Goal: Information Seeking & Learning: Learn about a topic

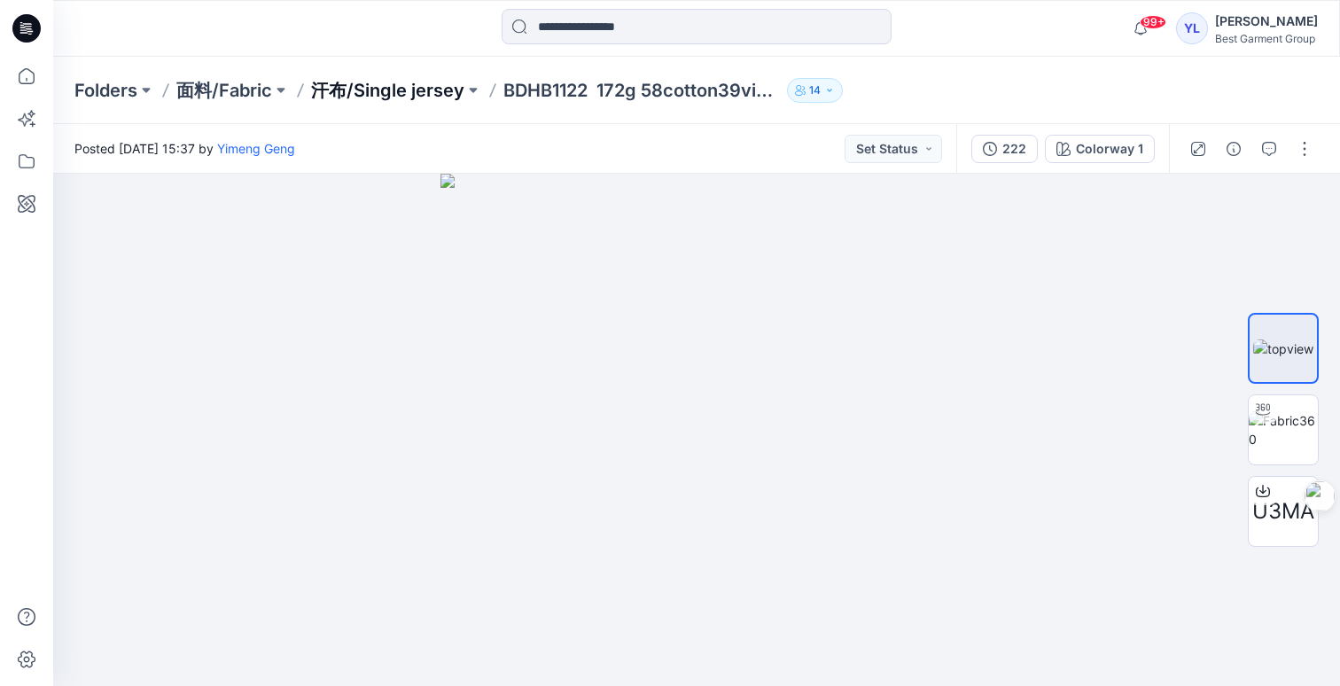
click at [343, 90] on p "汗布/Single jersey" at bounding box center [387, 90] width 153 height 25
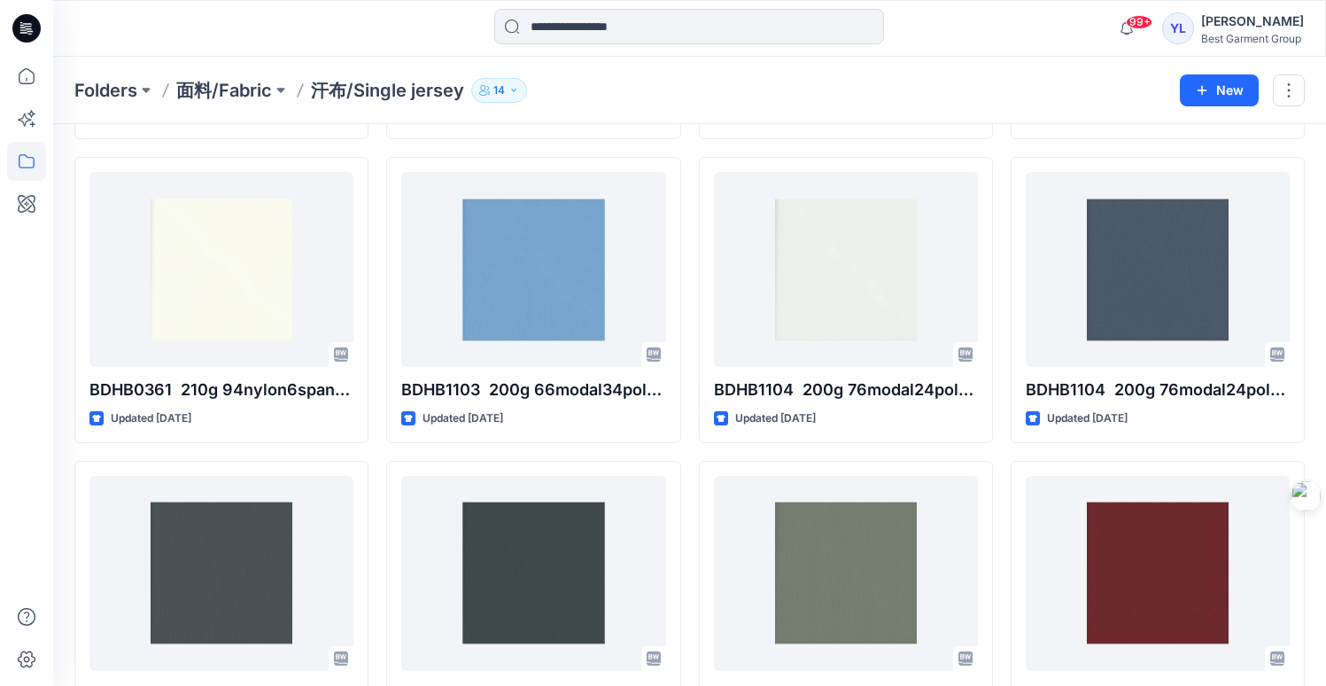
scroll to position [633, 0]
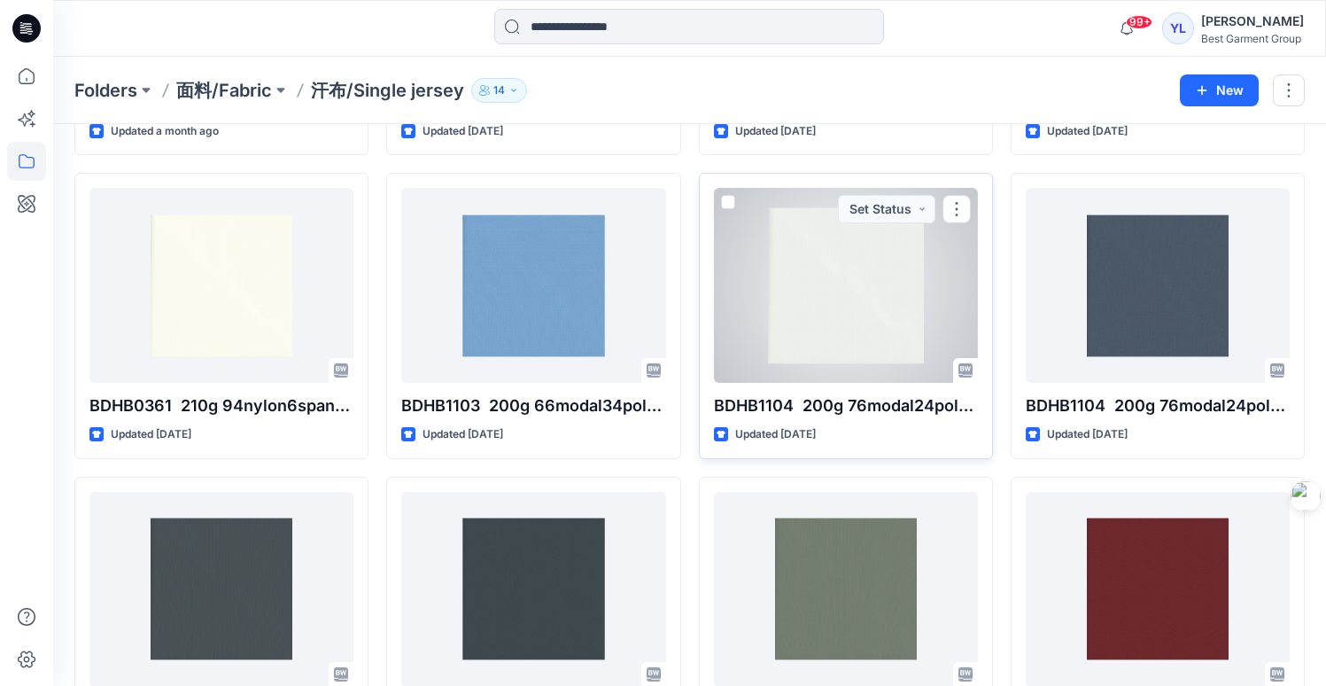
click at [871, 314] on div at bounding box center [846, 285] width 264 height 195
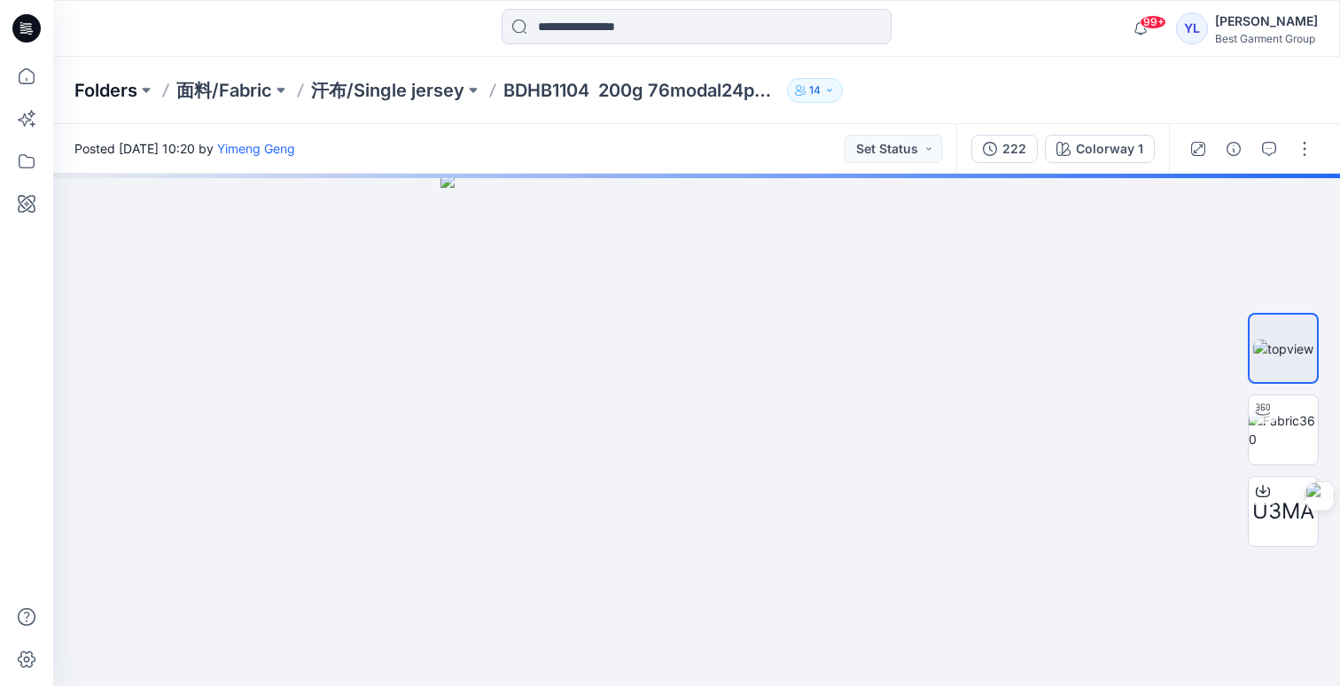
click at [118, 92] on p "Folders" at bounding box center [105, 90] width 63 height 25
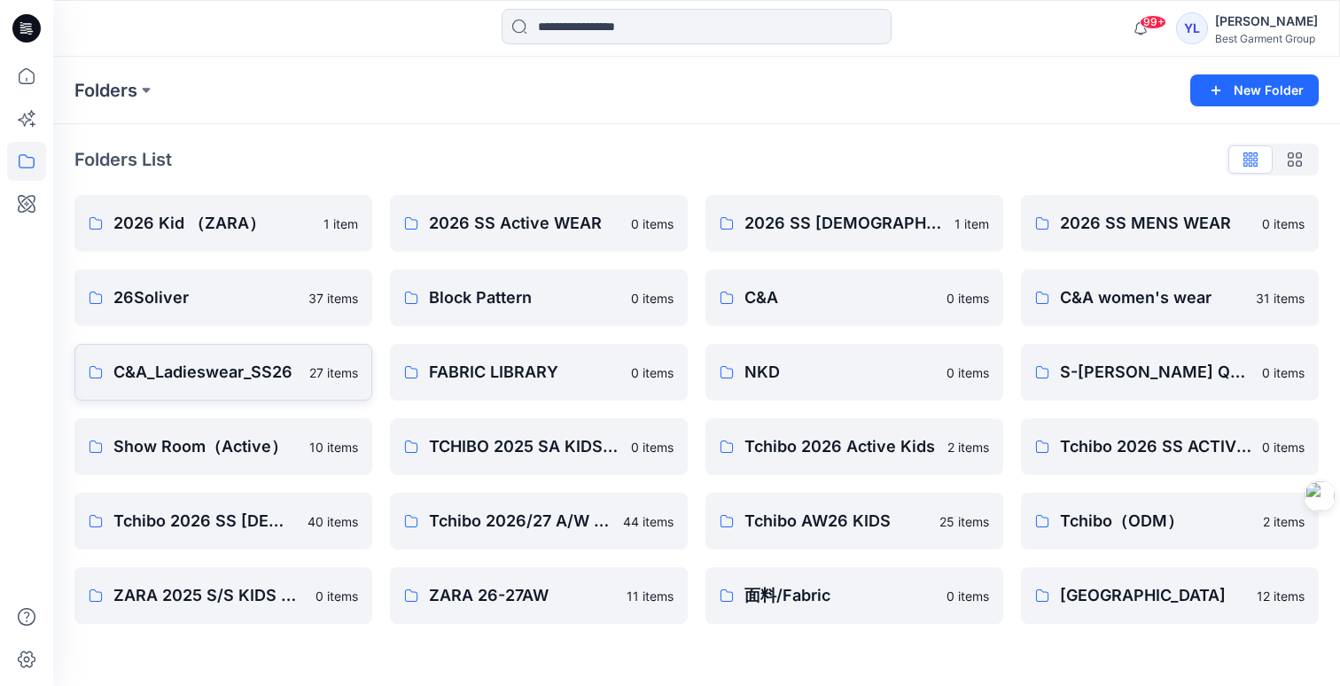
click at [240, 381] on p "C&A_Ladieswear_SS26" at bounding box center [205, 372] width 185 height 25
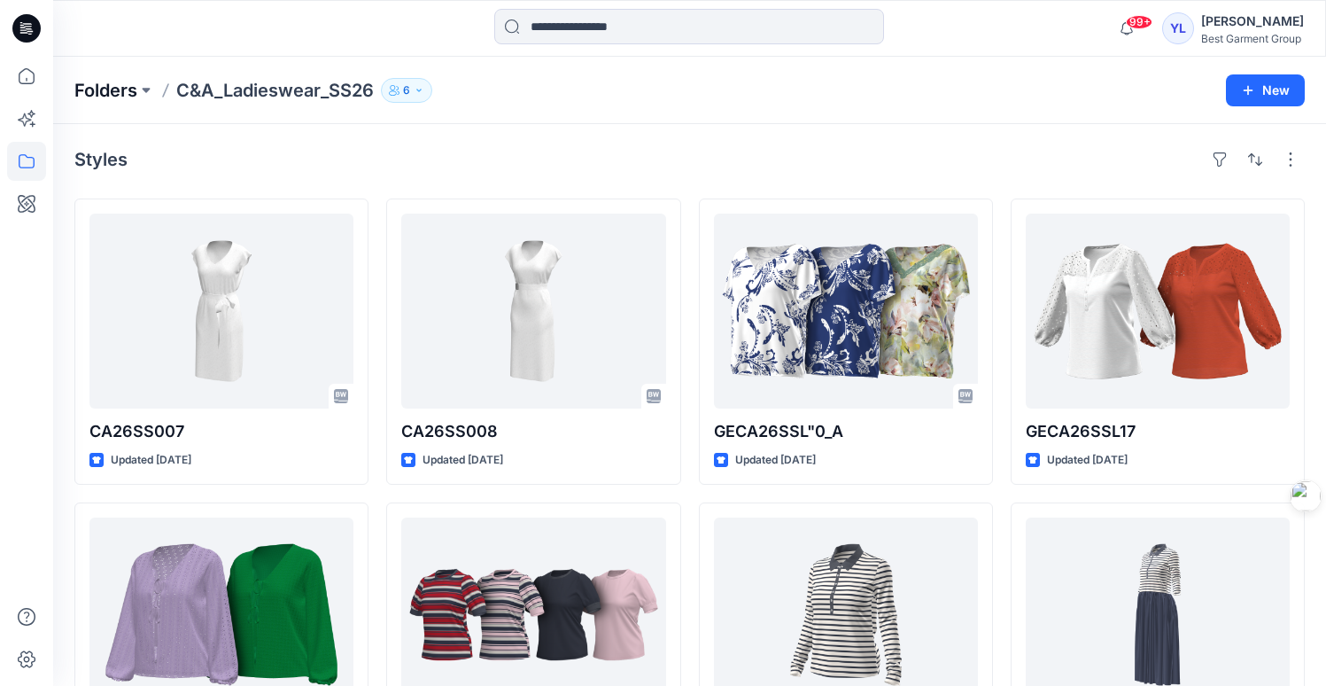
click at [120, 93] on p "Folders" at bounding box center [105, 90] width 63 height 25
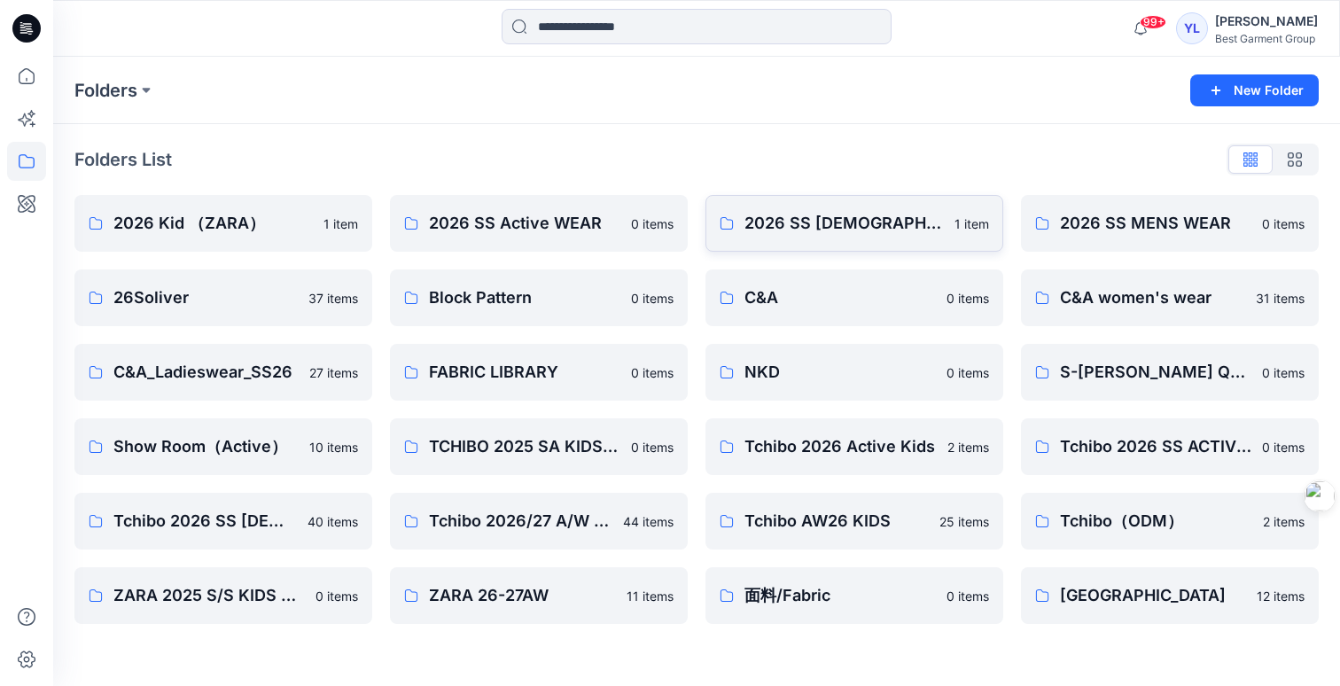
click at [819, 232] on p "2026 SS LADIES WEAR" at bounding box center [843, 223] width 199 height 25
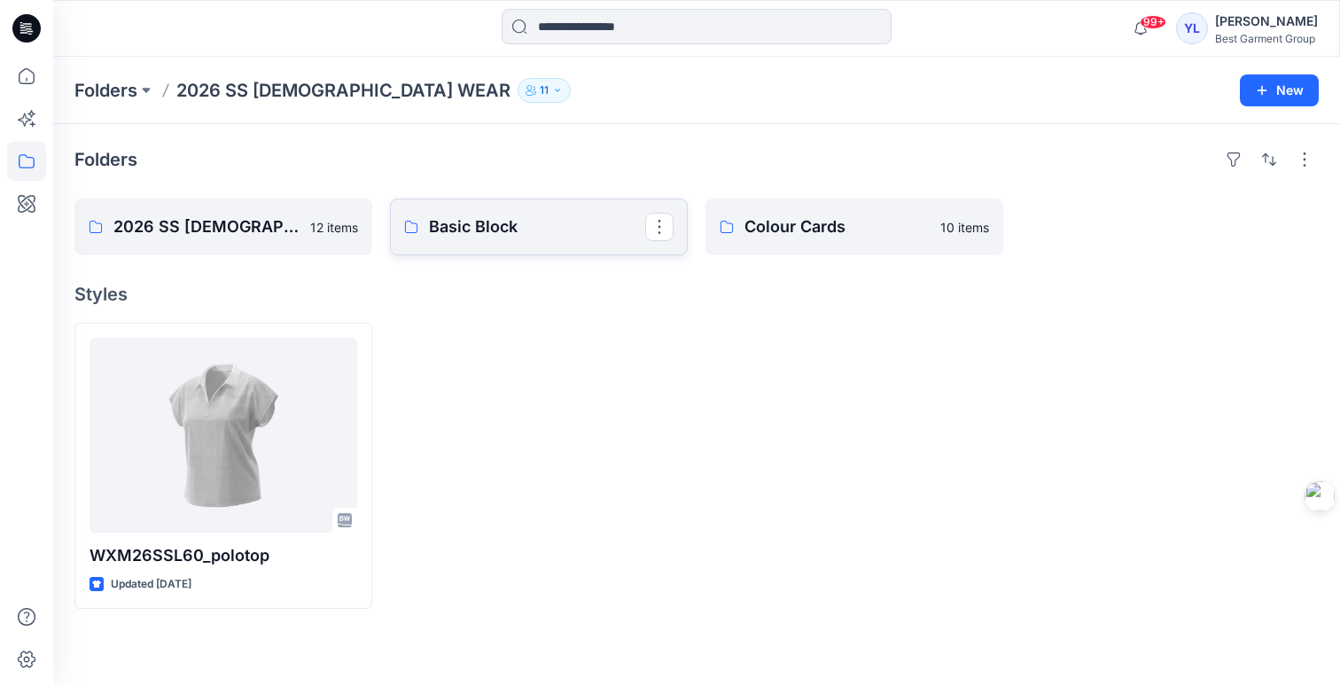
click at [555, 220] on p "Basic Block" at bounding box center [537, 226] width 216 height 25
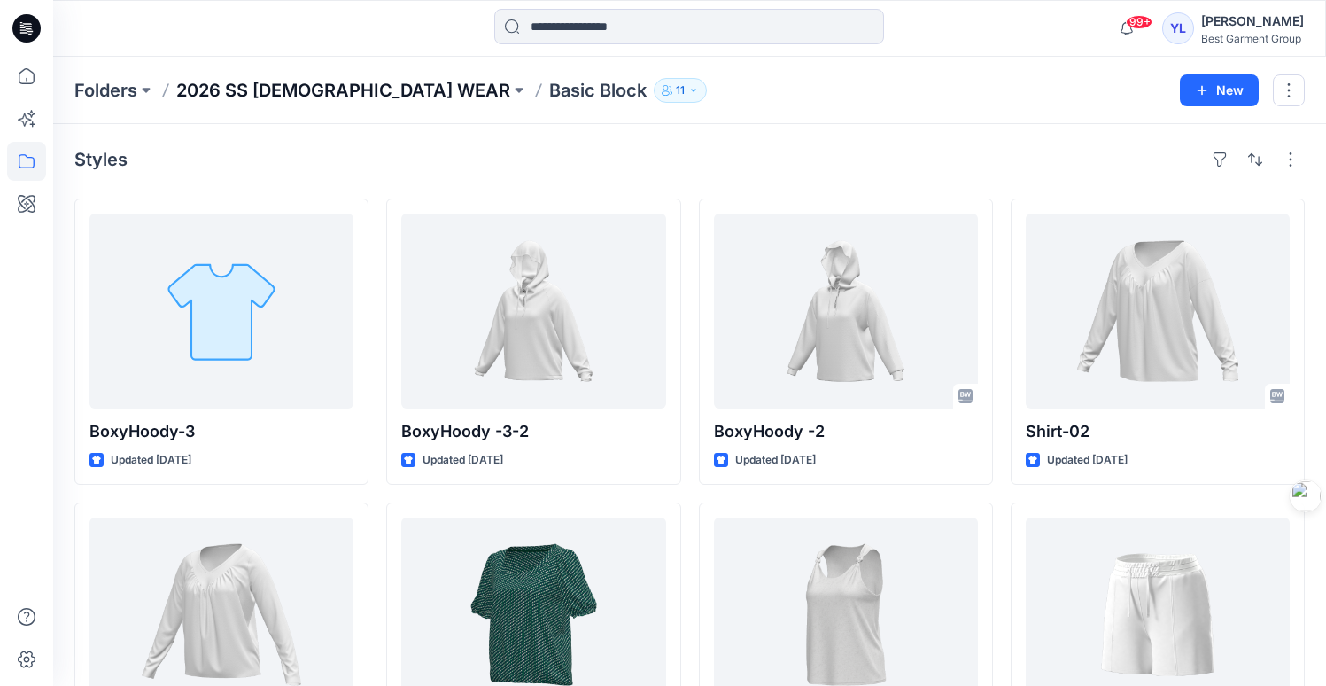
click at [289, 91] on p "2026 SS [DEMOGRAPHIC_DATA] WEAR" at bounding box center [343, 90] width 334 height 25
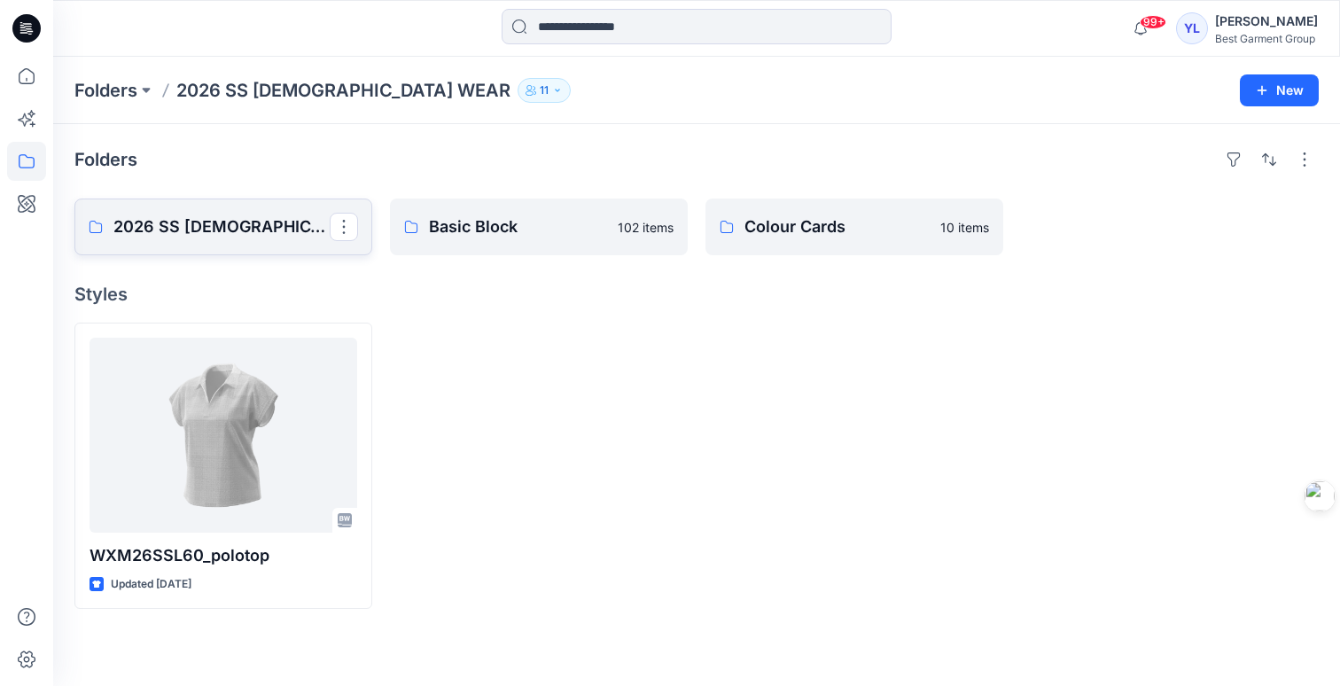
click at [273, 222] on p "2026 SS LADIES WEAR Board" at bounding box center [221, 226] width 216 height 25
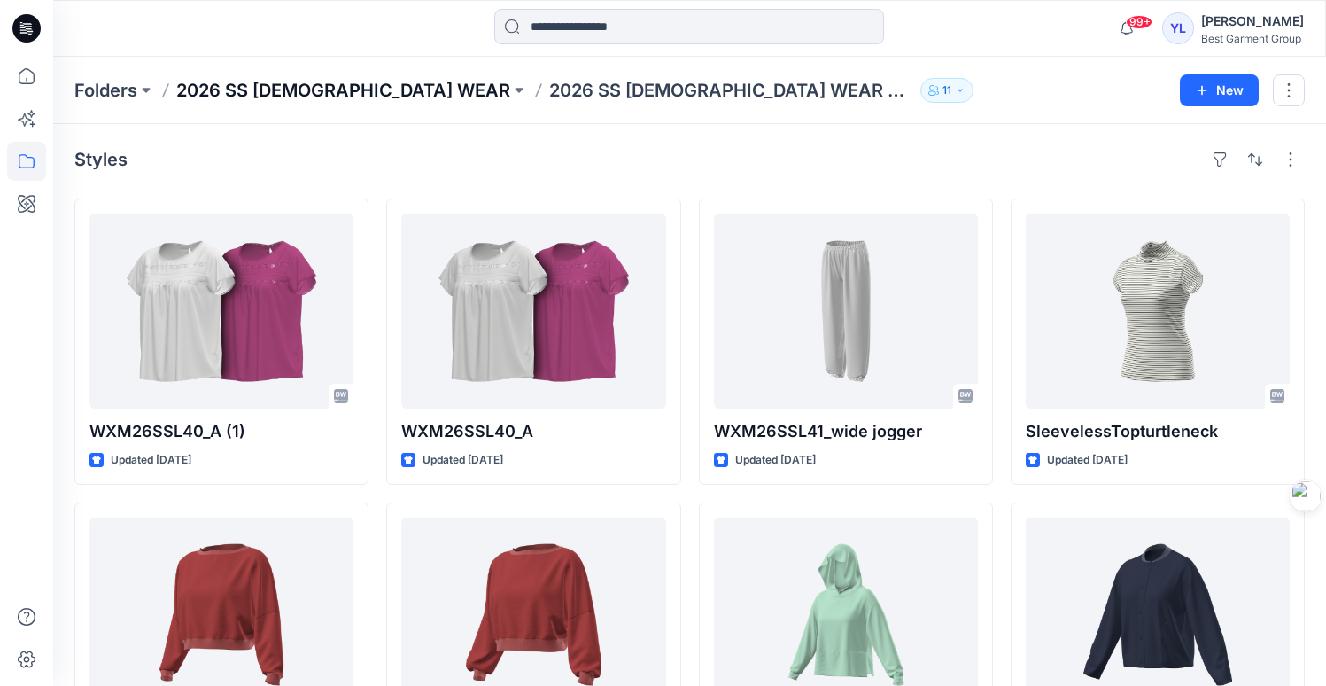
click at [308, 86] on p "2026 SS [DEMOGRAPHIC_DATA] WEAR" at bounding box center [343, 90] width 334 height 25
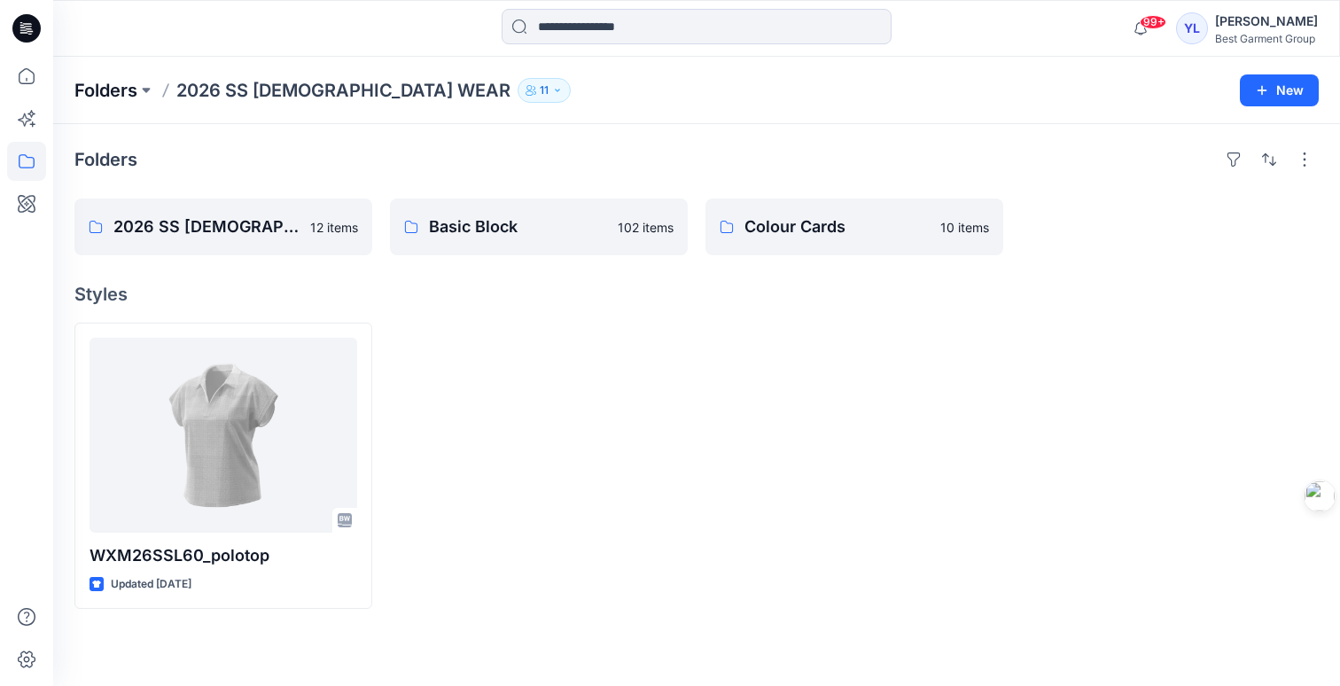
click at [118, 86] on p "Folders" at bounding box center [105, 90] width 63 height 25
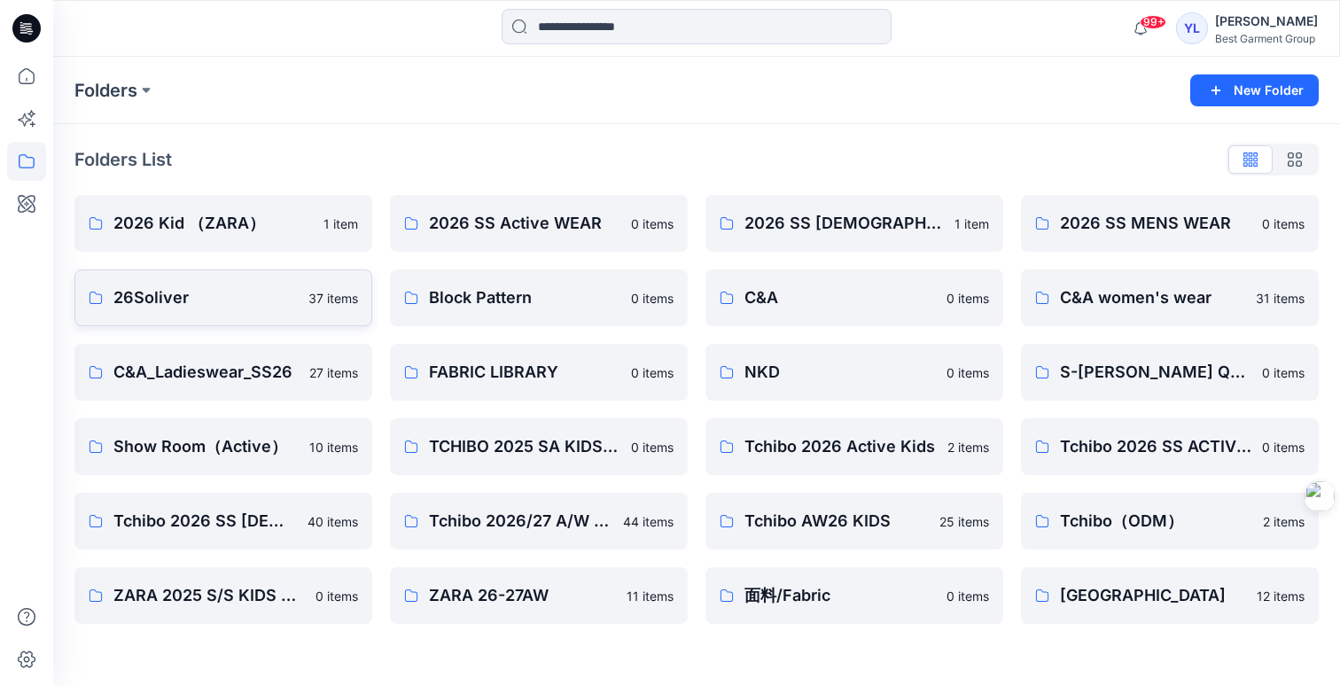
click at [209, 288] on p "26Soliver" at bounding box center [205, 297] width 184 height 25
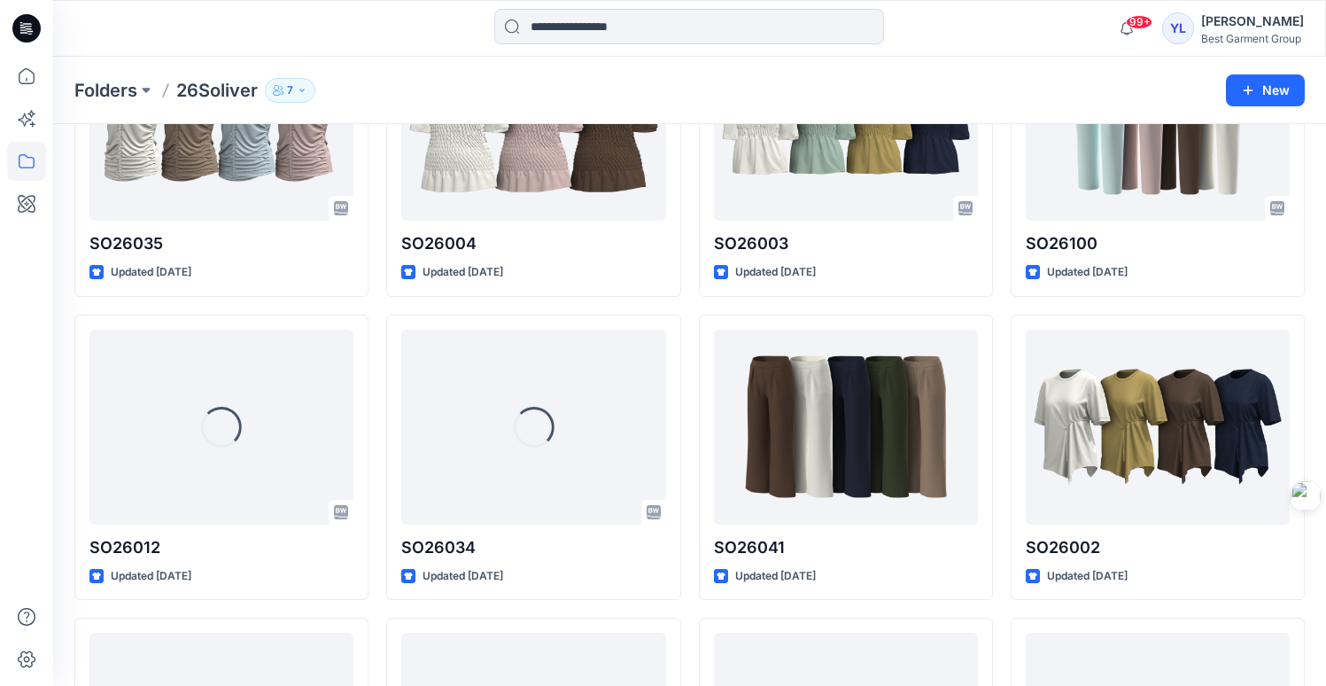
scroll to position [932, 0]
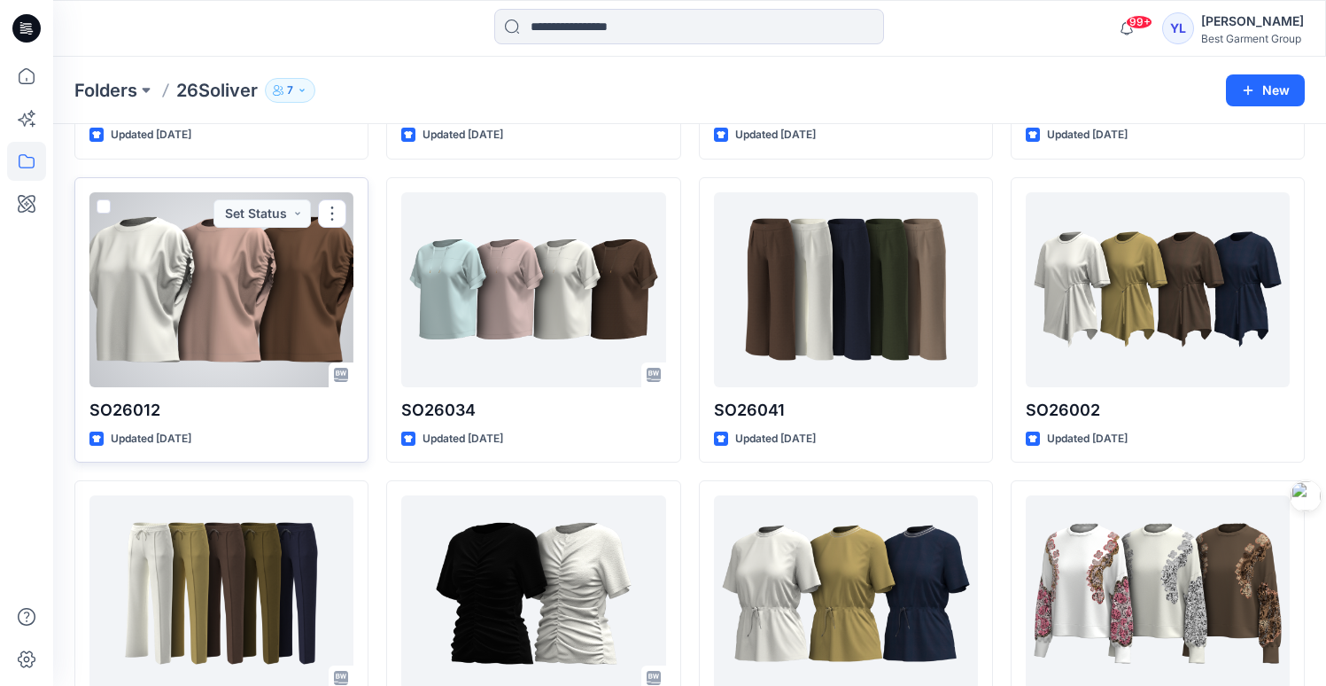
click at [273, 286] on div at bounding box center [221, 289] width 264 height 195
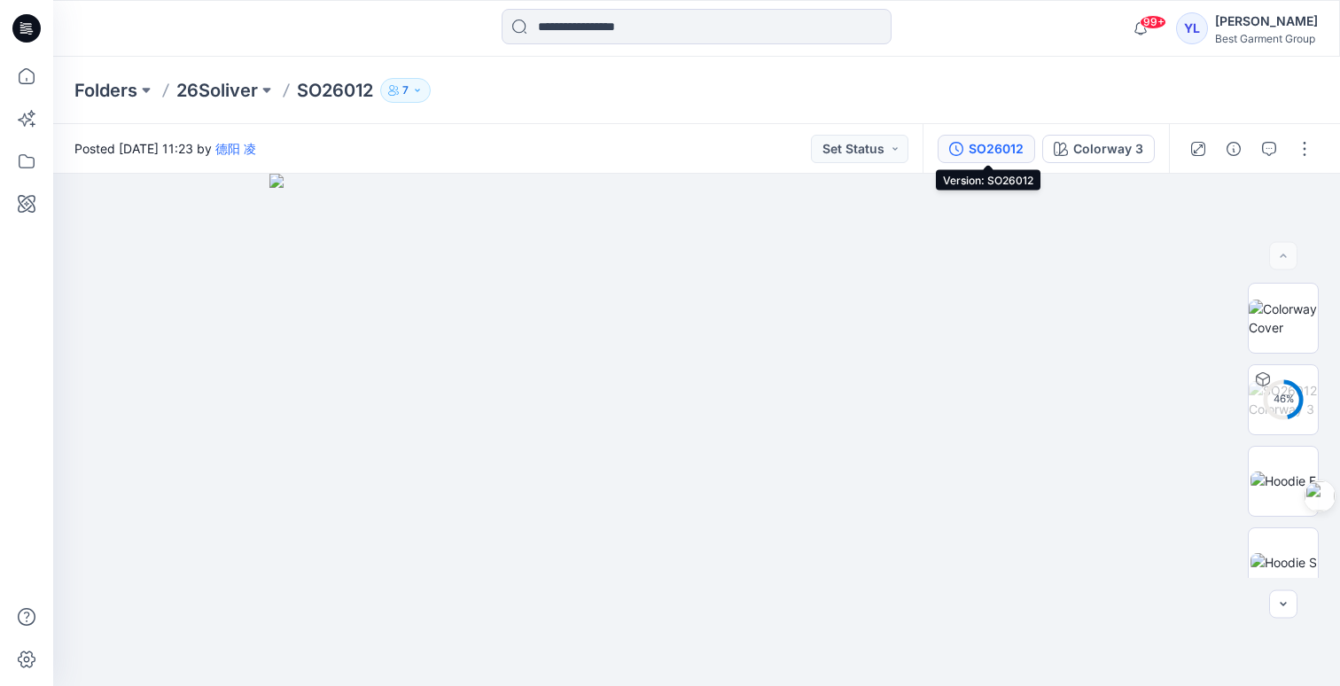
click at [1026, 148] on button "SO26012" at bounding box center [985, 149] width 97 height 28
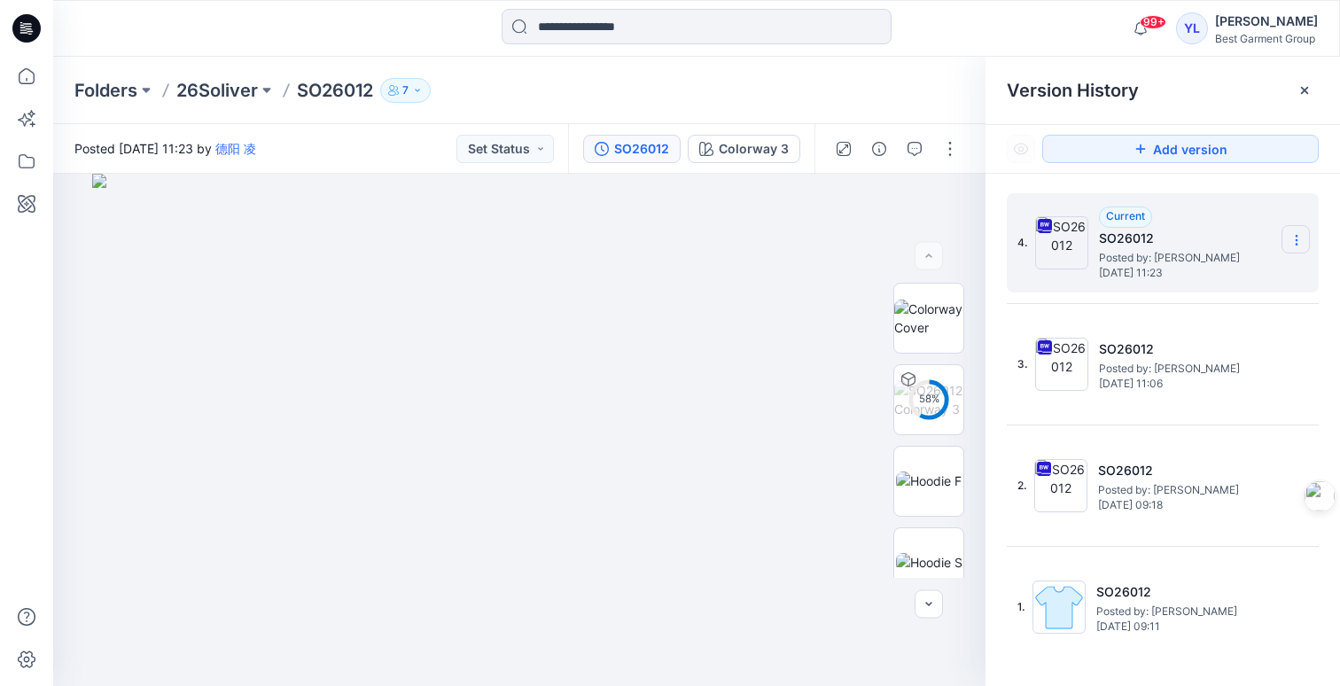
click at [1296, 241] on icon at bounding box center [1296, 240] width 14 height 14
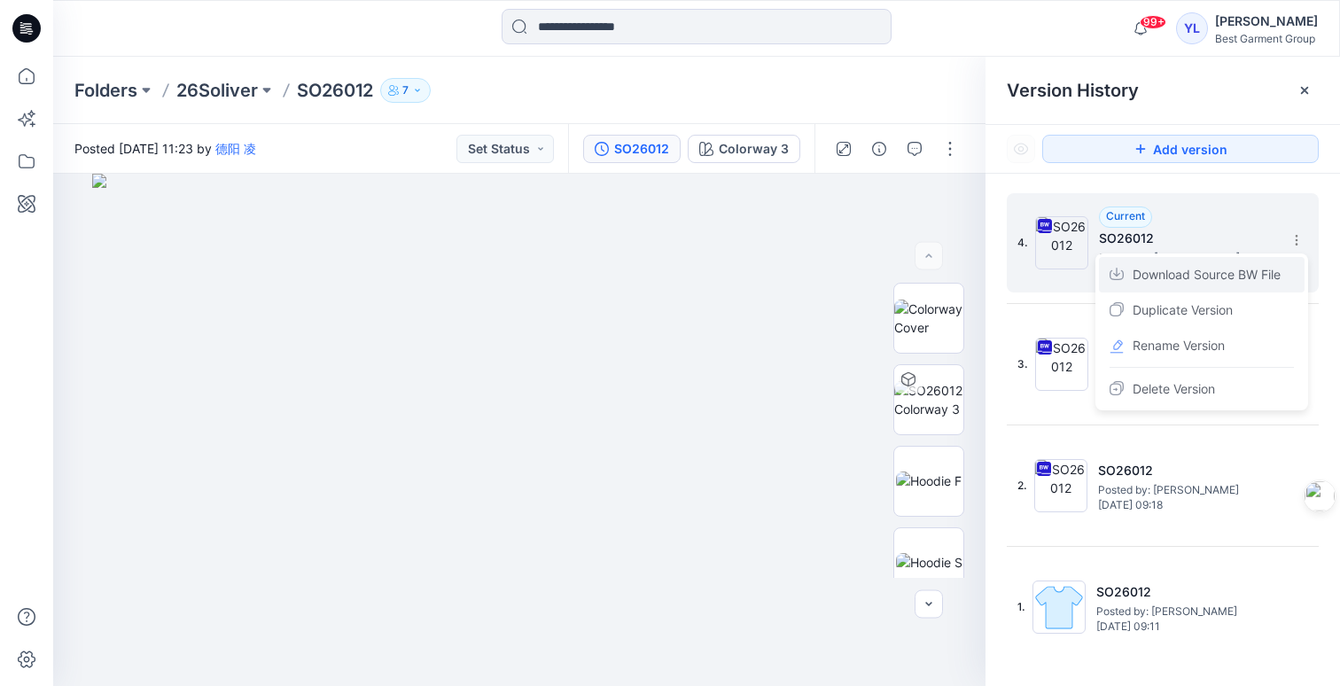
click at [1253, 275] on span "Download Source BW File" at bounding box center [1206, 274] width 148 height 21
click at [232, 87] on p "26Soliver" at bounding box center [217, 90] width 82 height 25
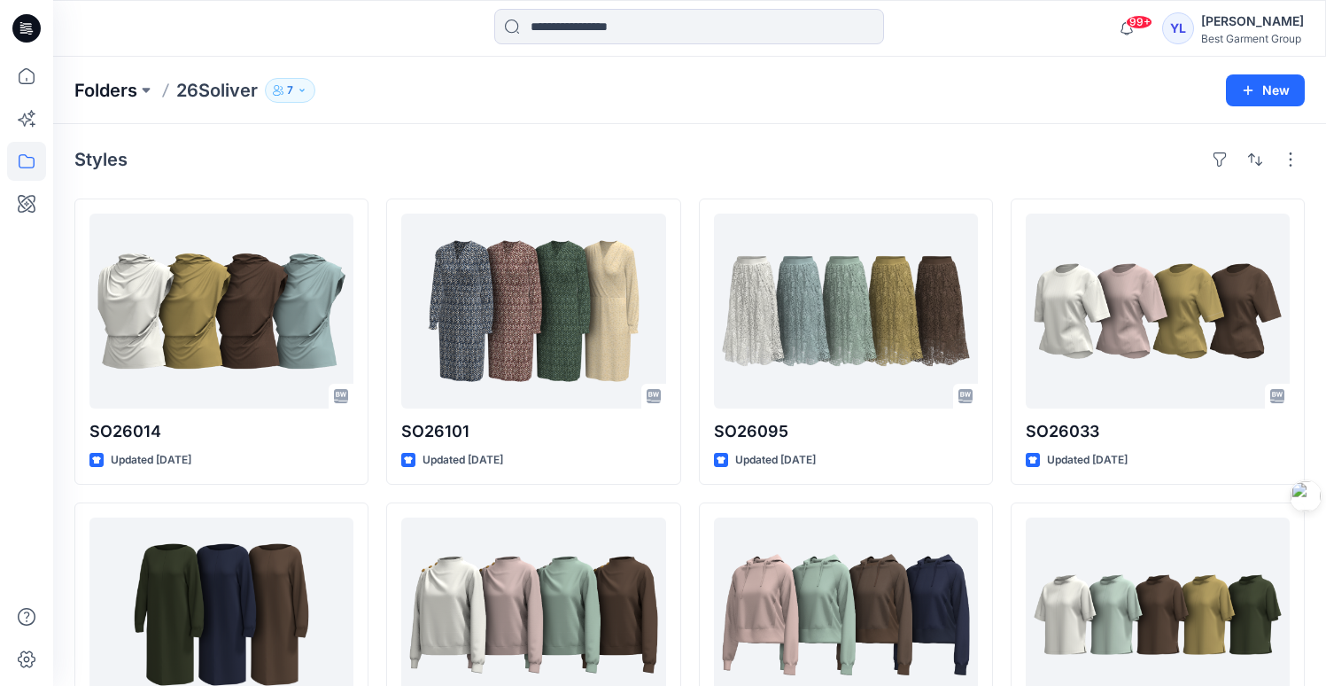
click at [103, 88] on p "Folders" at bounding box center [105, 90] width 63 height 25
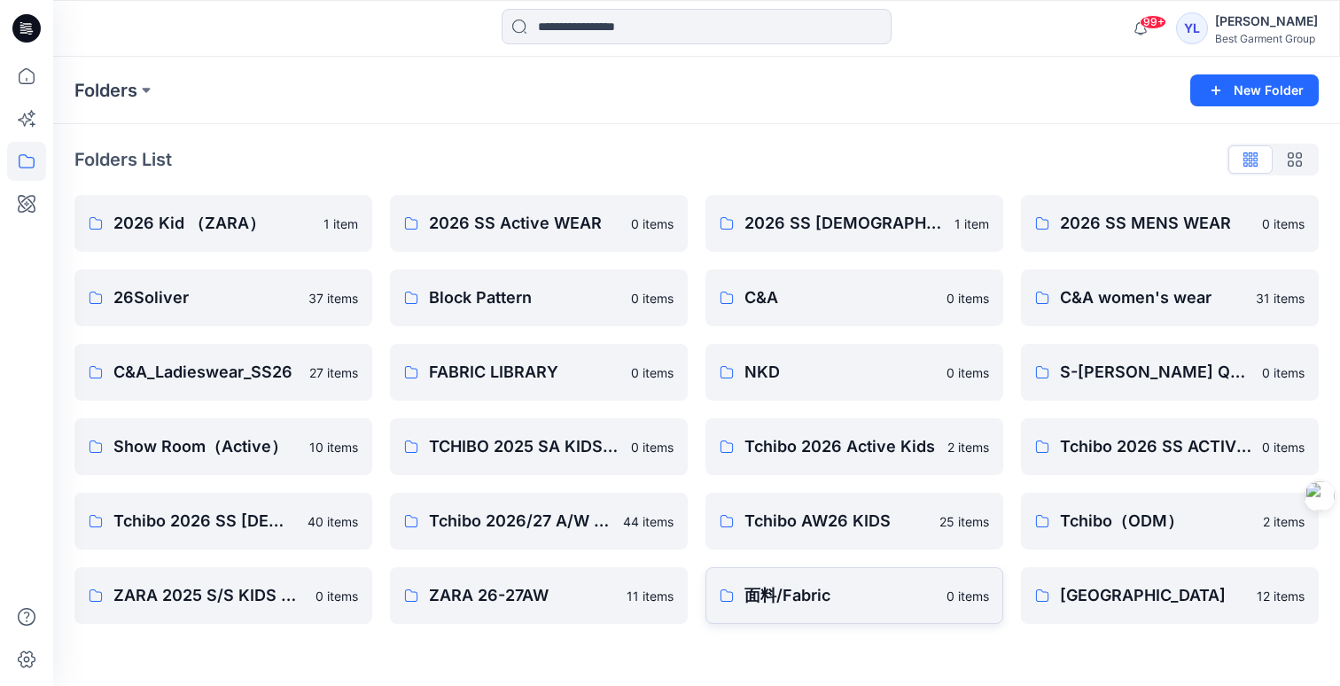
click at [807, 602] on p "面料/Fabric" at bounding box center [839, 595] width 191 height 25
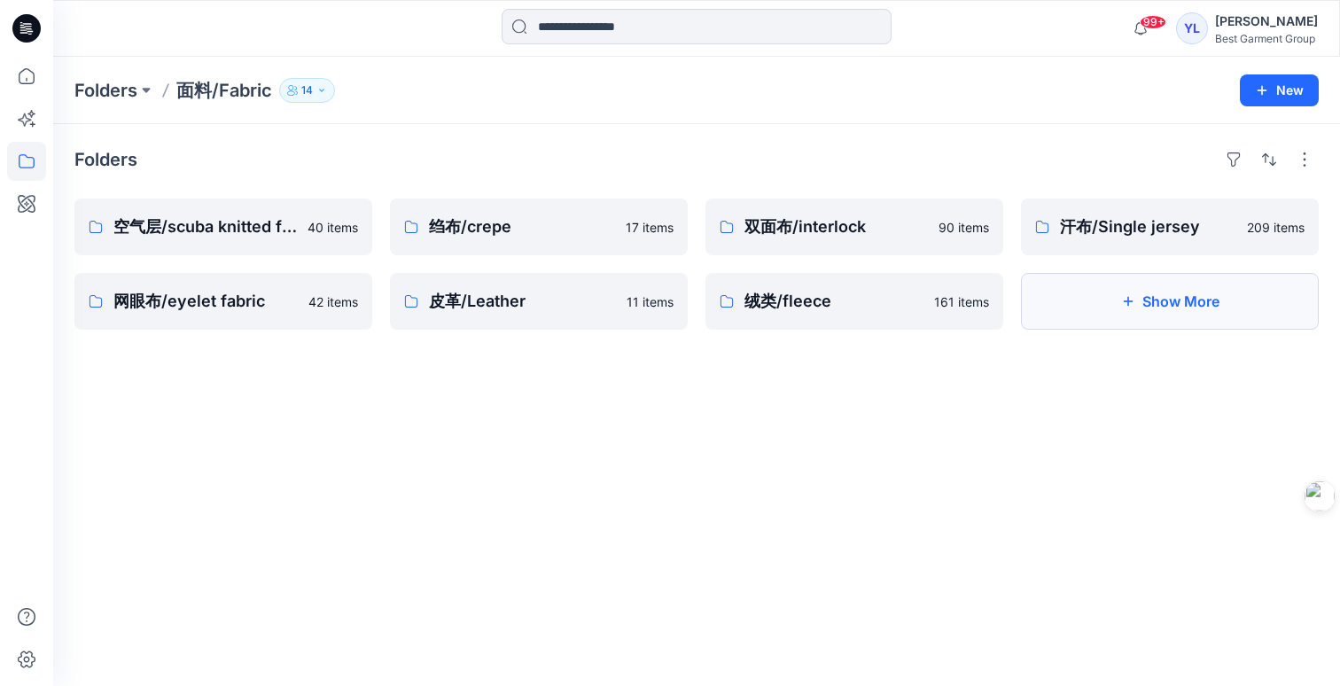
click at [1185, 311] on button "Show More" at bounding box center [1170, 301] width 298 height 57
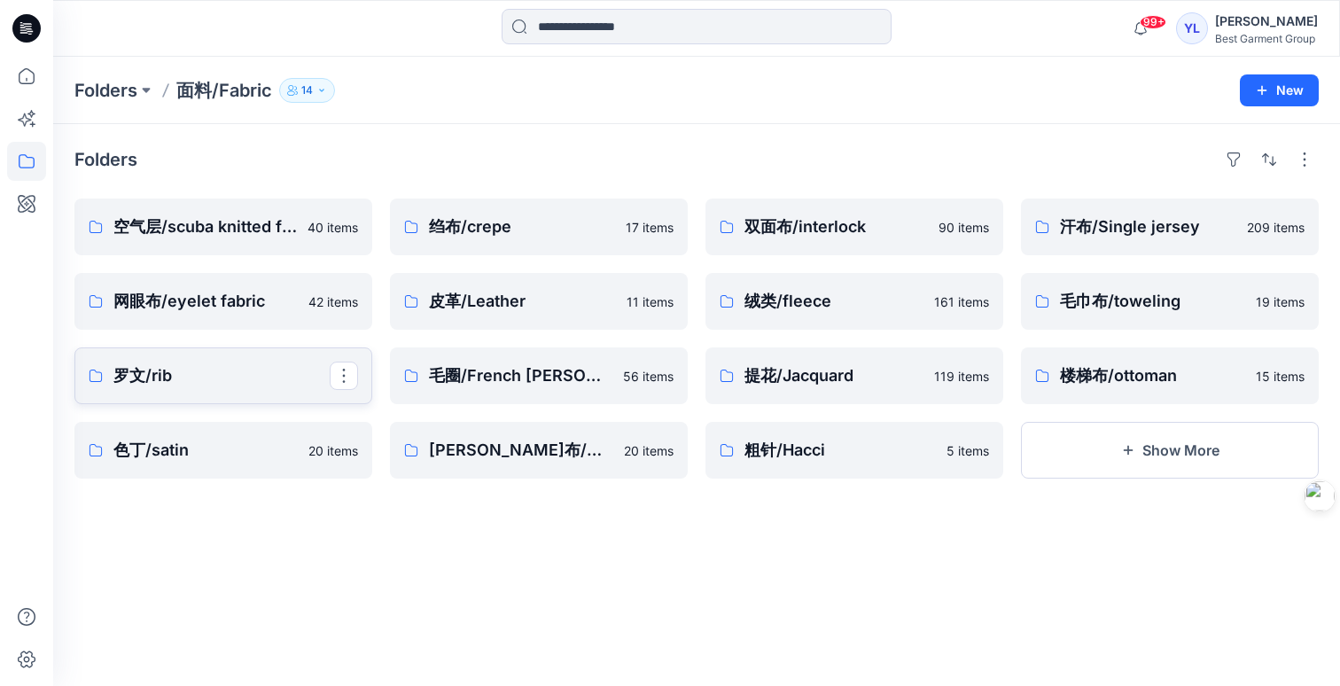
click at [216, 385] on p "罗文/rib" at bounding box center [221, 375] width 216 height 25
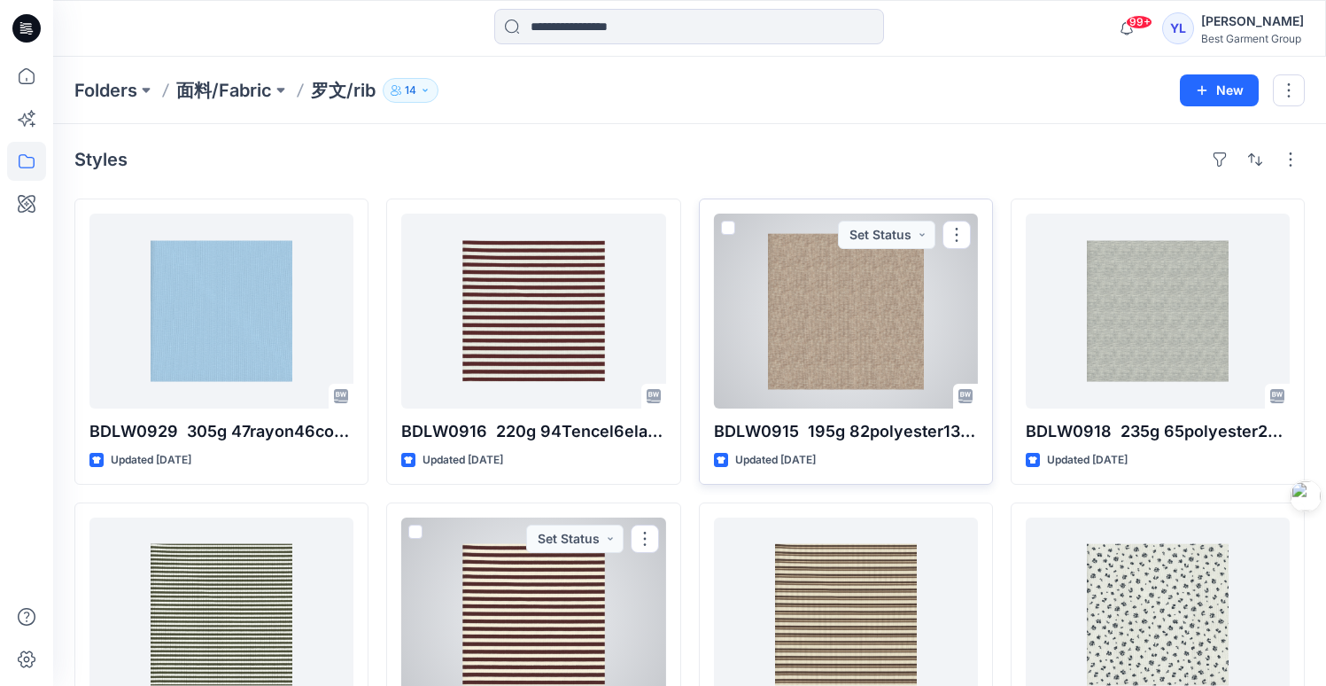
click at [893, 322] on div at bounding box center [846, 311] width 264 height 195
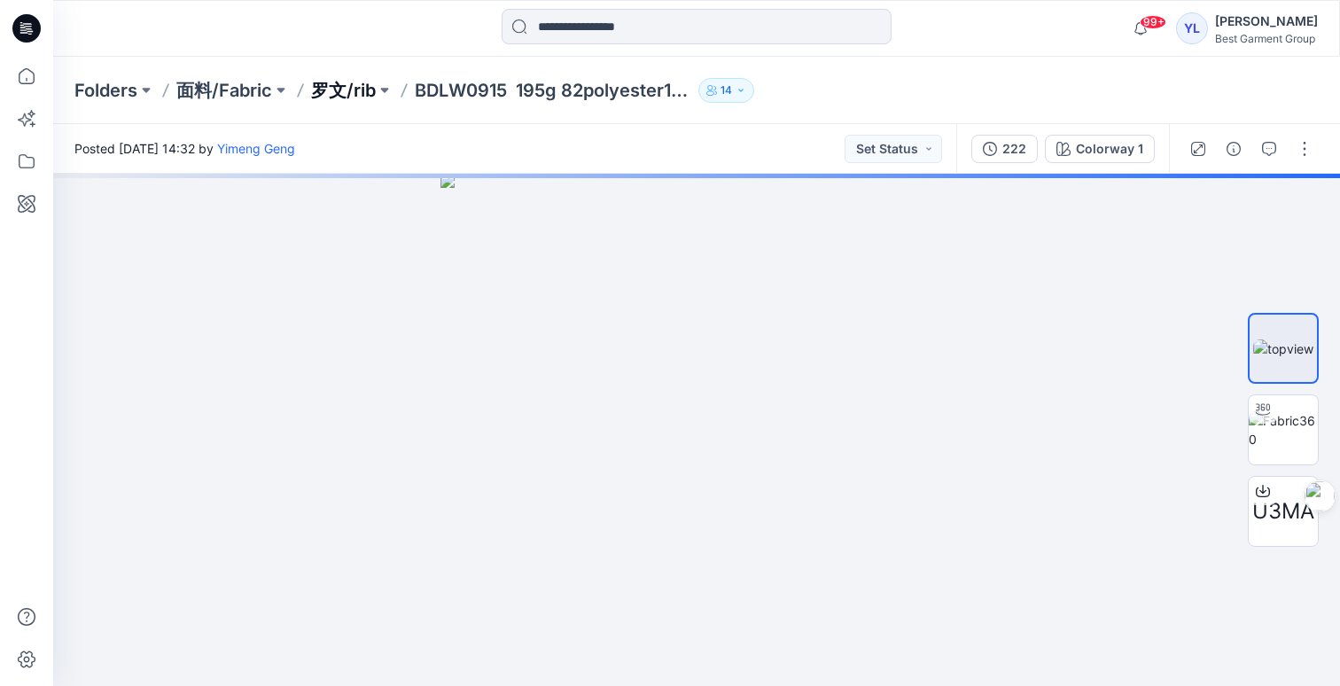
click at [347, 93] on p "罗文/rib" at bounding box center [343, 90] width 65 height 25
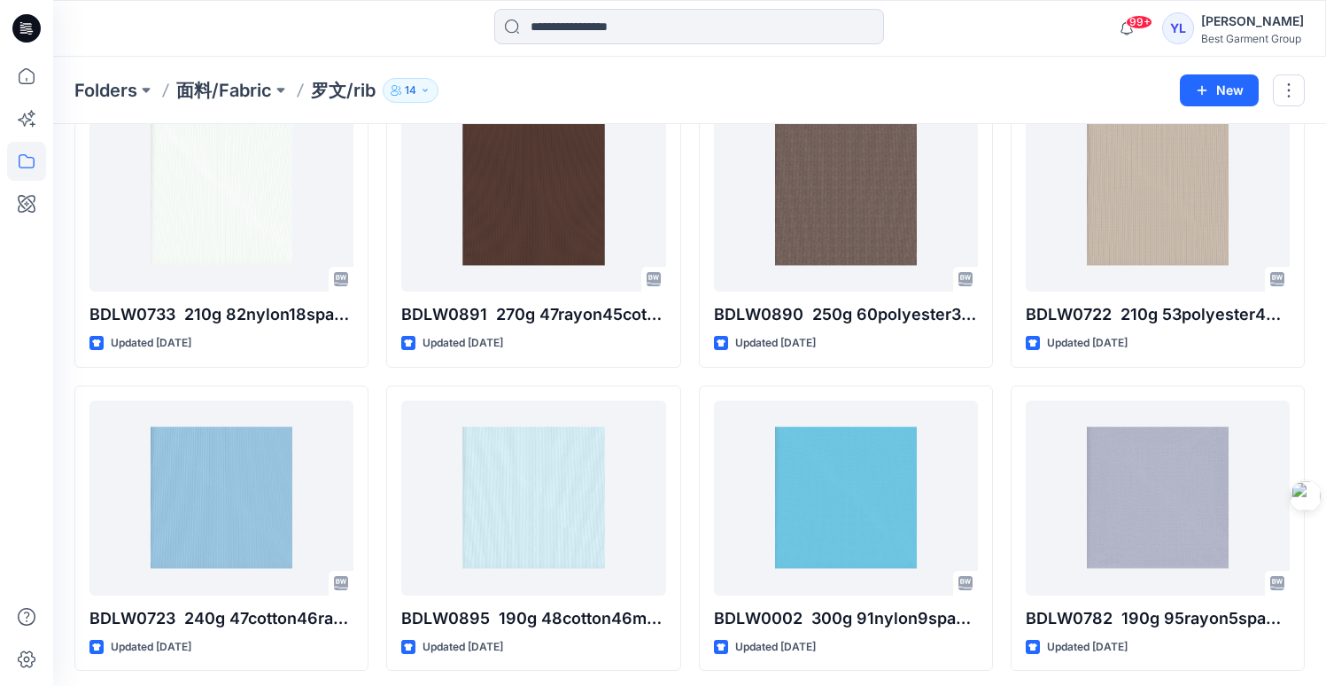
scroll to position [1270, 0]
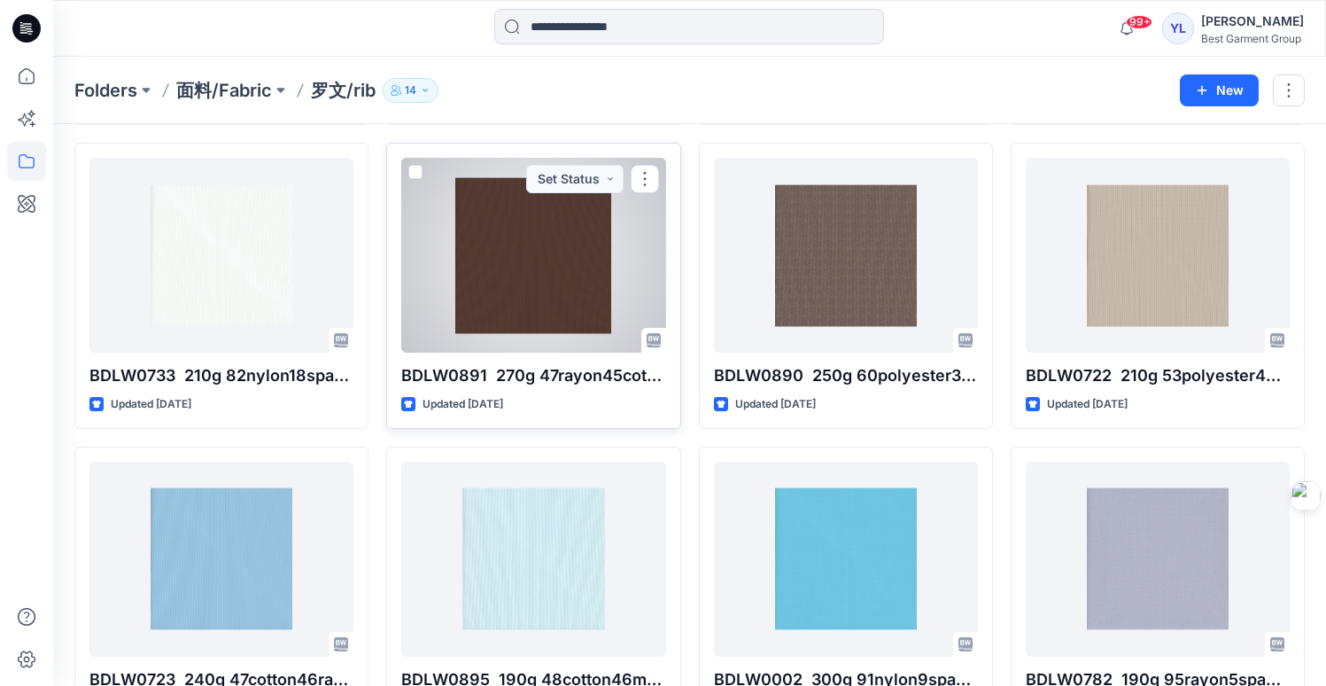
click at [569, 249] on div at bounding box center [533, 255] width 264 height 195
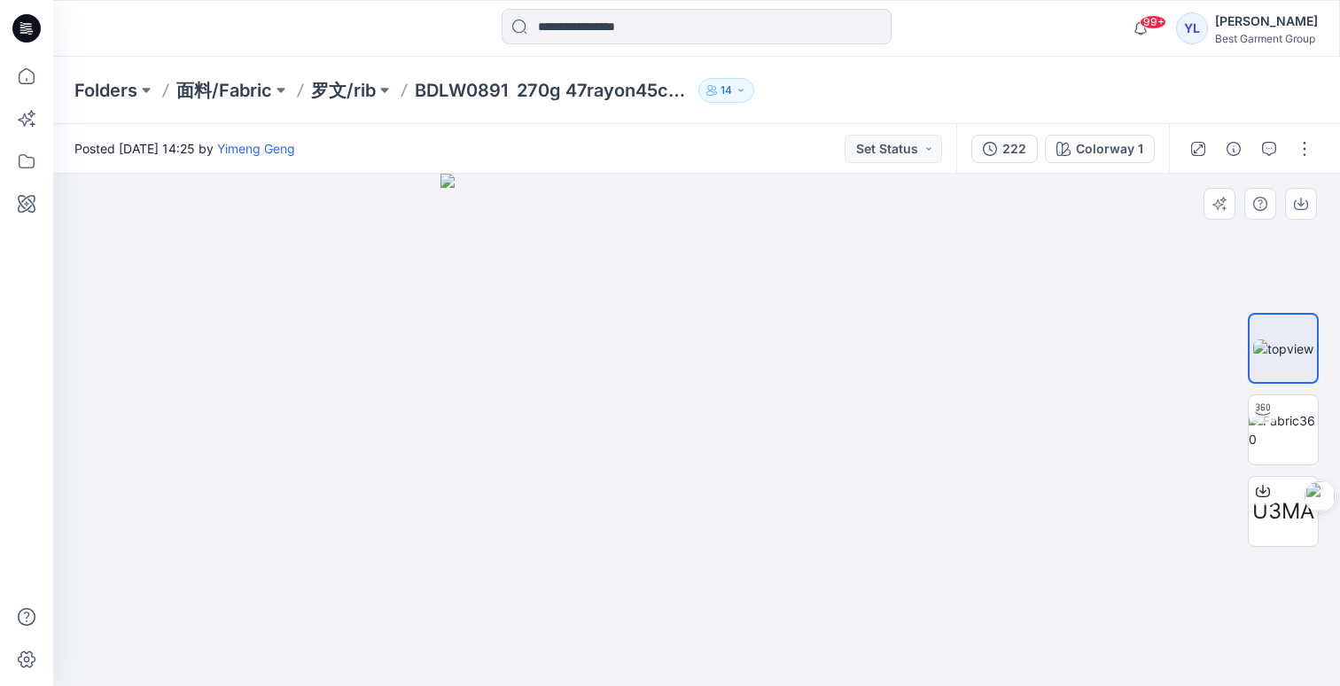
drag, startPoint x: 802, startPoint y: 343, endPoint x: 787, endPoint y: 336, distance: 16.6
click at [787, 336] on img at bounding box center [696, 430] width 512 height 512
drag, startPoint x: 725, startPoint y: 385, endPoint x: 707, endPoint y: 375, distance: 20.2
click at [707, 375] on img at bounding box center [696, 430] width 512 height 512
click at [575, 98] on p "BDLW0891 270g 47rayon45cotton8elastane" at bounding box center [553, 90] width 276 height 25
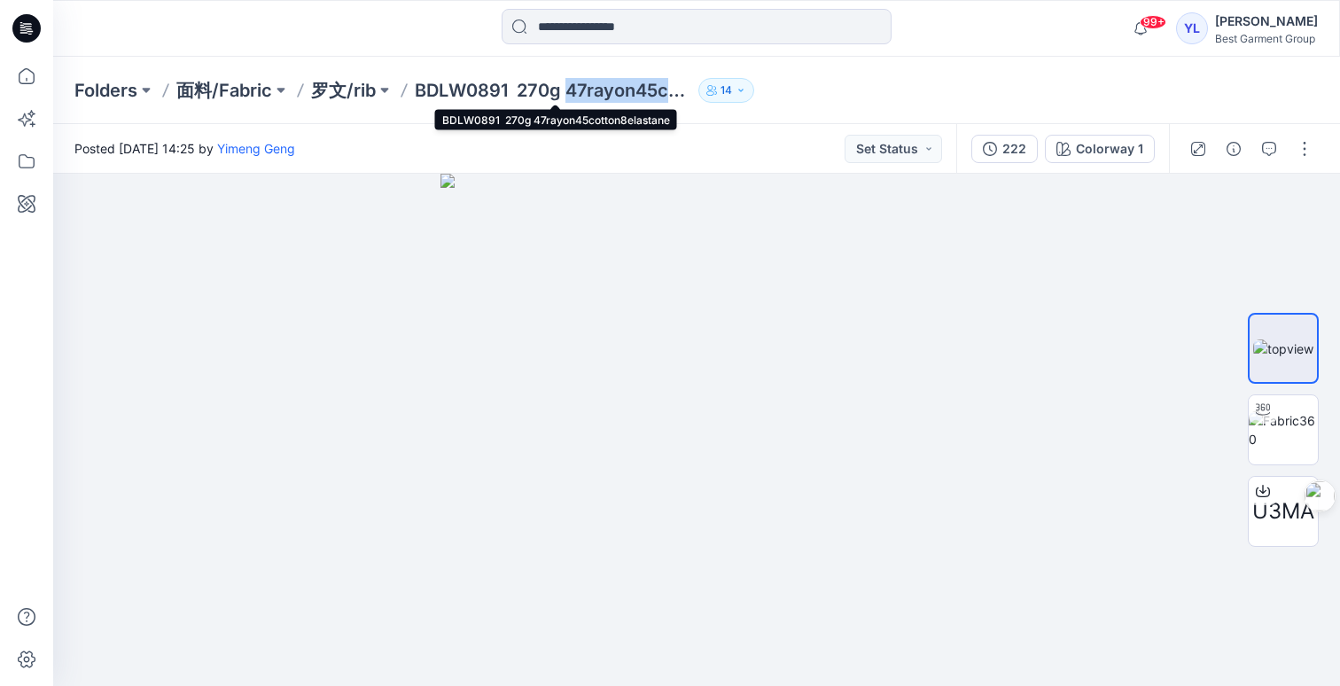
click at [575, 98] on p "BDLW0891 270g 47rayon45cotton8elastane" at bounding box center [553, 90] width 276 height 25
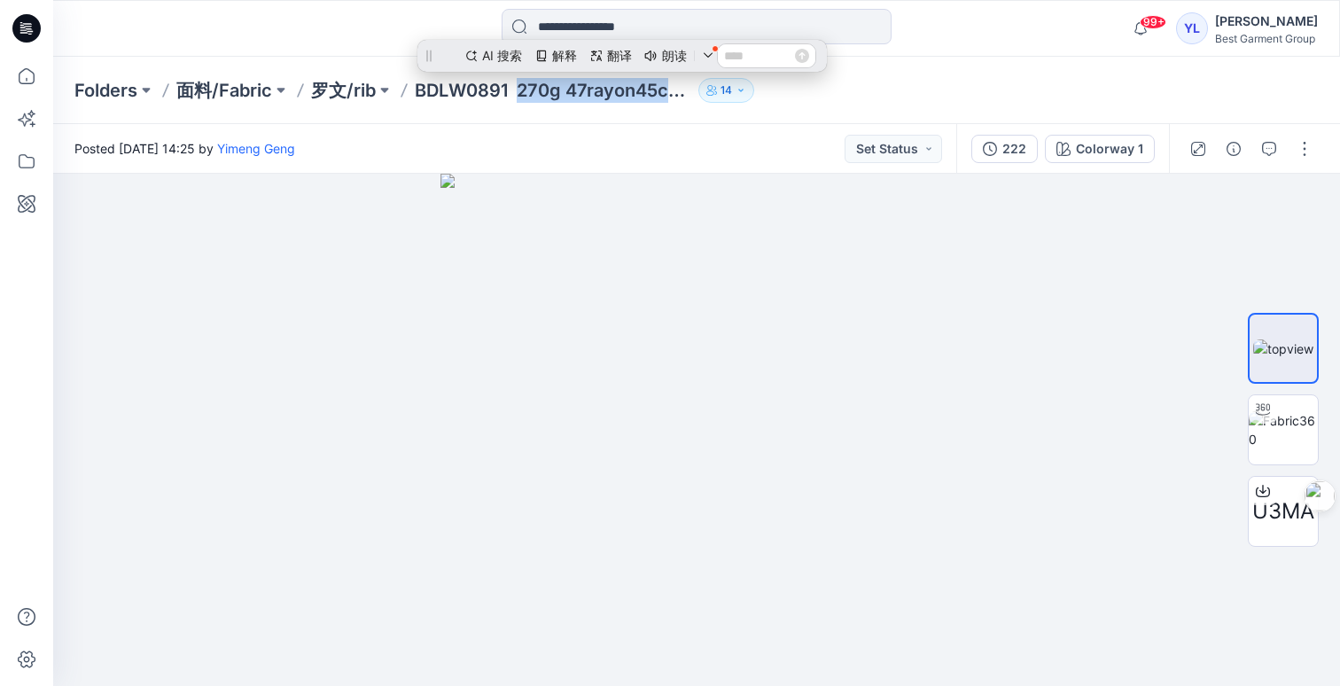
drag, startPoint x: 520, startPoint y: 94, endPoint x: 704, endPoint y: 93, distance: 184.3
click at [704, 93] on div "Folders 面料/Fabric 罗文/rib BDLW0891 270g 47rayon45cotton8elastane 14" at bounding box center [627, 90] width 1106 height 25
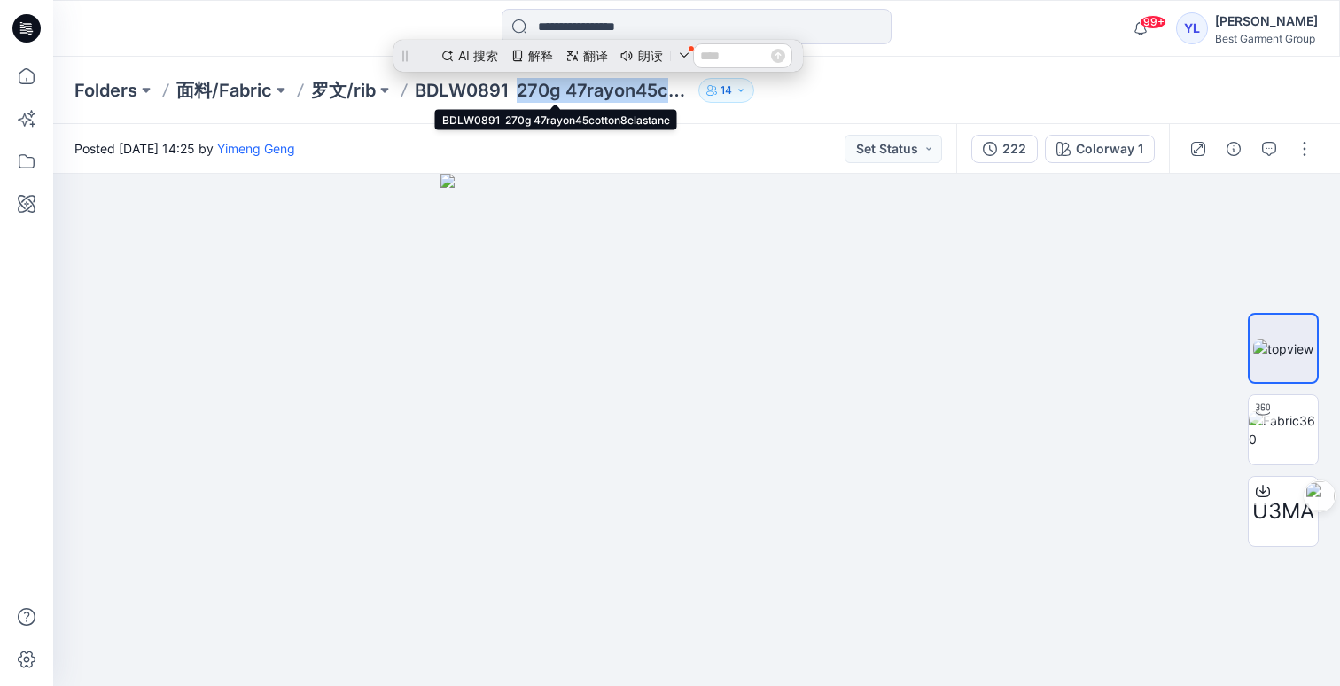
copy p "270g 47rayon45cotton8elastane"
click at [194, 95] on p "面料/Fabric" at bounding box center [224, 90] width 96 height 25
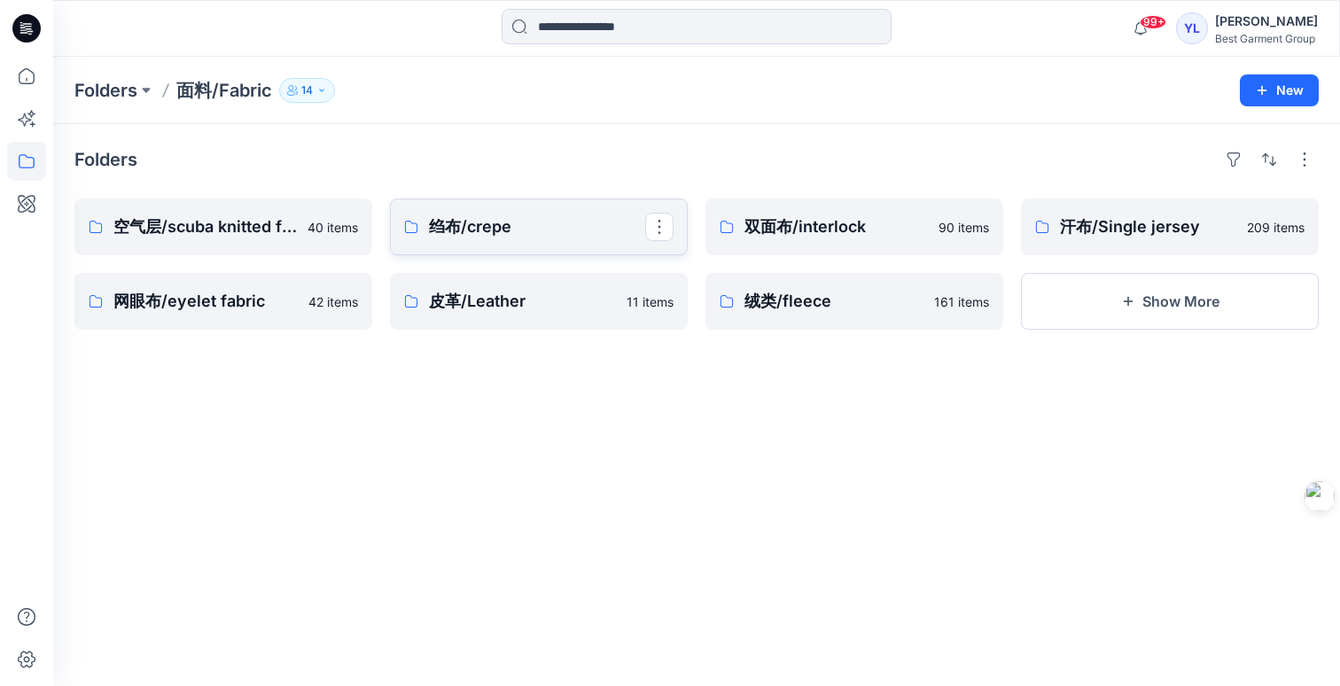
click at [555, 231] on p "绉布/crepe" at bounding box center [537, 226] width 216 height 25
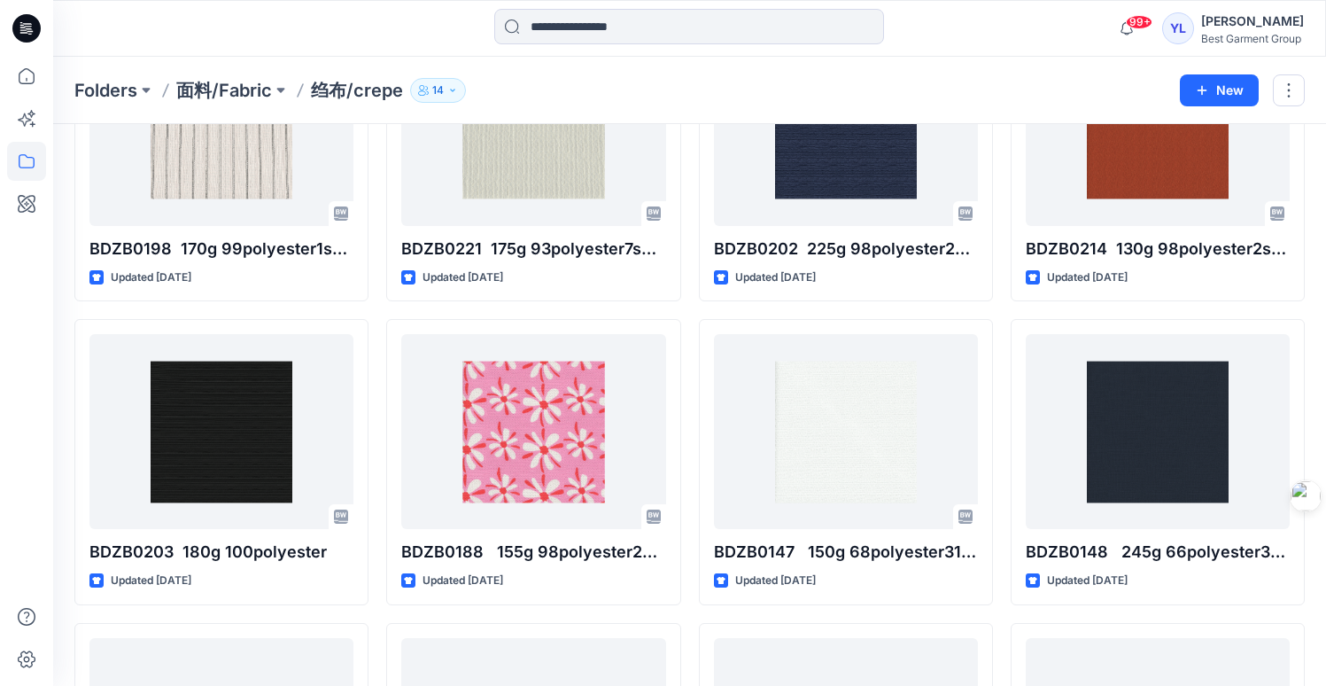
scroll to position [202, 0]
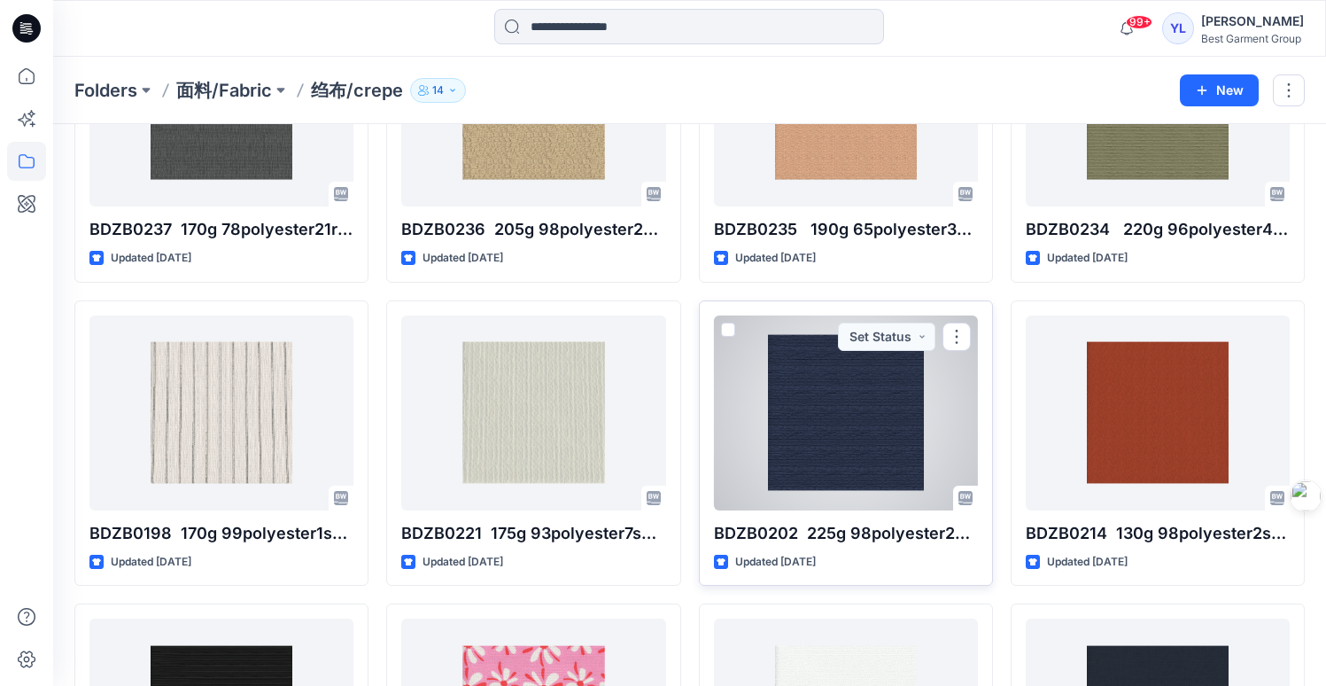
click at [846, 425] on div at bounding box center [846, 412] width 264 height 195
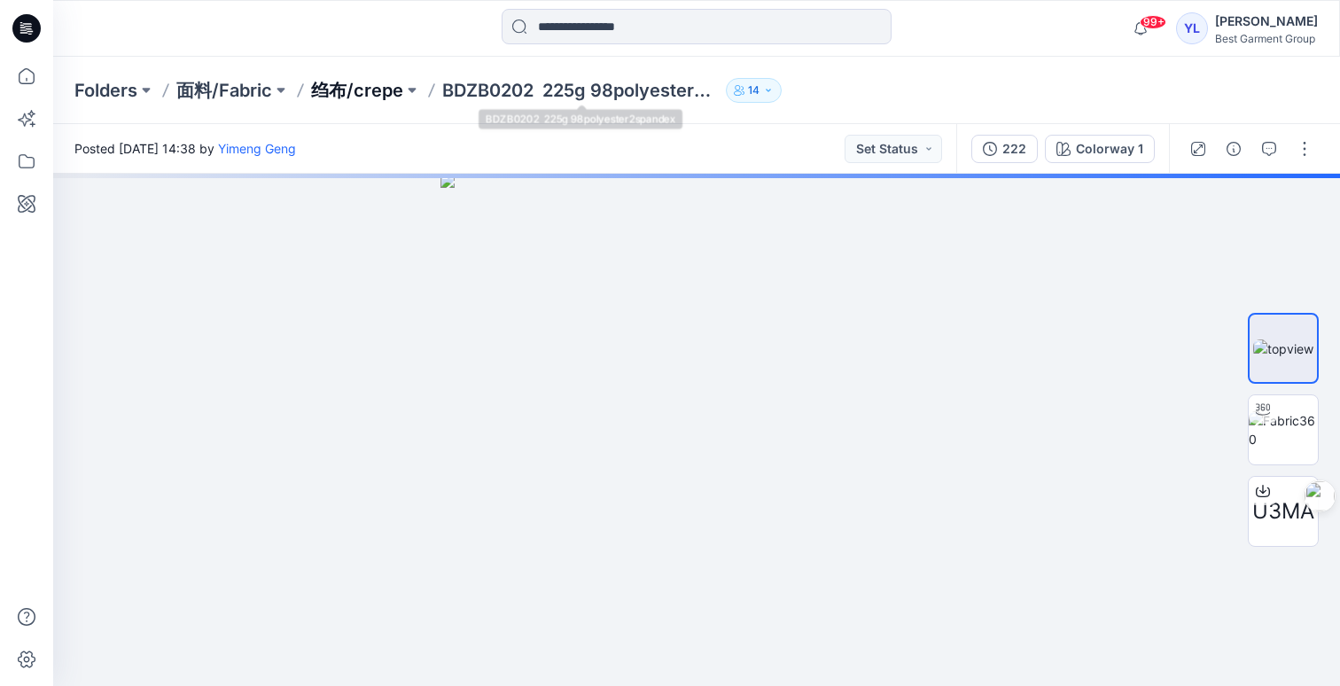
click at [368, 88] on p "绉布/crepe" at bounding box center [357, 90] width 92 height 25
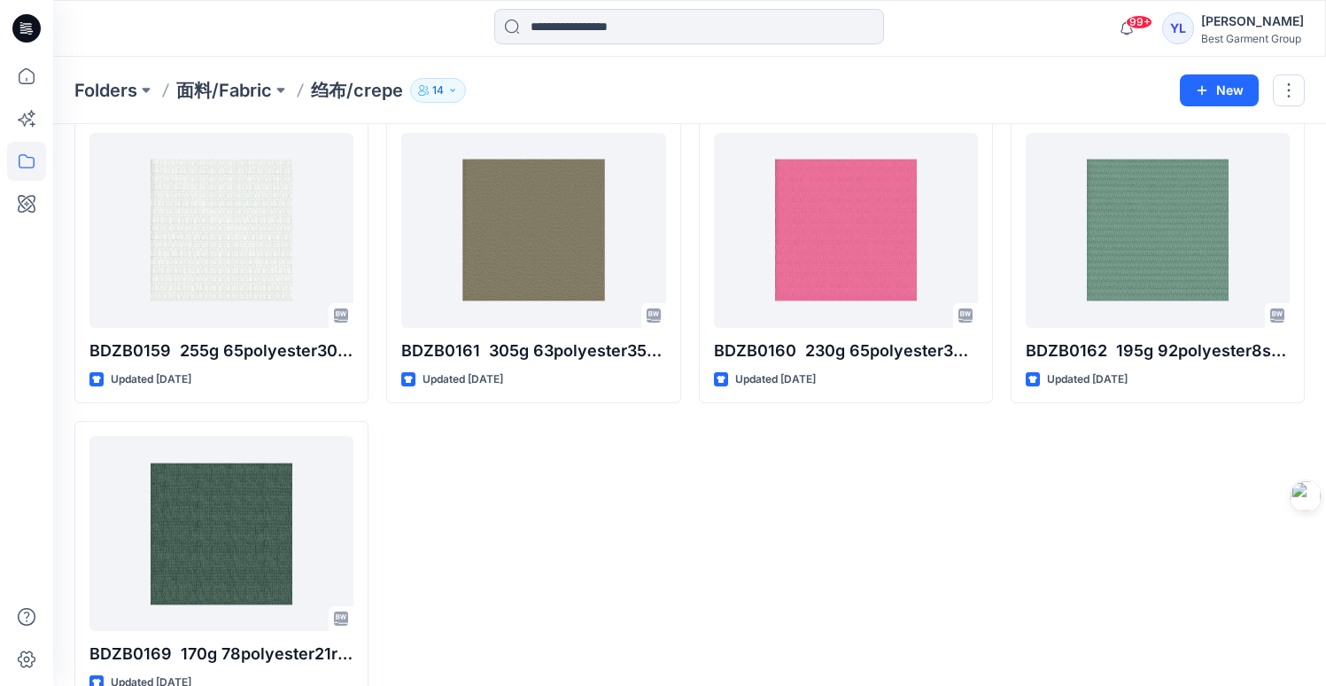
scroll to position [962, 0]
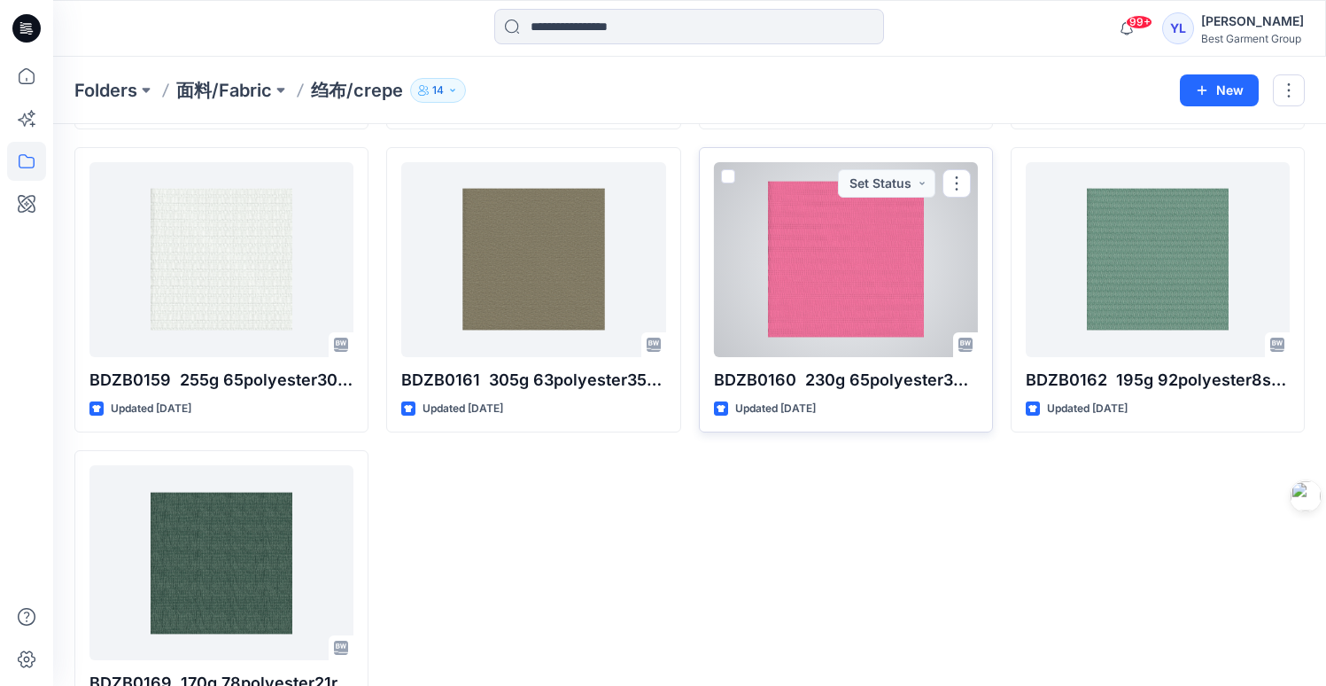
click at [832, 276] on div at bounding box center [846, 259] width 264 height 195
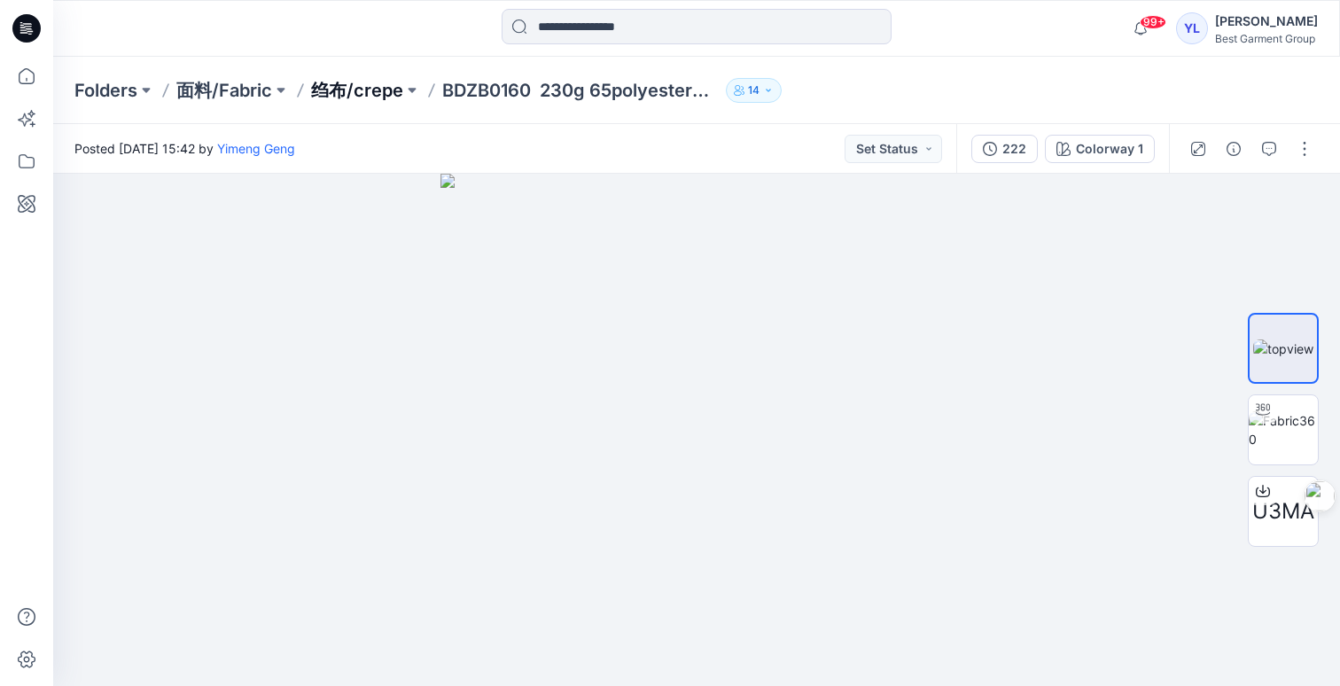
click at [362, 89] on p "绉布/crepe" at bounding box center [357, 90] width 92 height 25
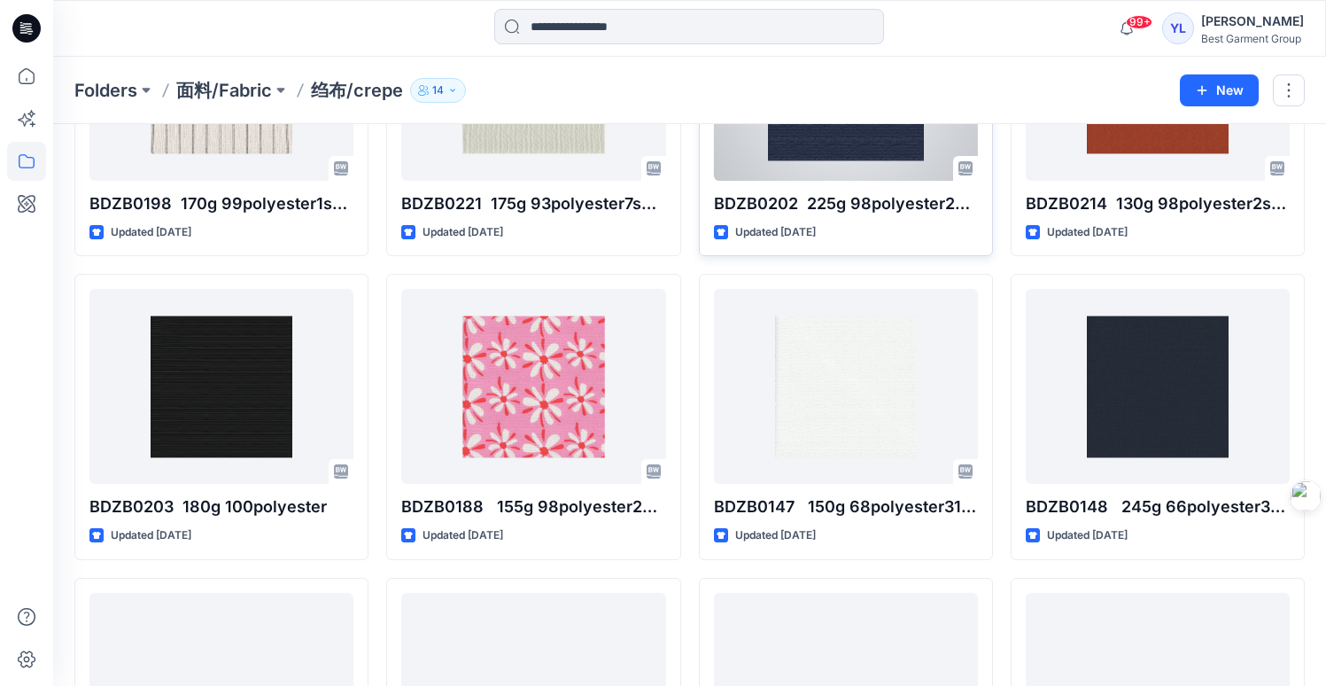
scroll to position [696, 0]
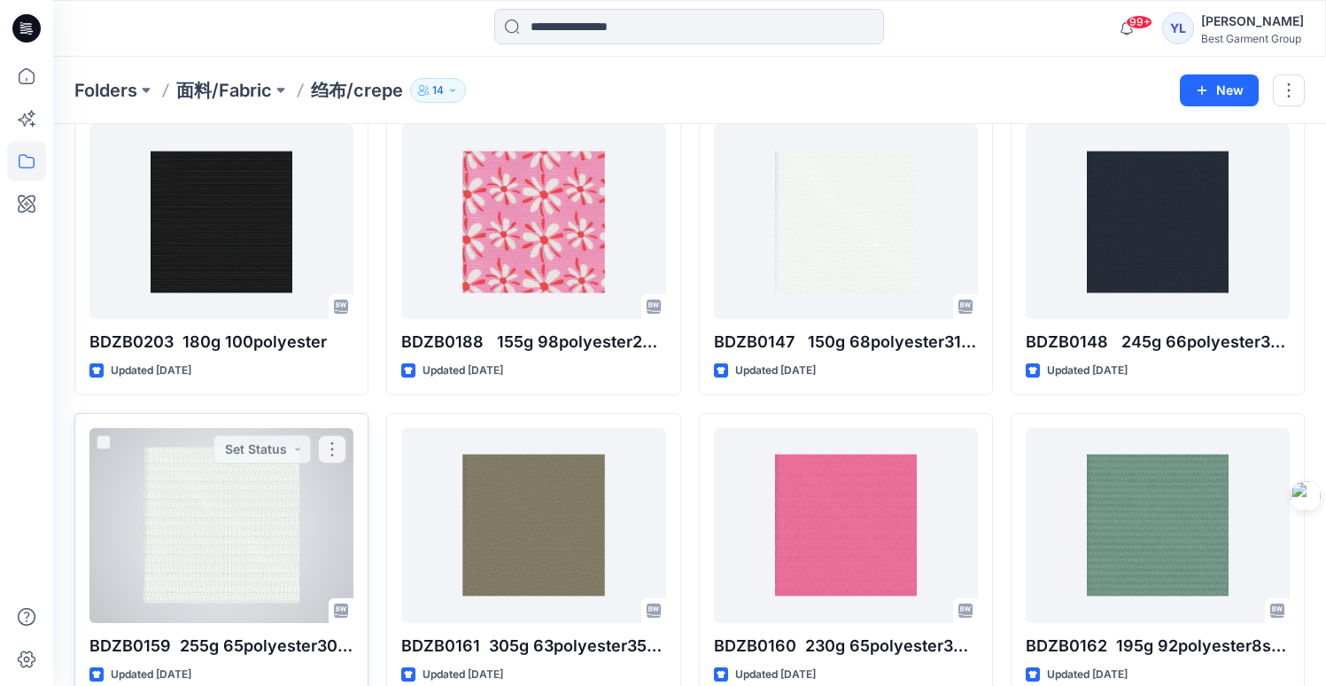
click at [222, 518] on div at bounding box center [221, 525] width 264 height 195
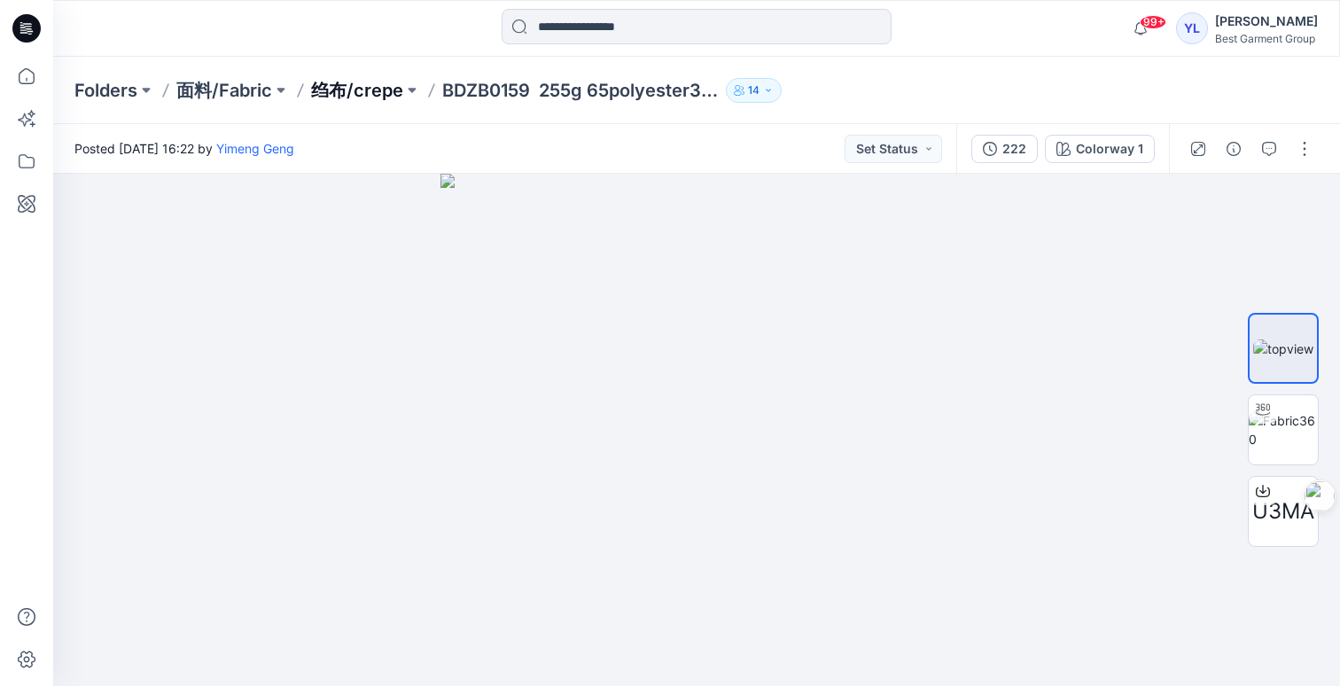
click at [341, 86] on p "绉布/crepe" at bounding box center [357, 90] width 92 height 25
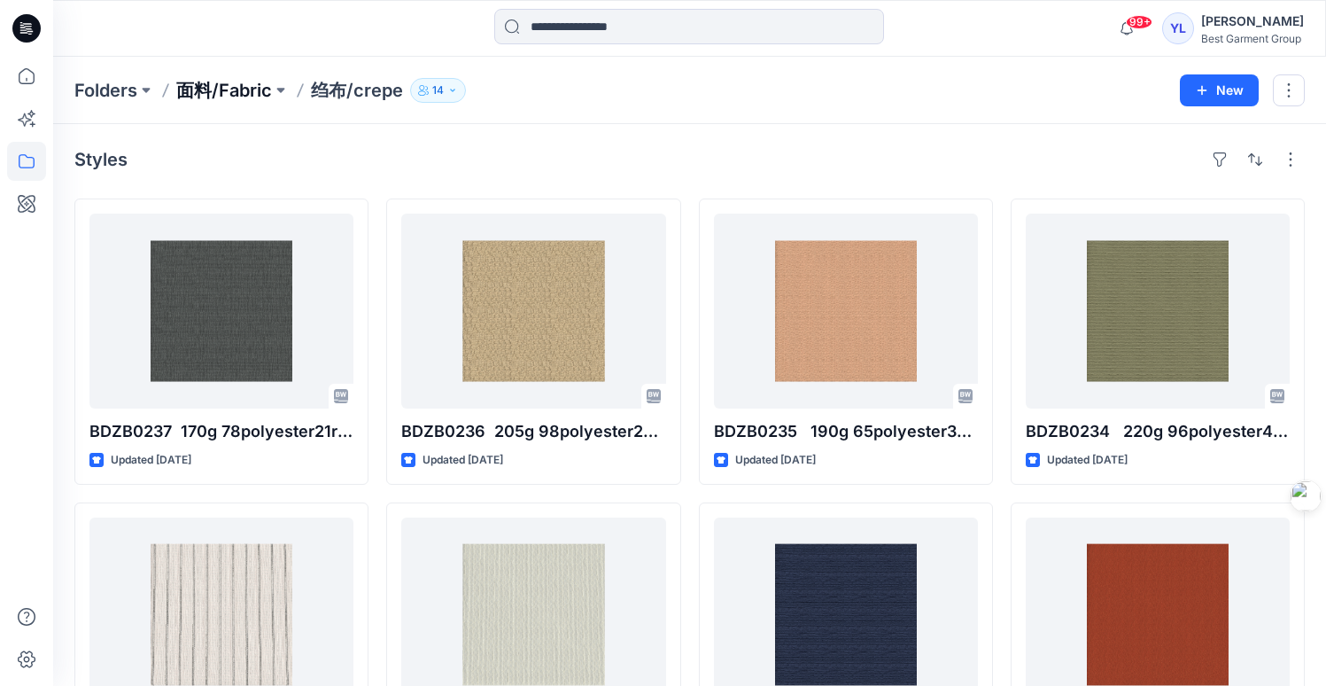
click at [245, 87] on p "面料/Fabric" at bounding box center [224, 90] width 96 height 25
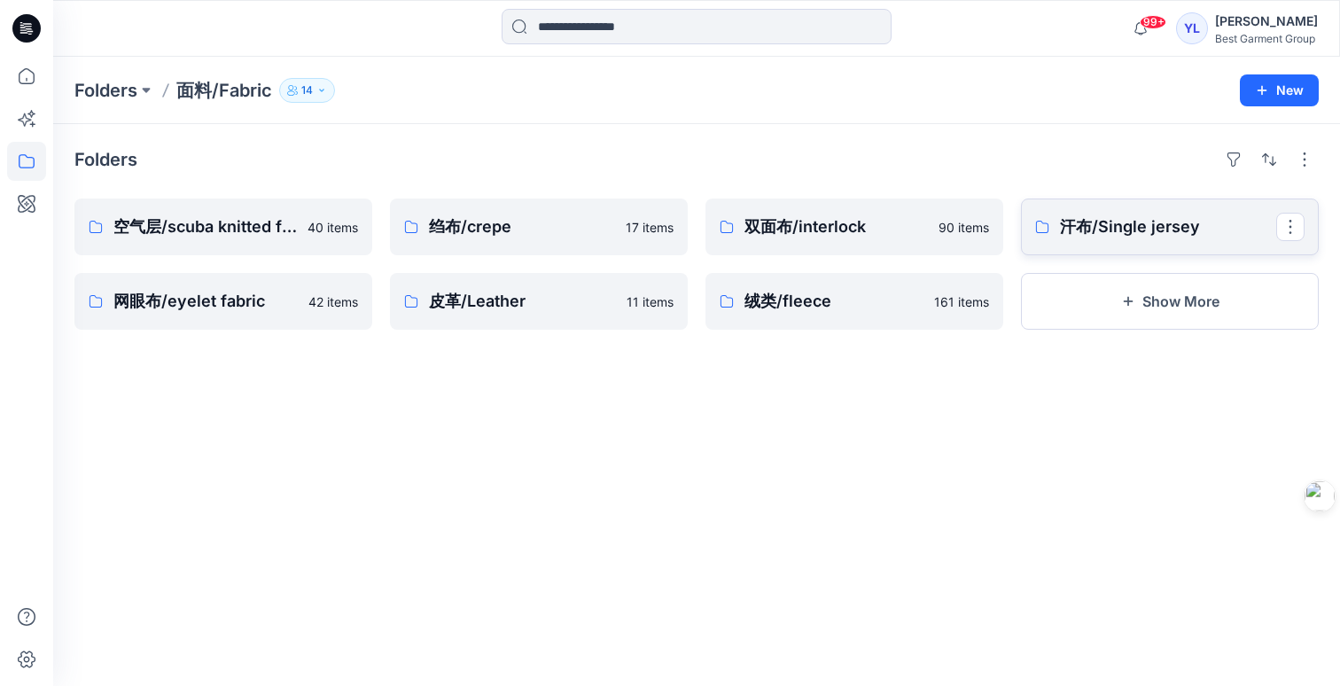
click at [1087, 241] on link "汗布/Single jersey" at bounding box center [1170, 226] width 298 height 57
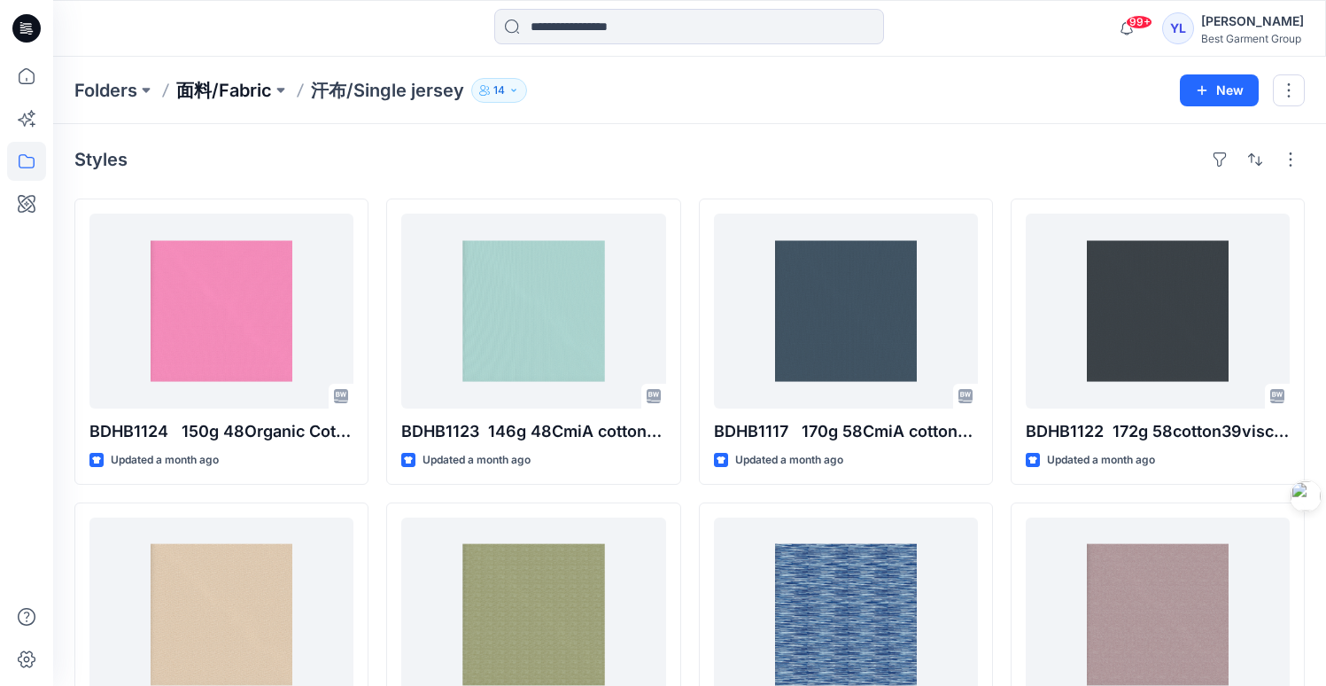
click at [239, 97] on p "面料/Fabric" at bounding box center [224, 90] width 96 height 25
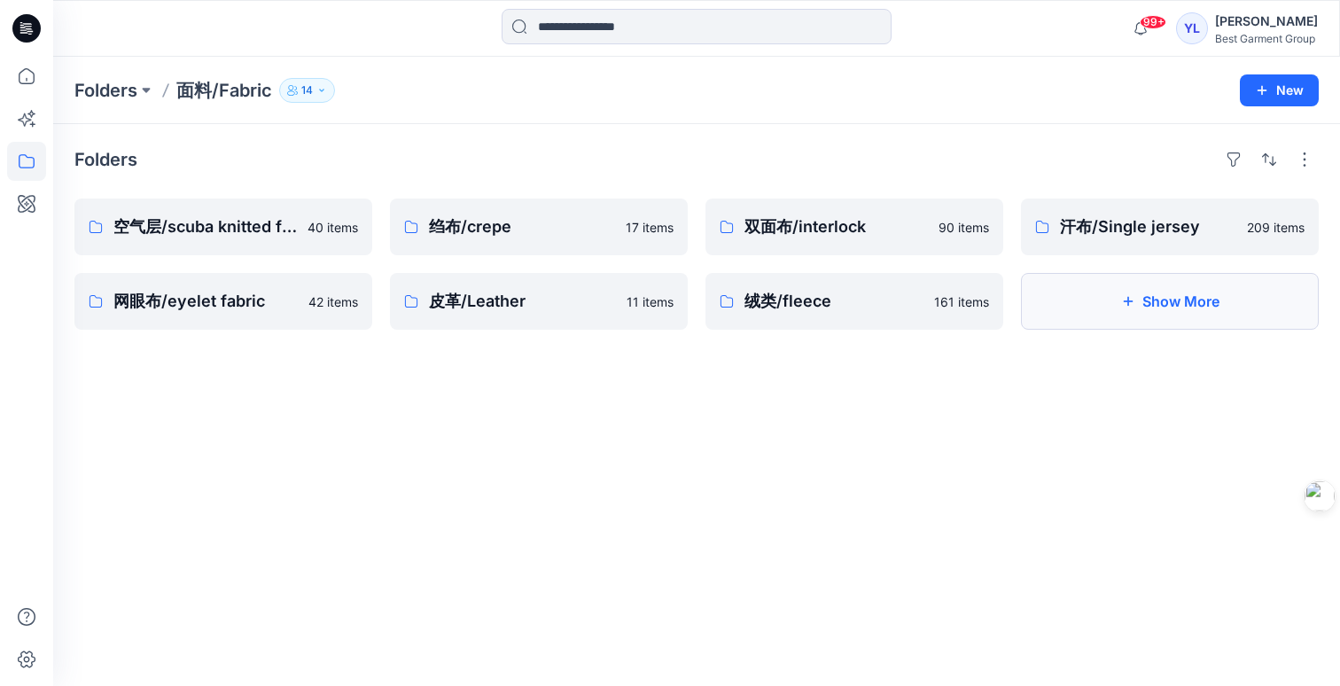
click at [1113, 303] on button "Show More" at bounding box center [1170, 301] width 298 height 57
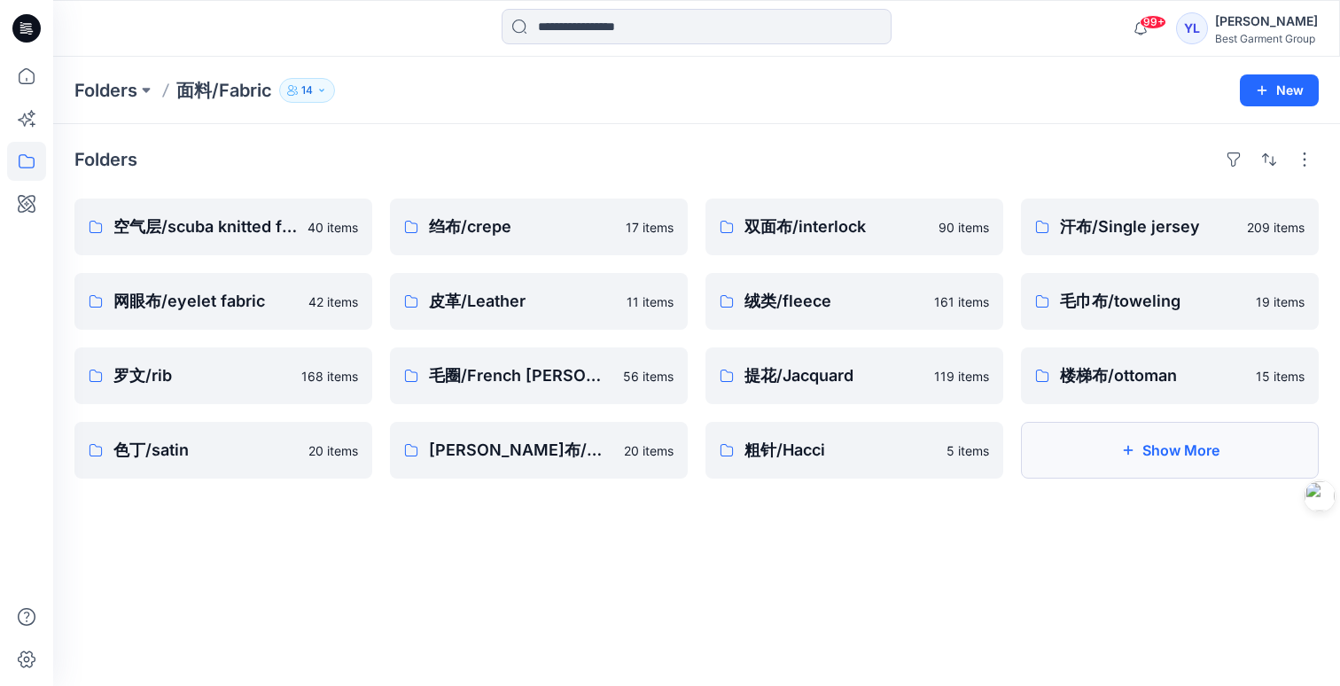
click at [1172, 459] on button "Show More" at bounding box center [1170, 450] width 298 height 57
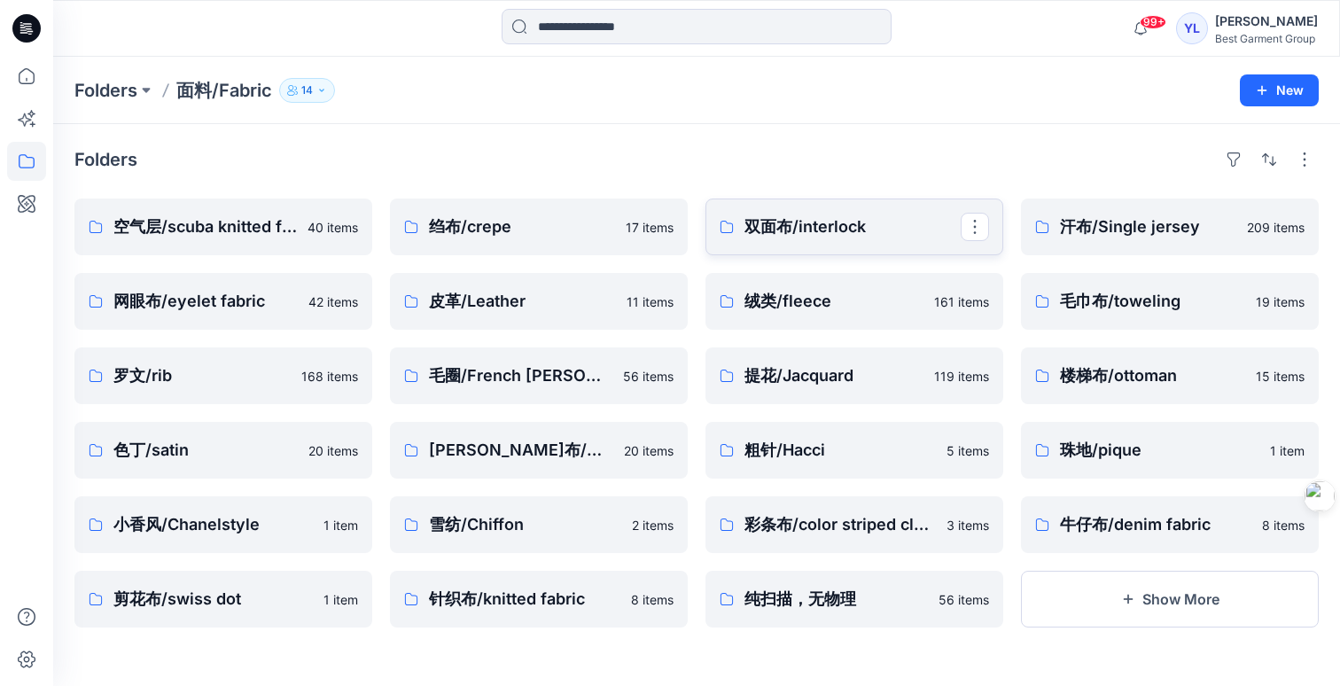
click at [872, 233] on p "双面布/interlock" at bounding box center [852, 226] width 216 height 25
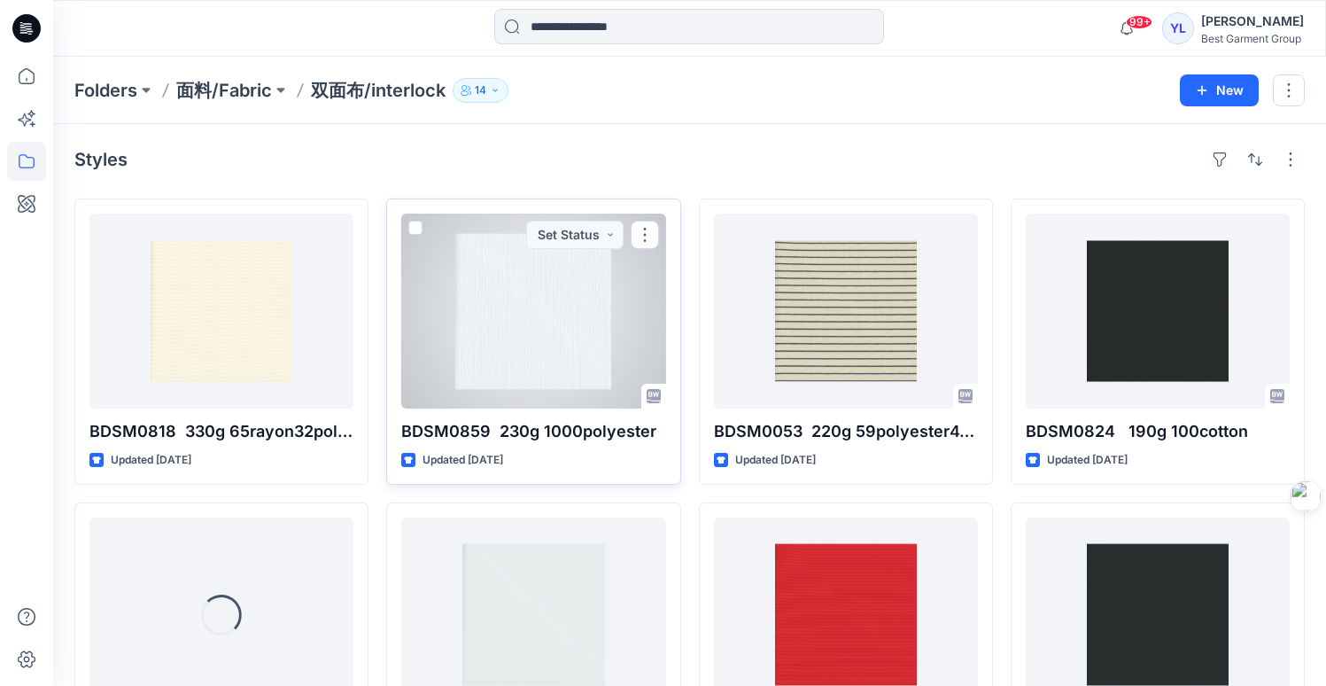
click at [549, 299] on div at bounding box center [533, 311] width 264 height 195
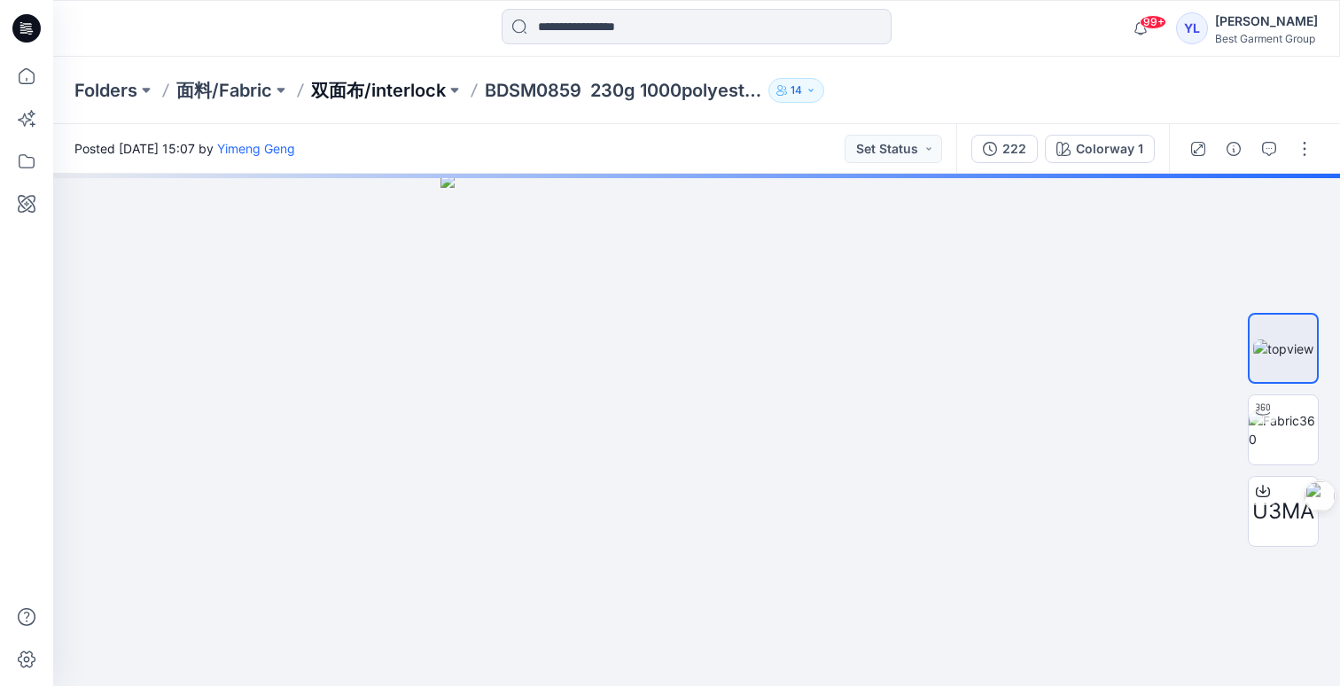
click at [382, 93] on p "双面布/interlock" at bounding box center [378, 90] width 135 height 25
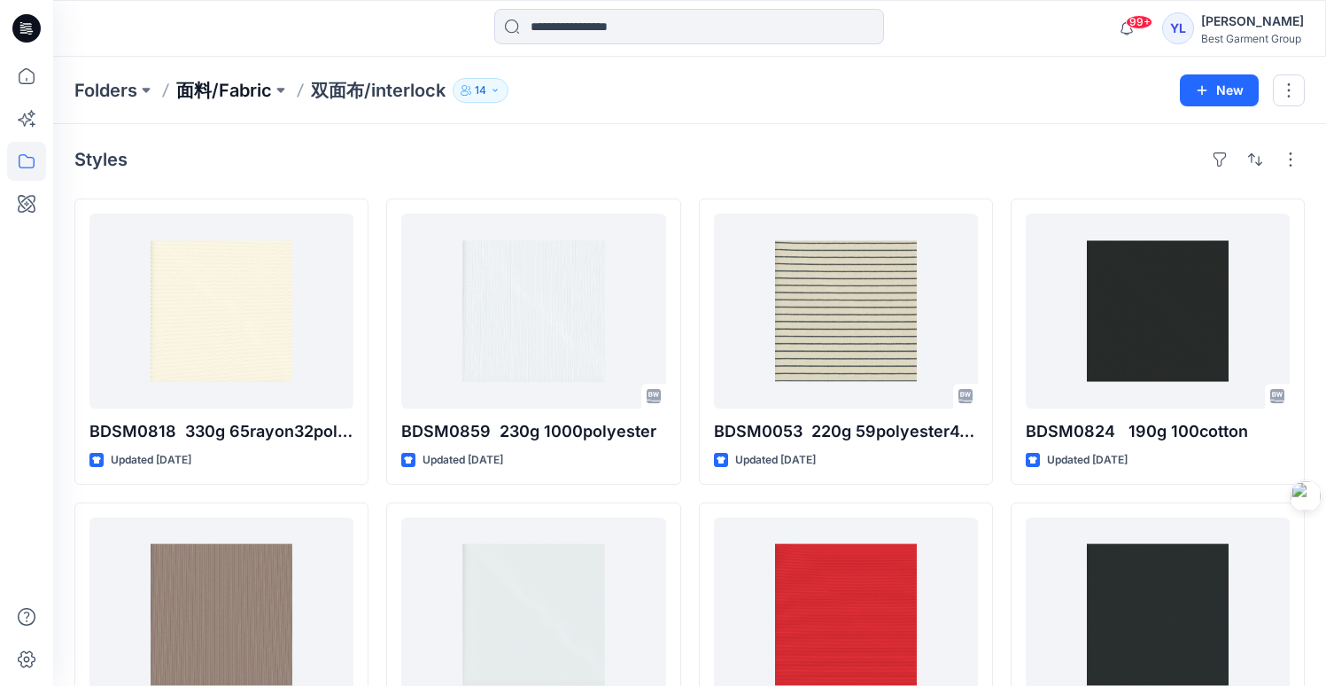
click at [213, 99] on p "面料/Fabric" at bounding box center [224, 90] width 96 height 25
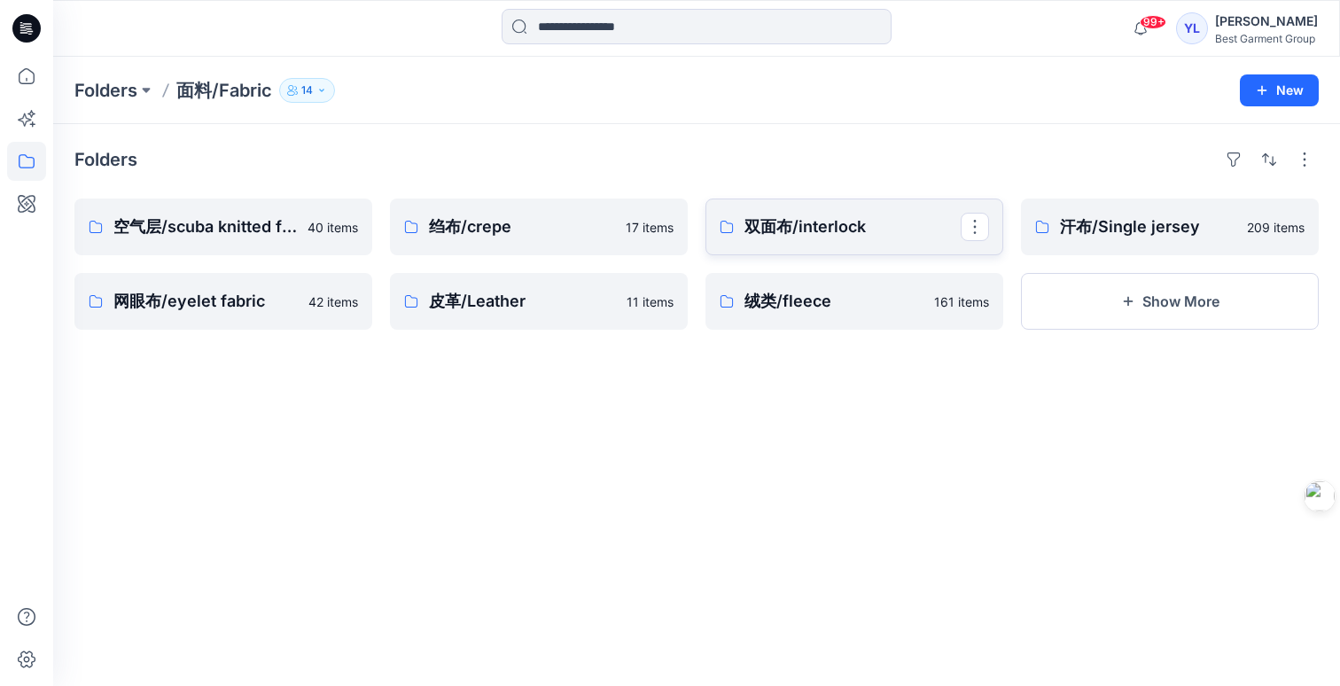
click at [792, 222] on p "双面布/interlock" at bounding box center [852, 226] width 216 height 25
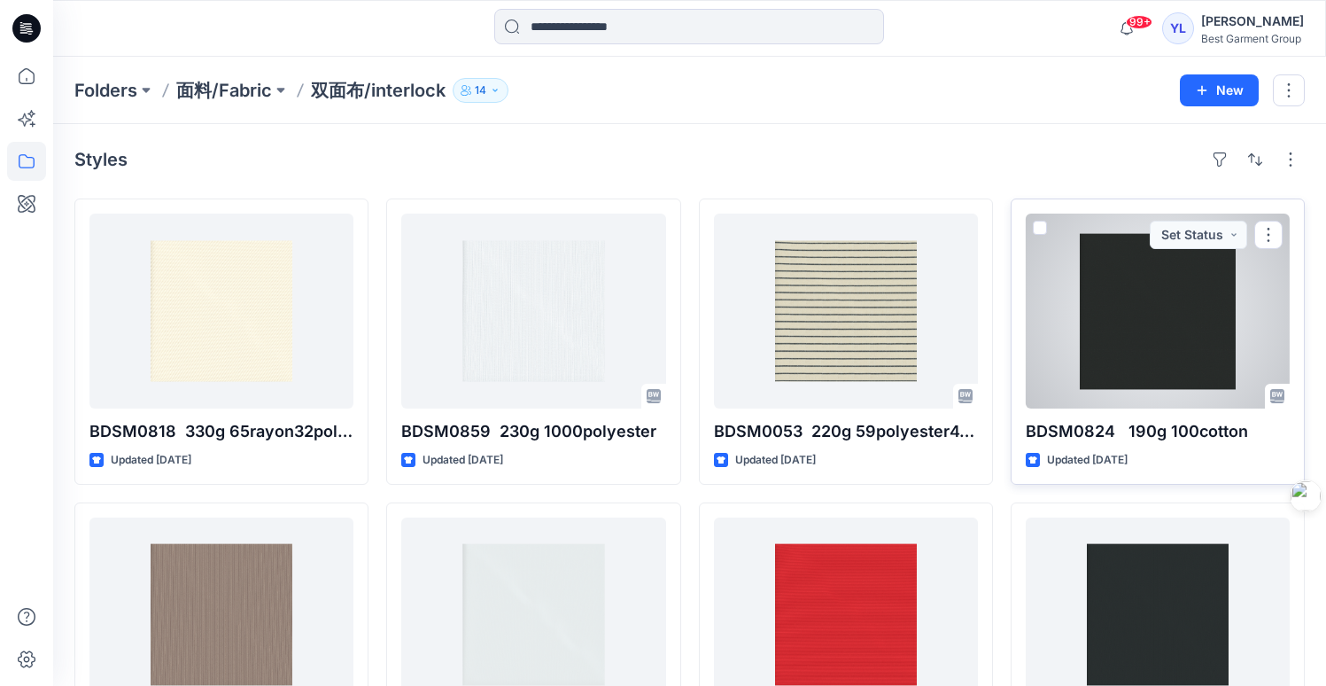
click at [1166, 328] on div at bounding box center [1158, 311] width 264 height 195
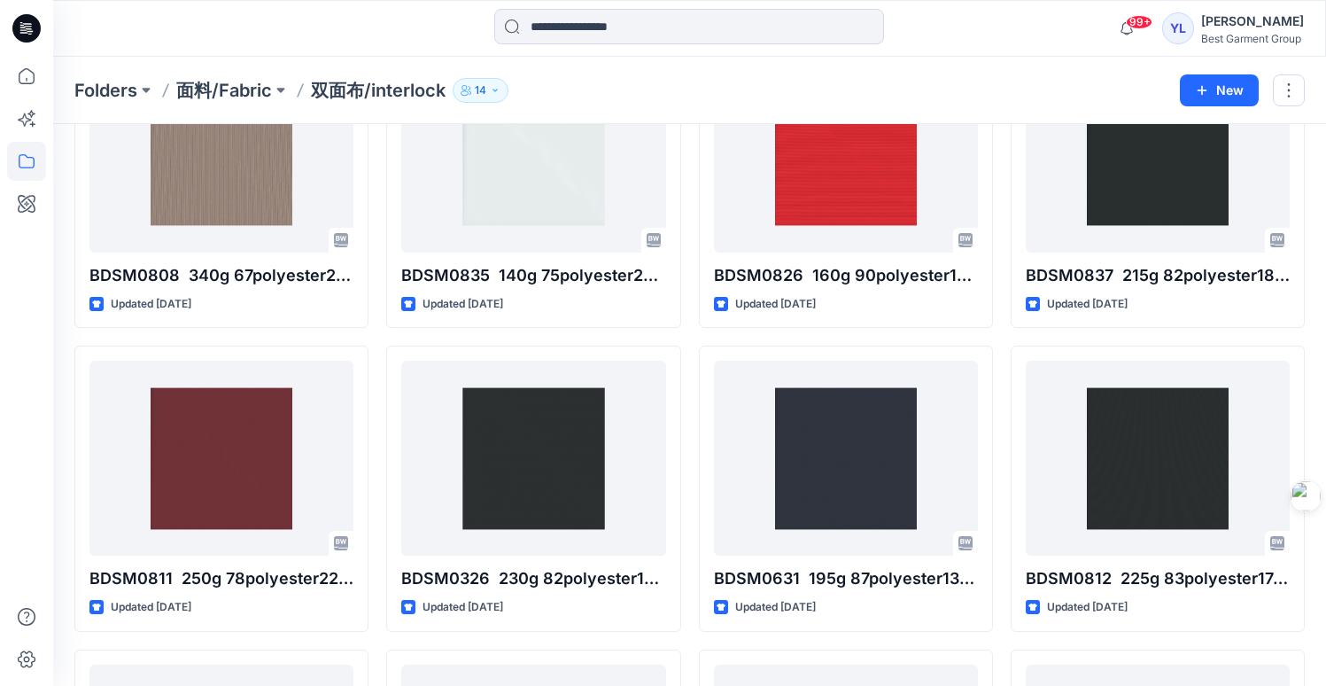
scroll to position [410, 0]
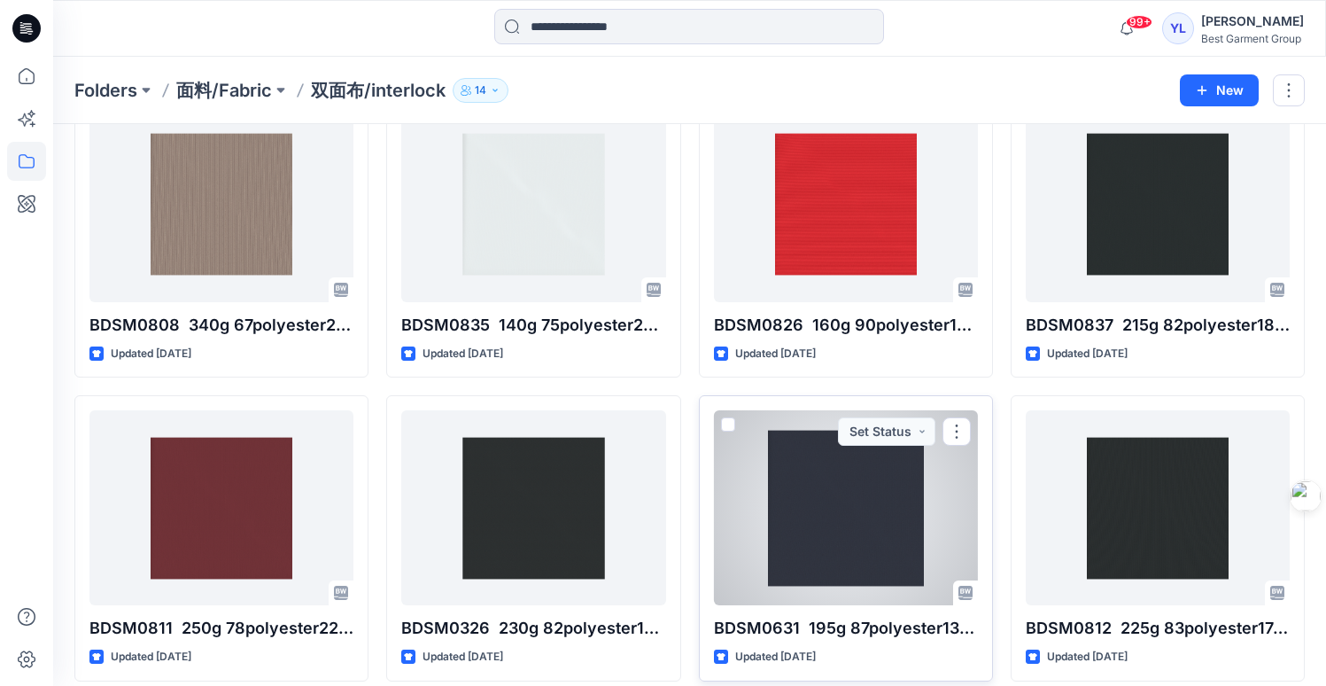
click at [882, 509] on div at bounding box center [846, 507] width 264 height 195
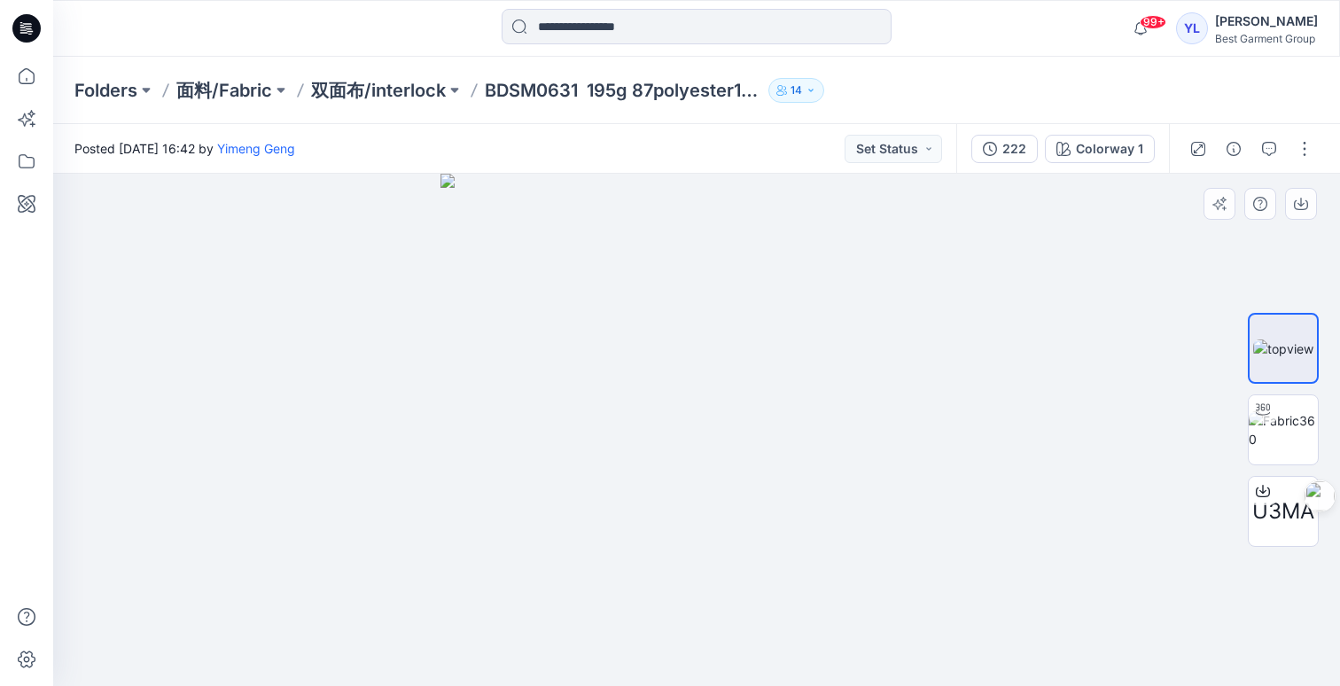
click at [754, 349] on img at bounding box center [696, 430] width 512 height 512
click at [416, 84] on p "双面布/interlock" at bounding box center [378, 90] width 135 height 25
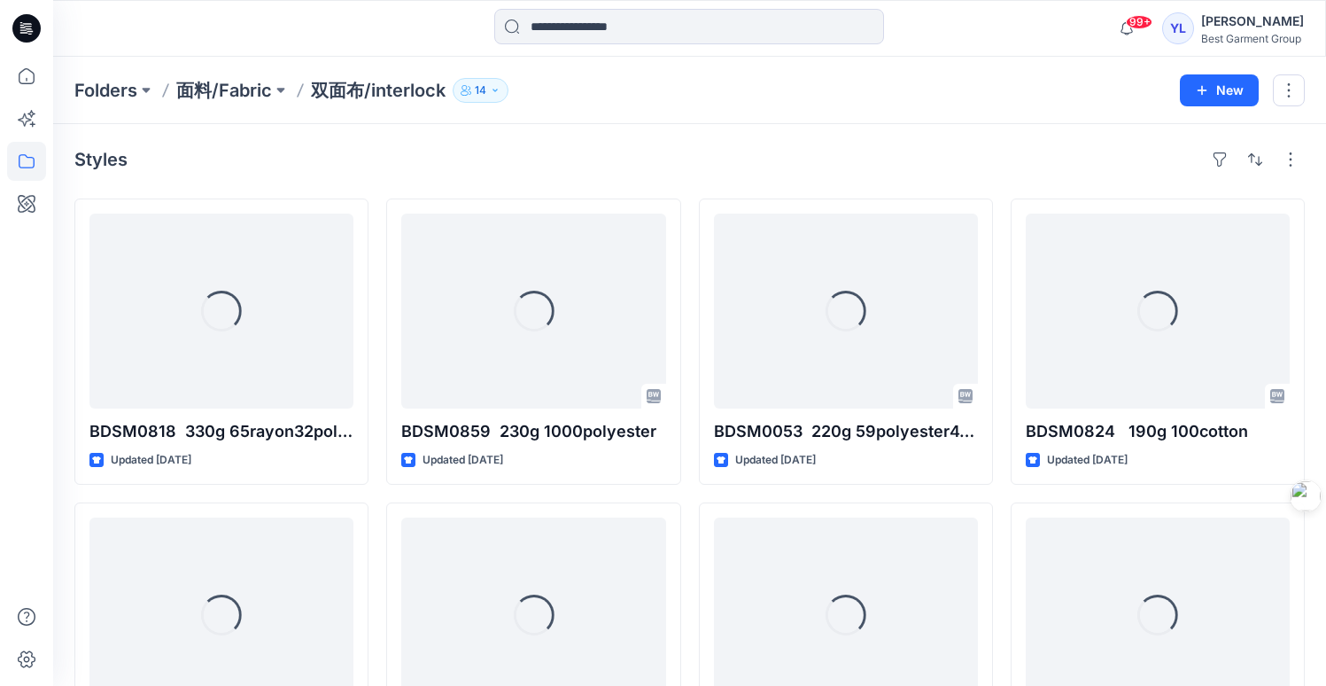
click at [603, 170] on div "Styles" at bounding box center [689, 159] width 1231 height 28
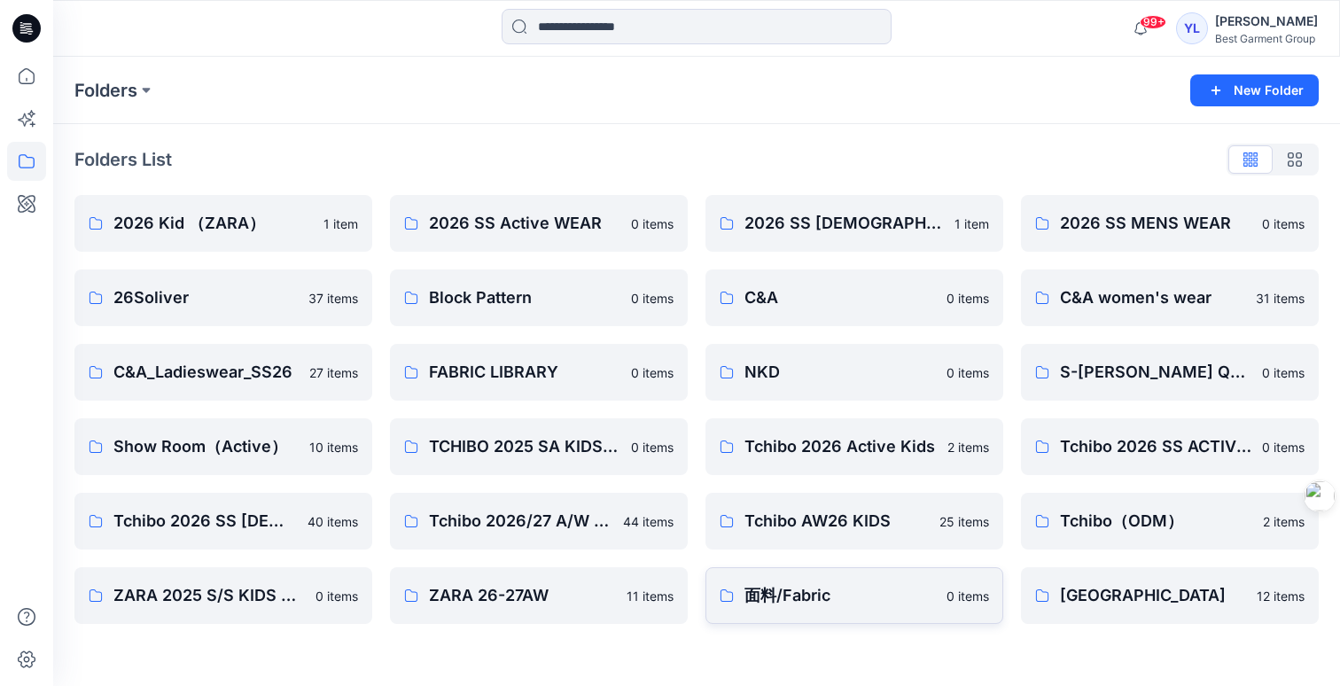
click at [847, 603] on p "面料/Fabric" at bounding box center [839, 595] width 191 height 25
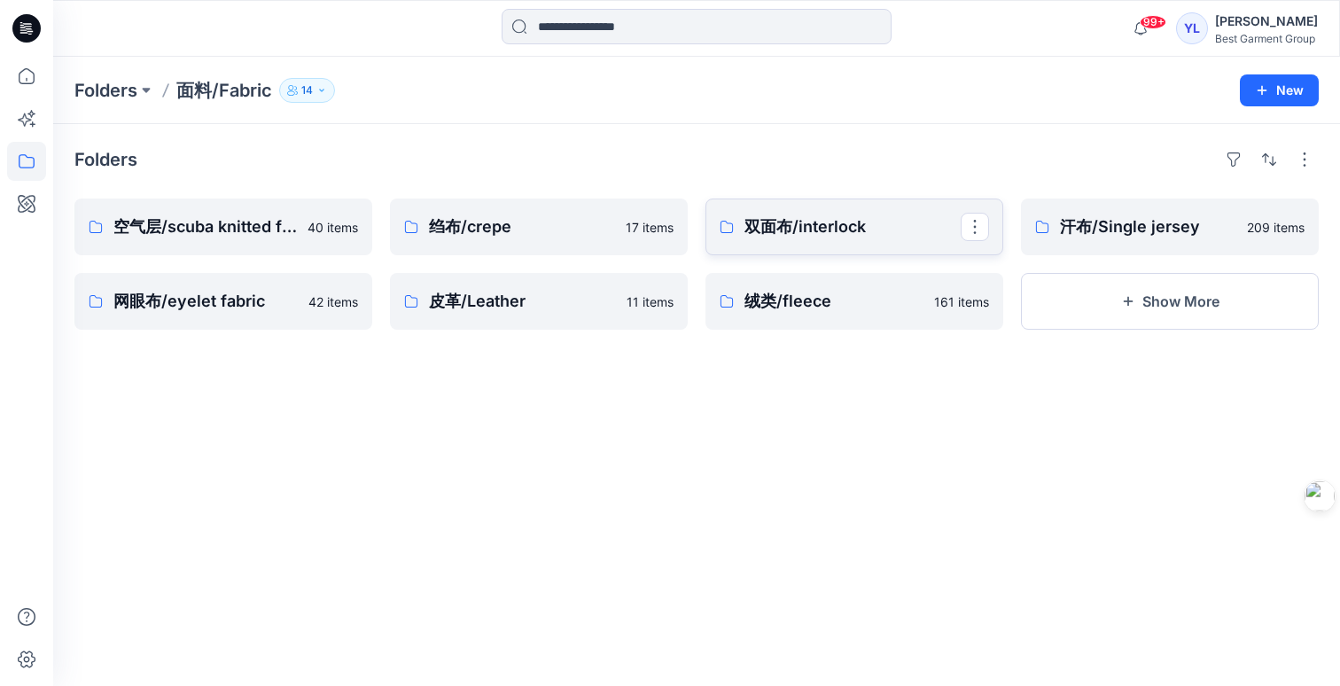
click at [817, 218] on p "双面布/interlock" at bounding box center [852, 226] width 216 height 25
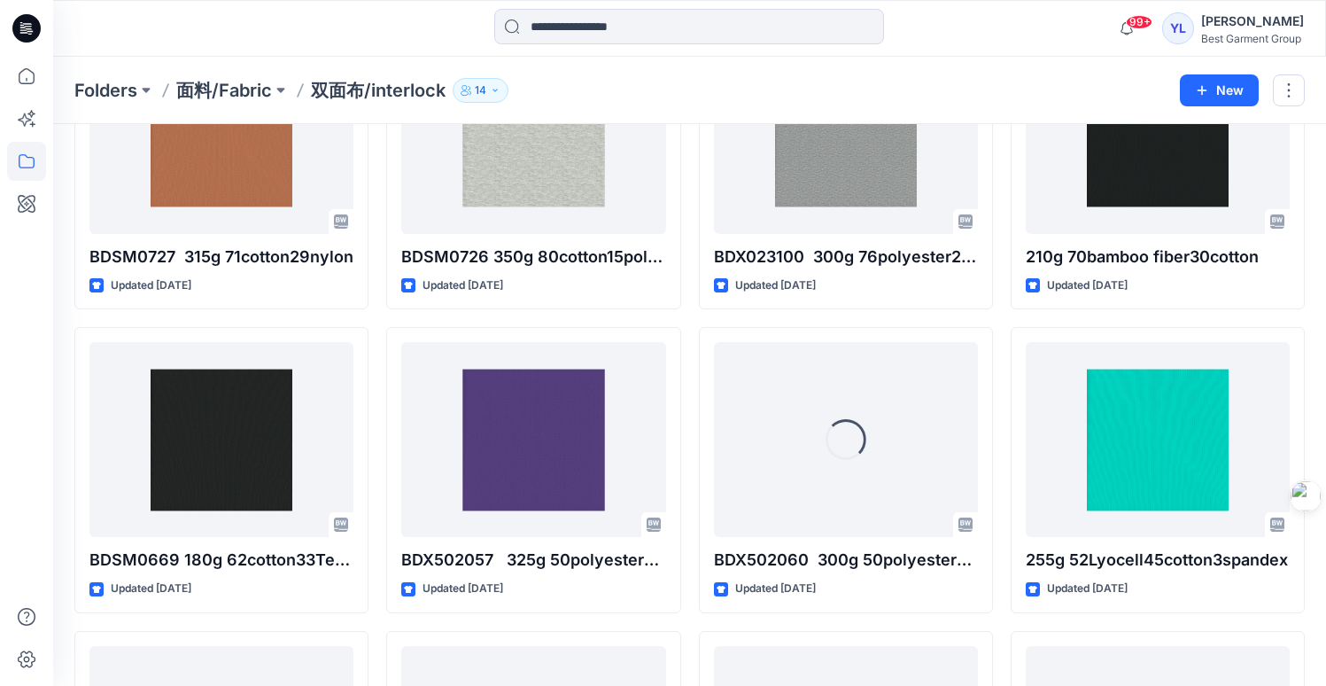
scroll to position [2303, 0]
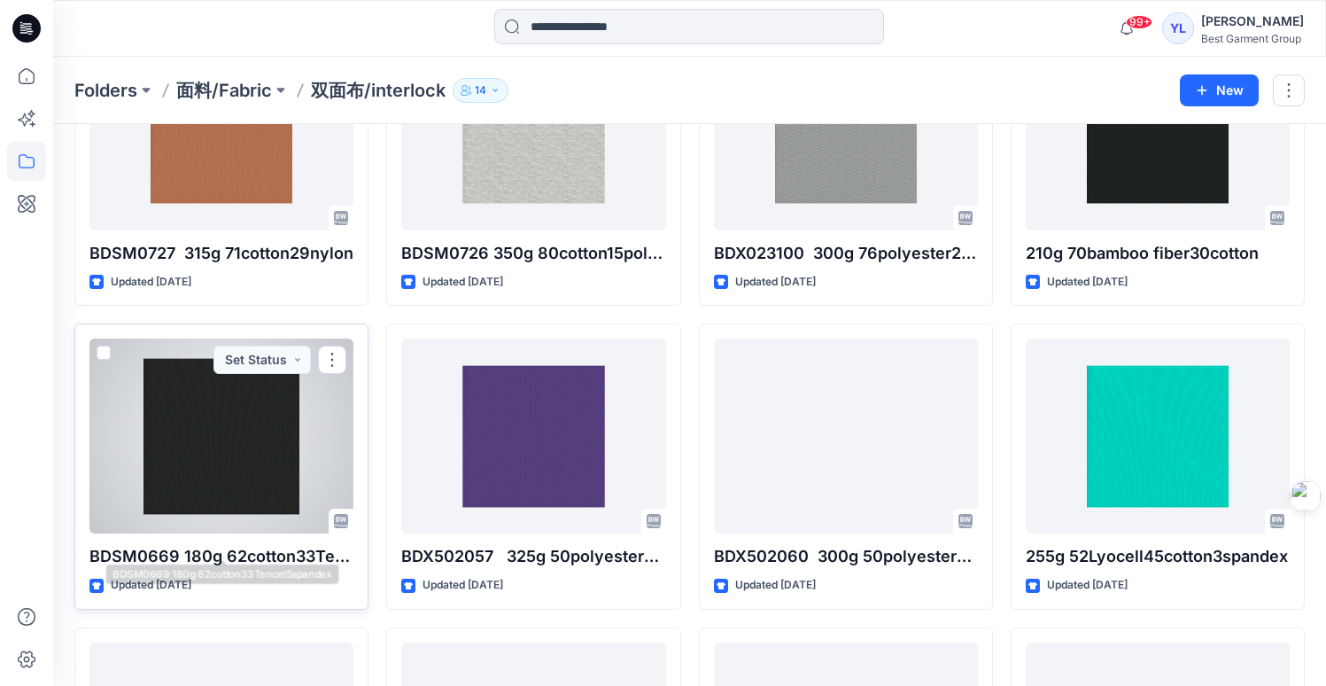
click at [215, 432] on div at bounding box center [221, 435] width 264 height 195
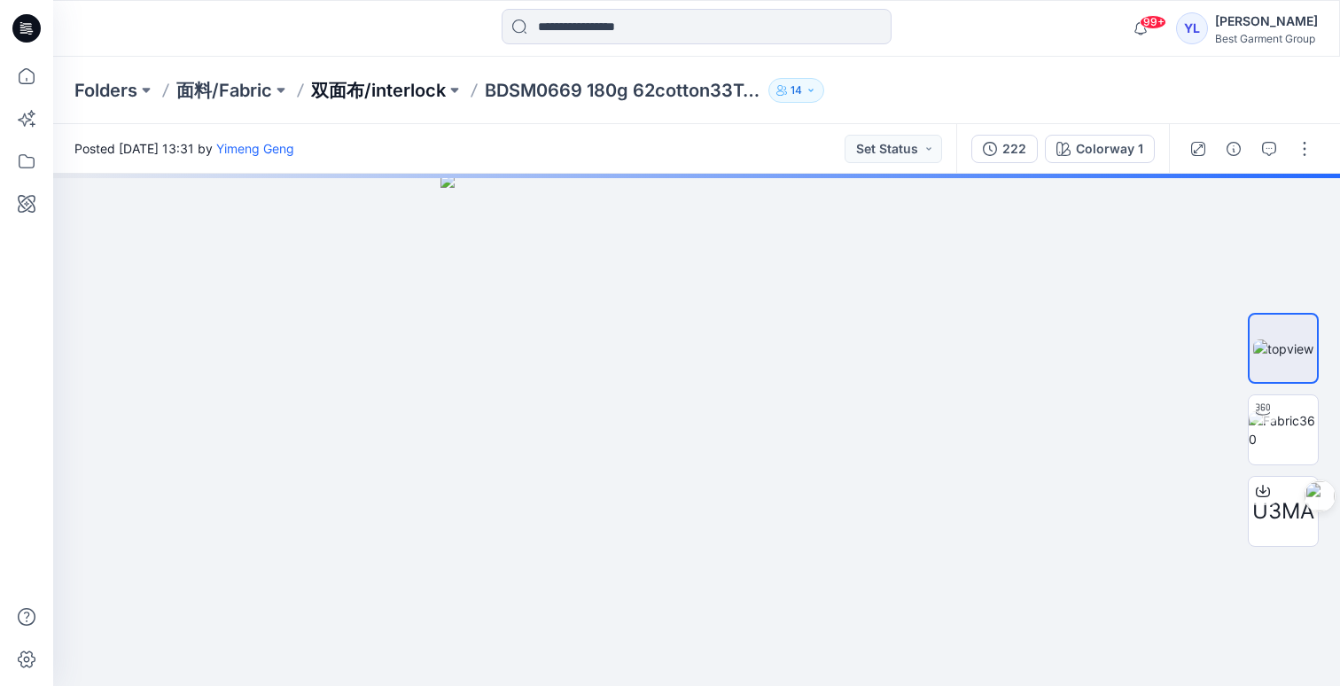
click at [419, 88] on p "双面布/interlock" at bounding box center [378, 90] width 135 height 25
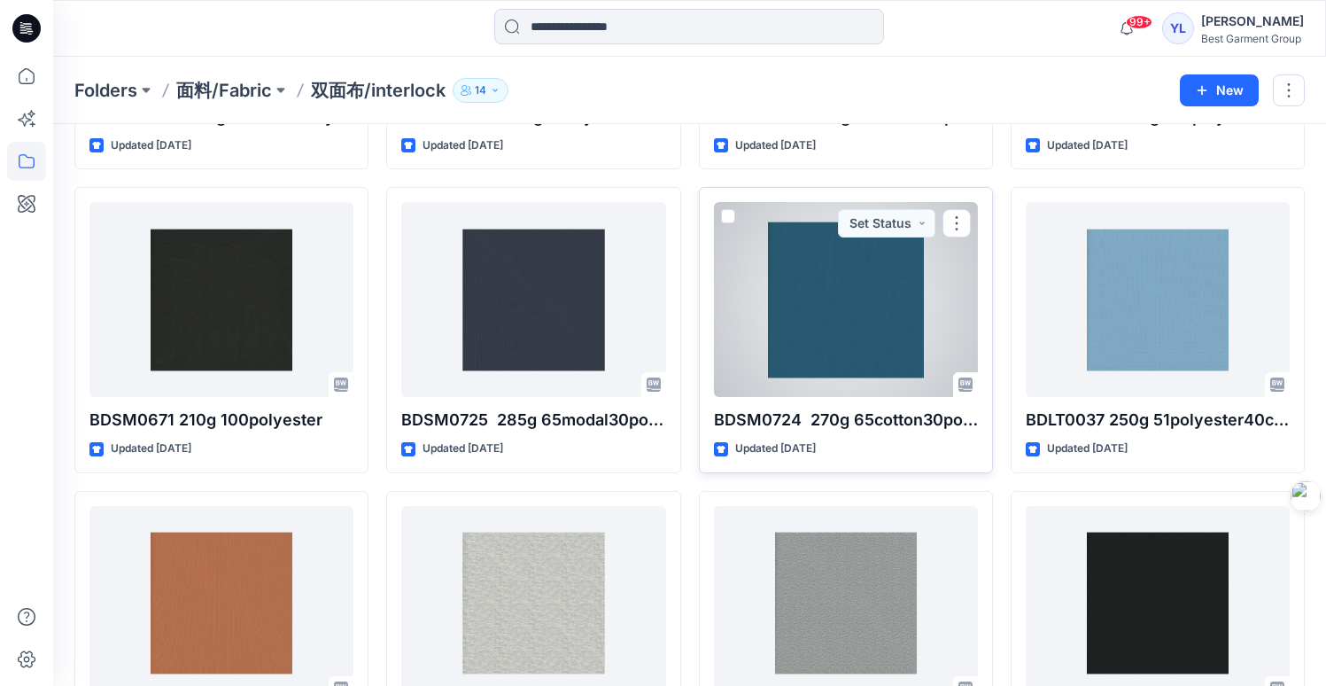
scroll to position [1961, 0]
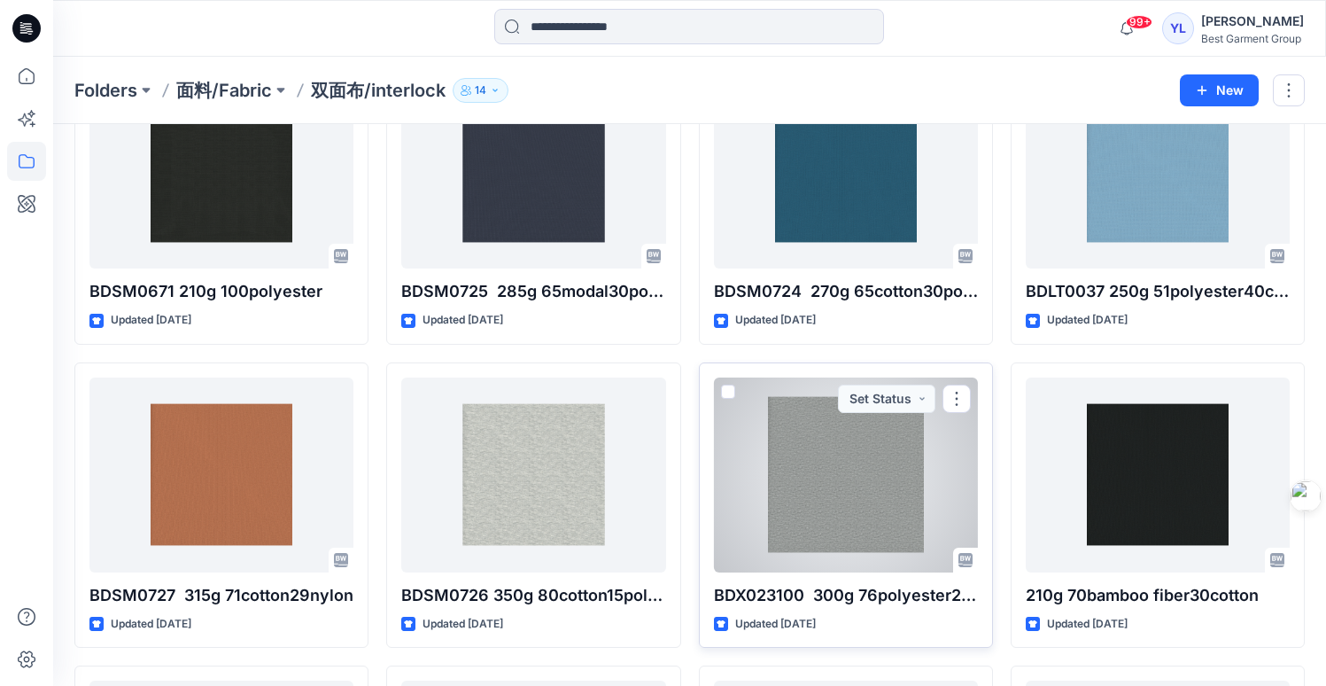
click at [819, 461] on div at bounding box center [846, 474] width 264 height 195
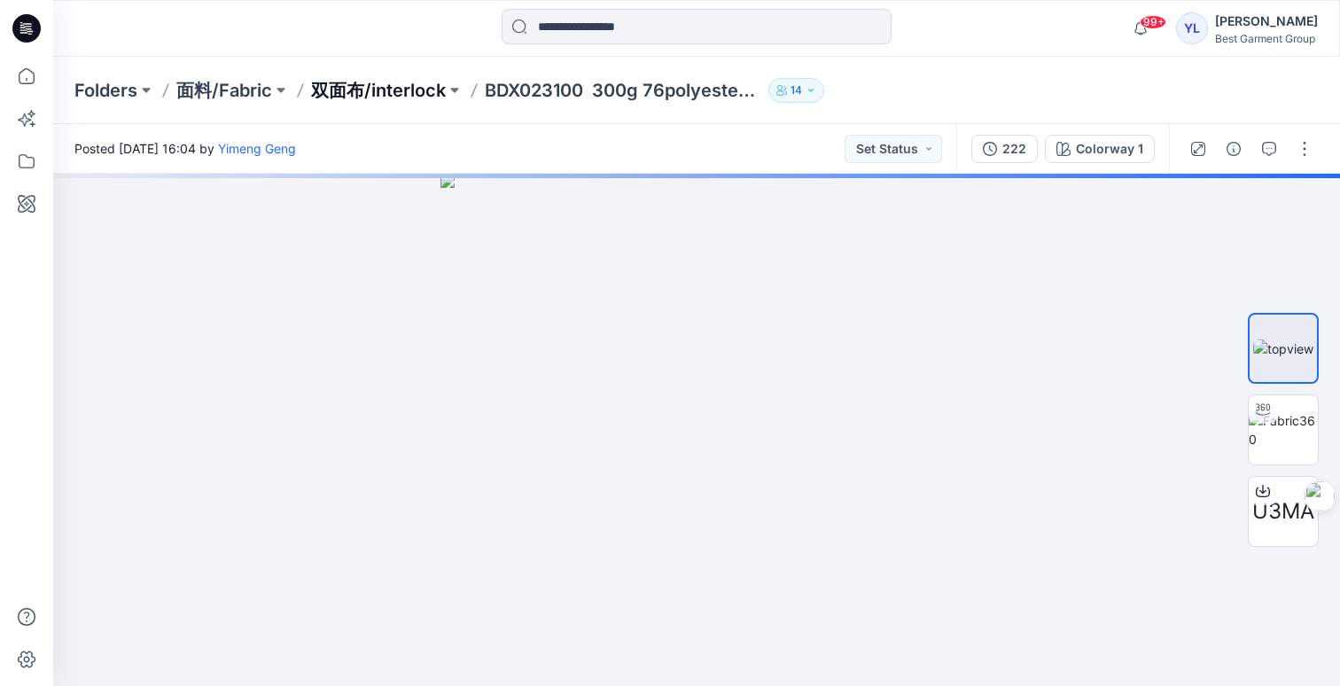
click at [418, 99] on p "双面布/interlock" at bounding box center [378, 90] width 135 height 25
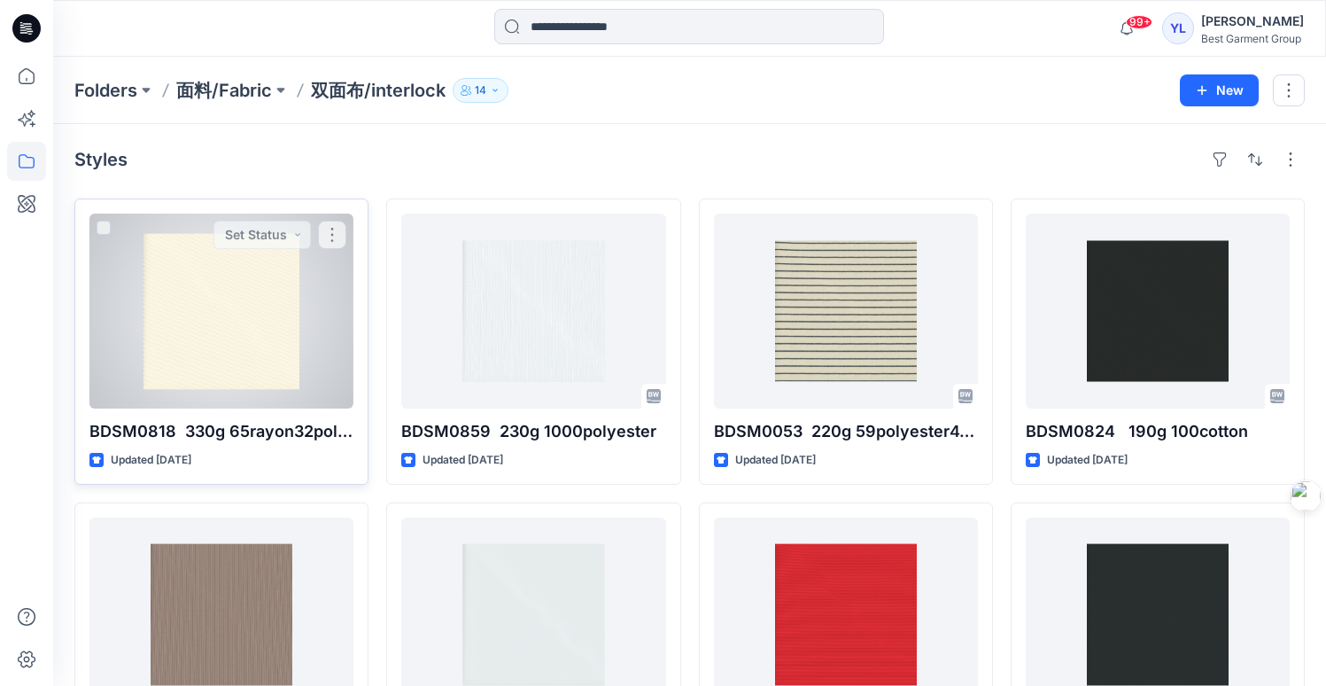
click at [286, 350] on div at bounding box center [221, 311] width 264 height 195
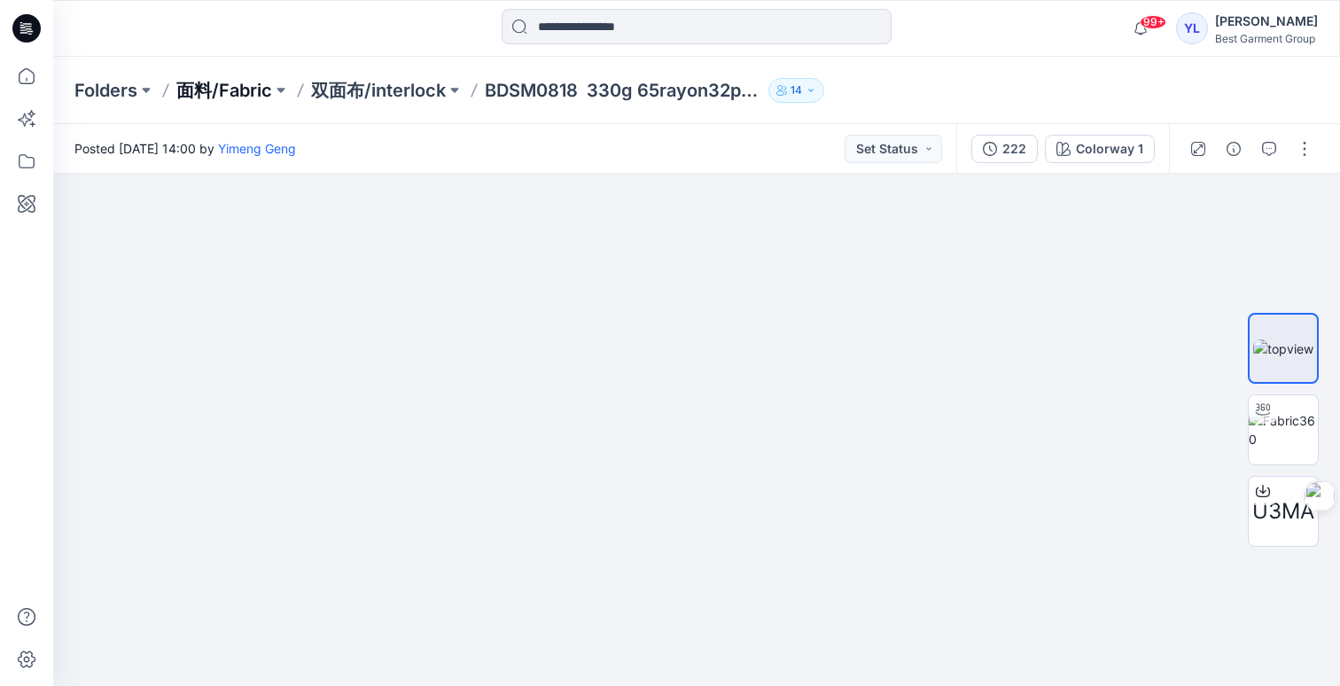
click at [229, 94] on p "面料/Fabric" at bounding box center [224, 90] width 96 height 25
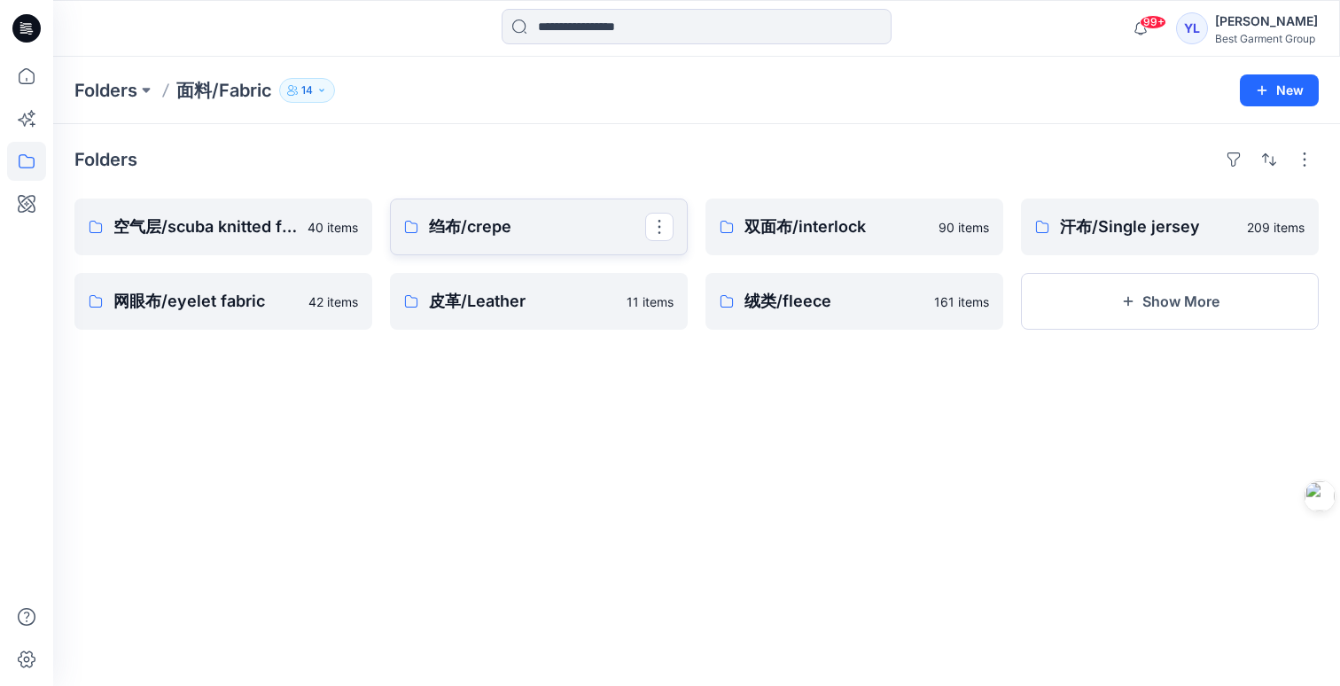
click at [532, 245] on link "绉布/crepe" at bounding box center [539, 226] width 298 height 57
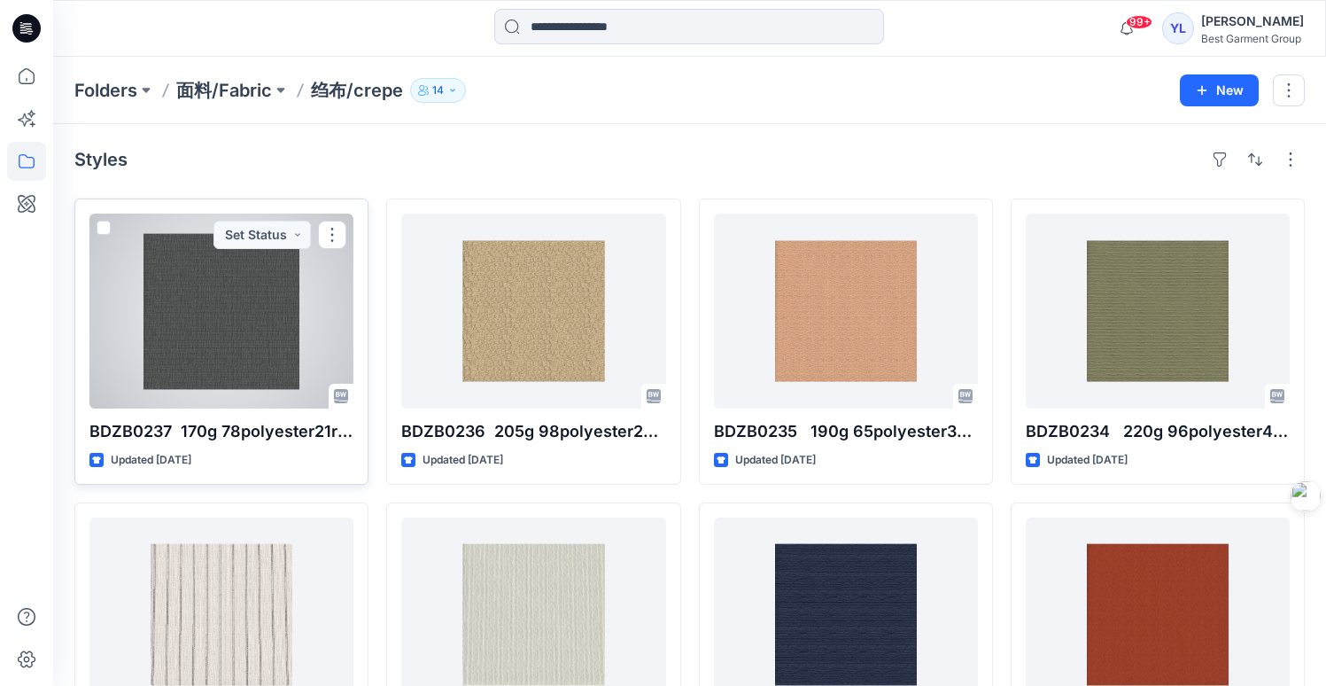
click at [253, 346] on div at bounding box center [221, 311] width 264 height 195
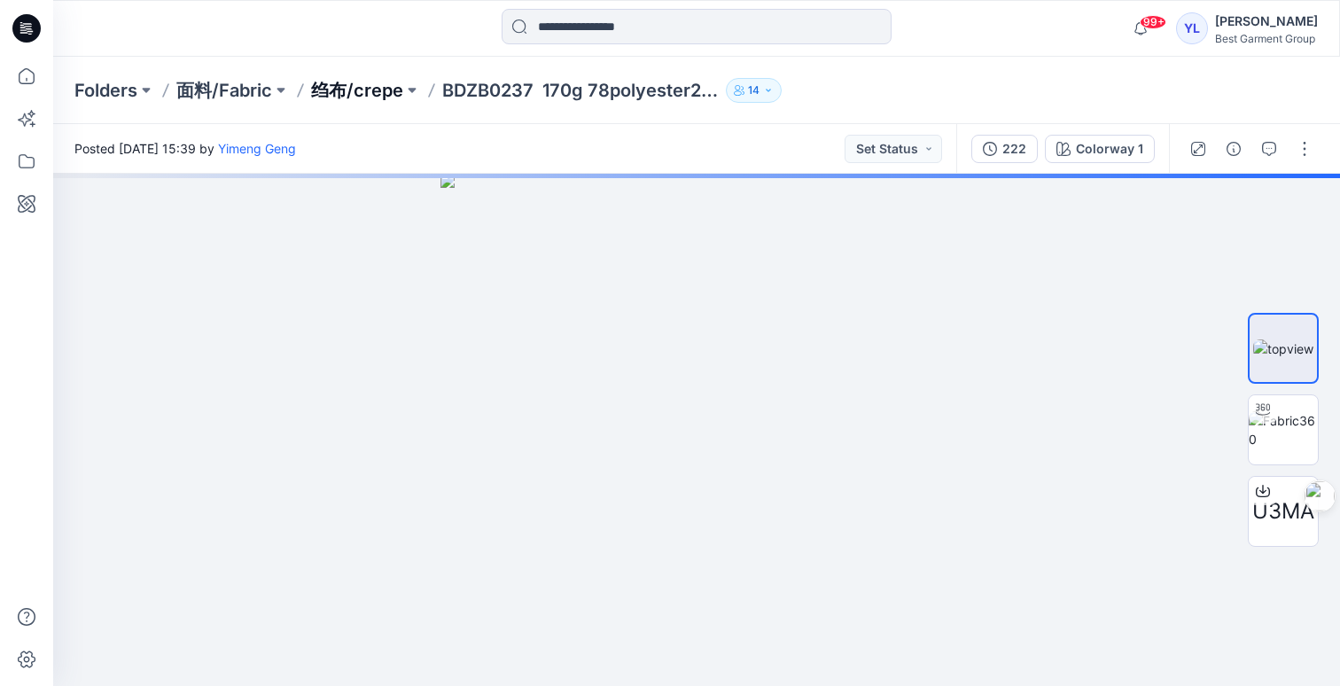
click at [385, 86] on p "绉布/crepe" at bounding box center [357, 90] width 92 height 25
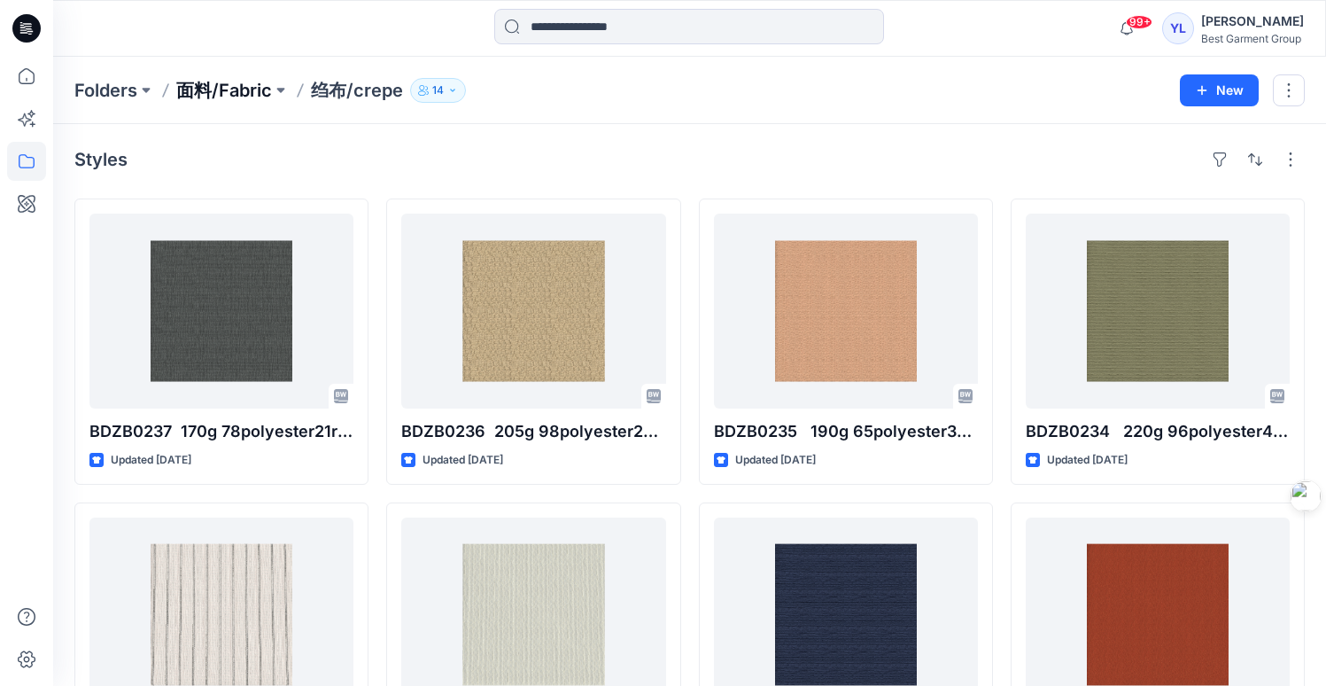
click at [231, 84] on p "面料/Fabric" at bounding box center [224, 90] width 96 height 25
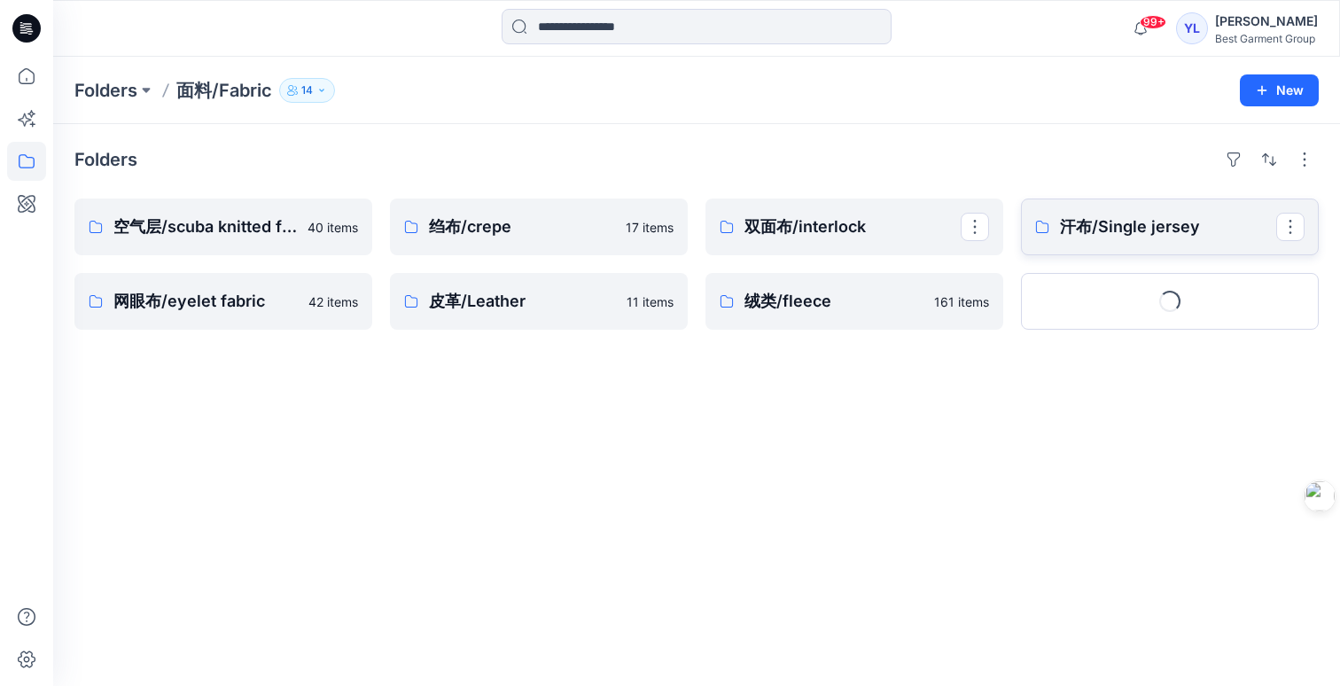
click at [1139, 244] on link "汗布/Single jersey" at bounding box center [1170, 226] width 298 height 57
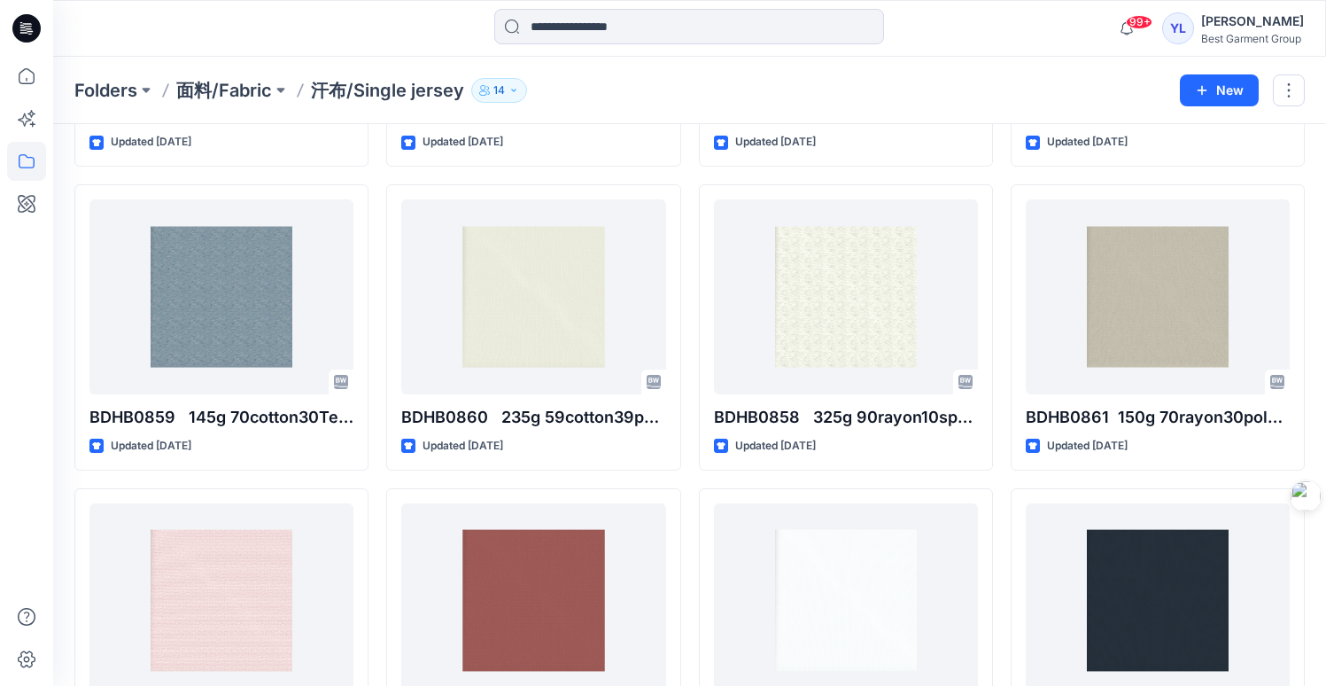
scroll to position [3211, 0]
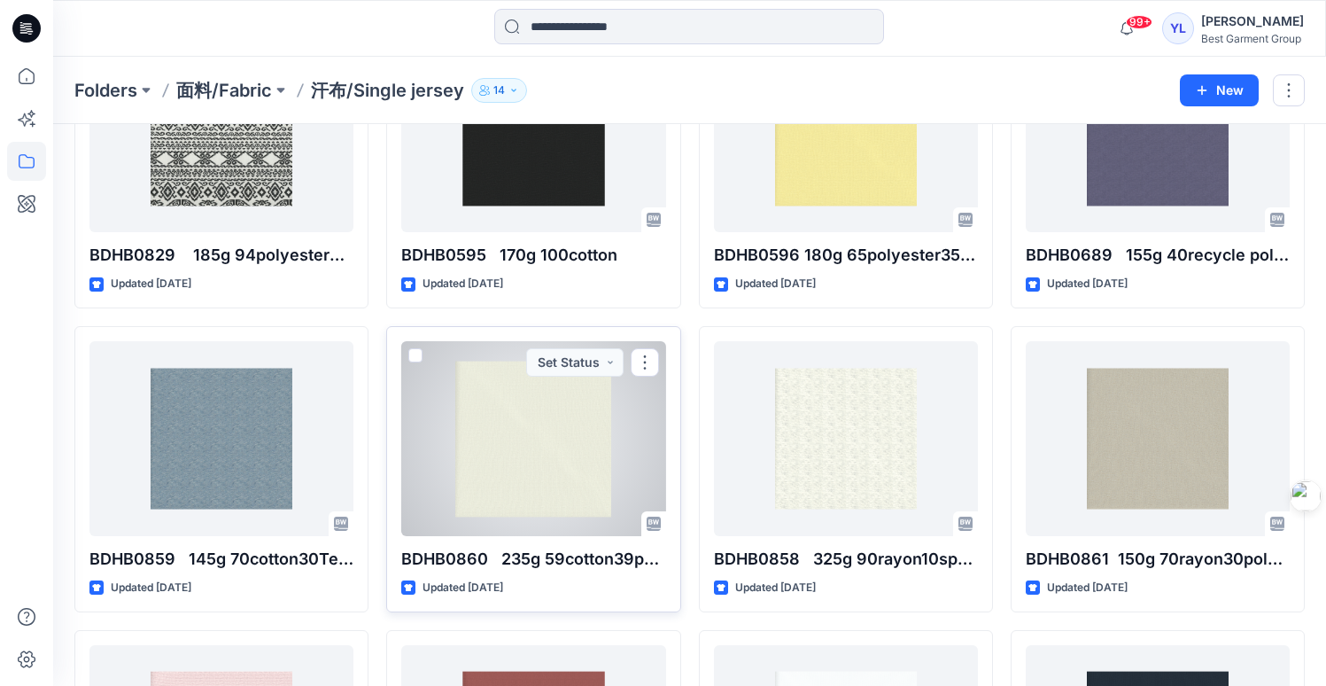
click at [536, 400] on div at bounding box center [533, 438] width 264 height 195
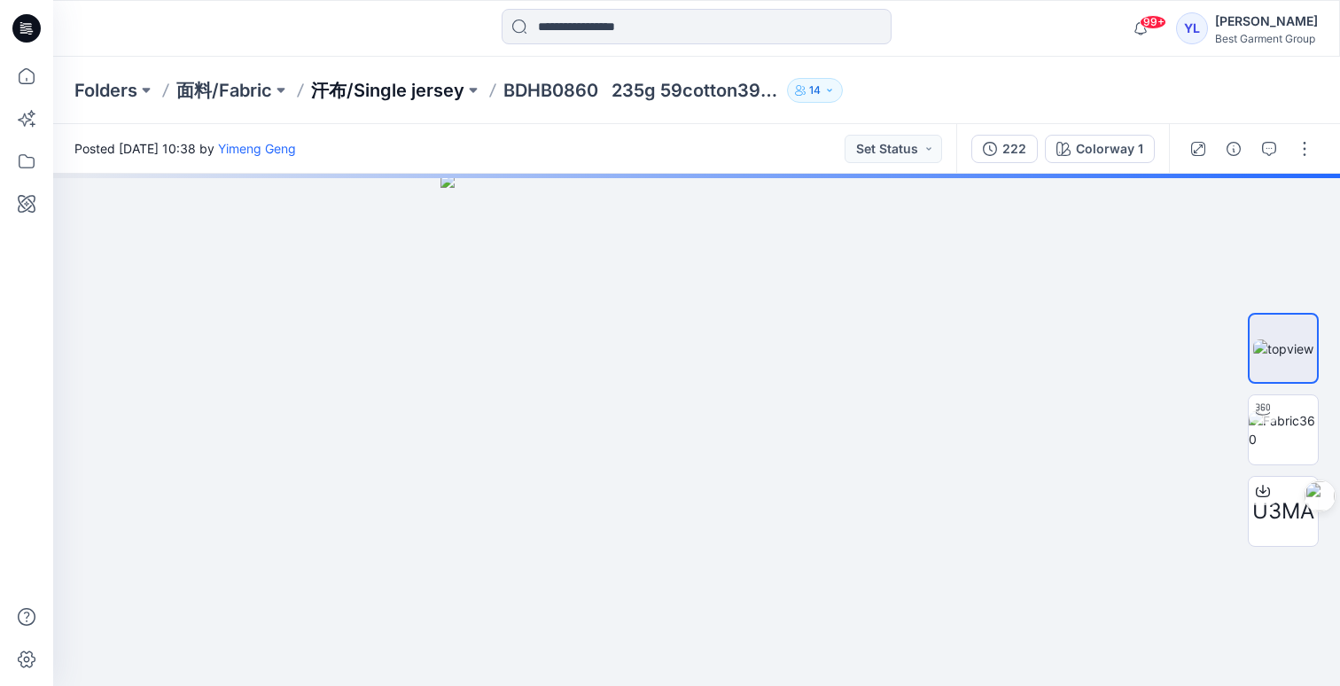
click at [426, 99] on p "汗布/Single jersey" at bounding box center [387, 90] width 153 height 25
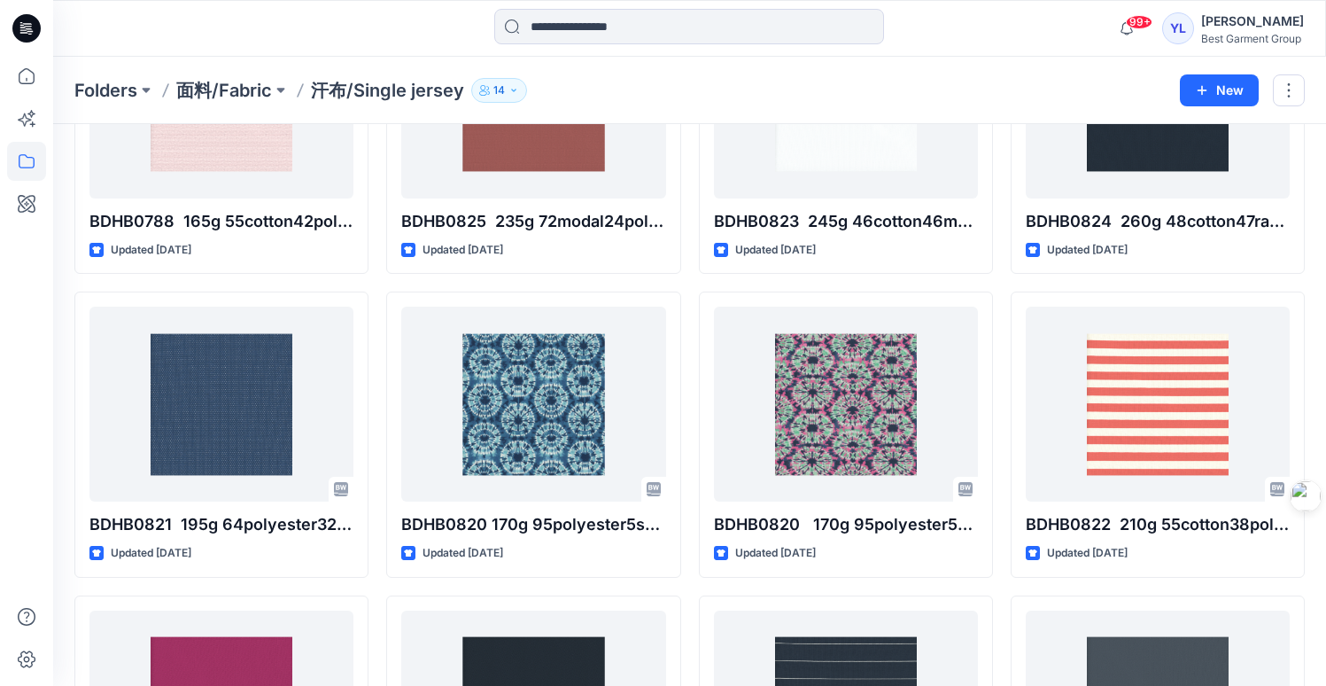
scroll to position [3473, 0]
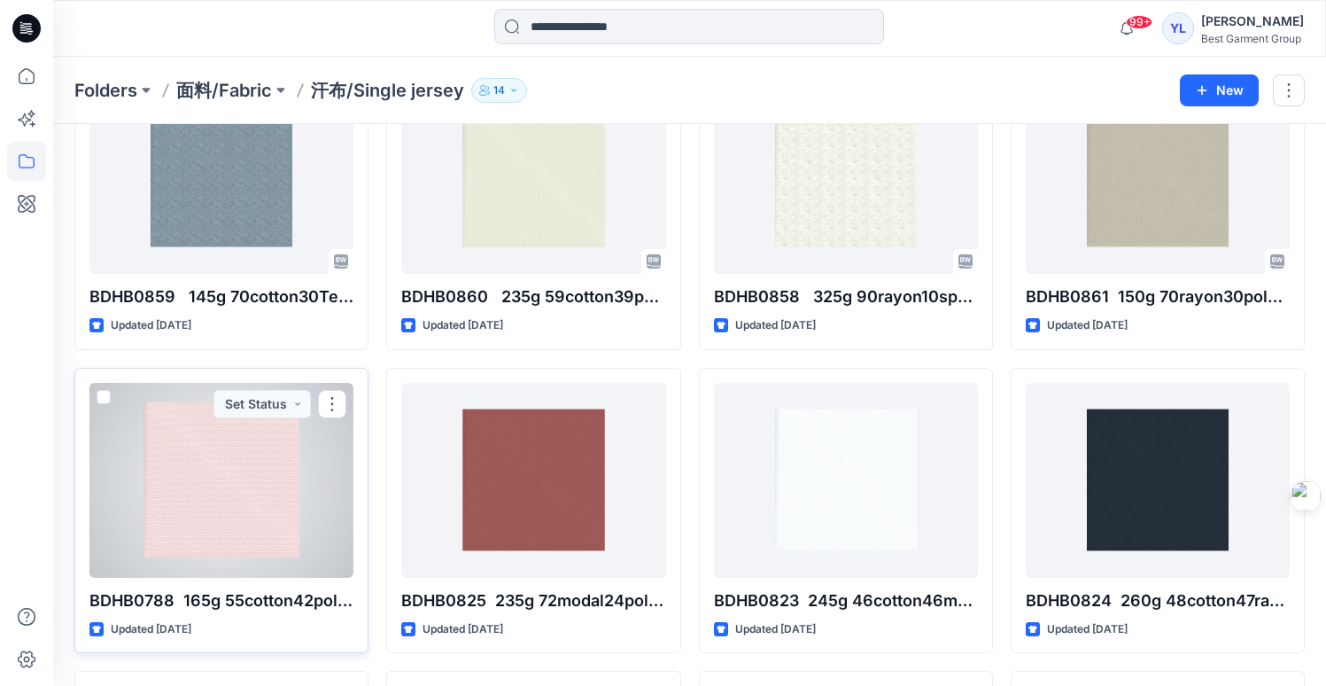
click at [263, 451] on div at bounding box center [221, 480] width 264 height 195
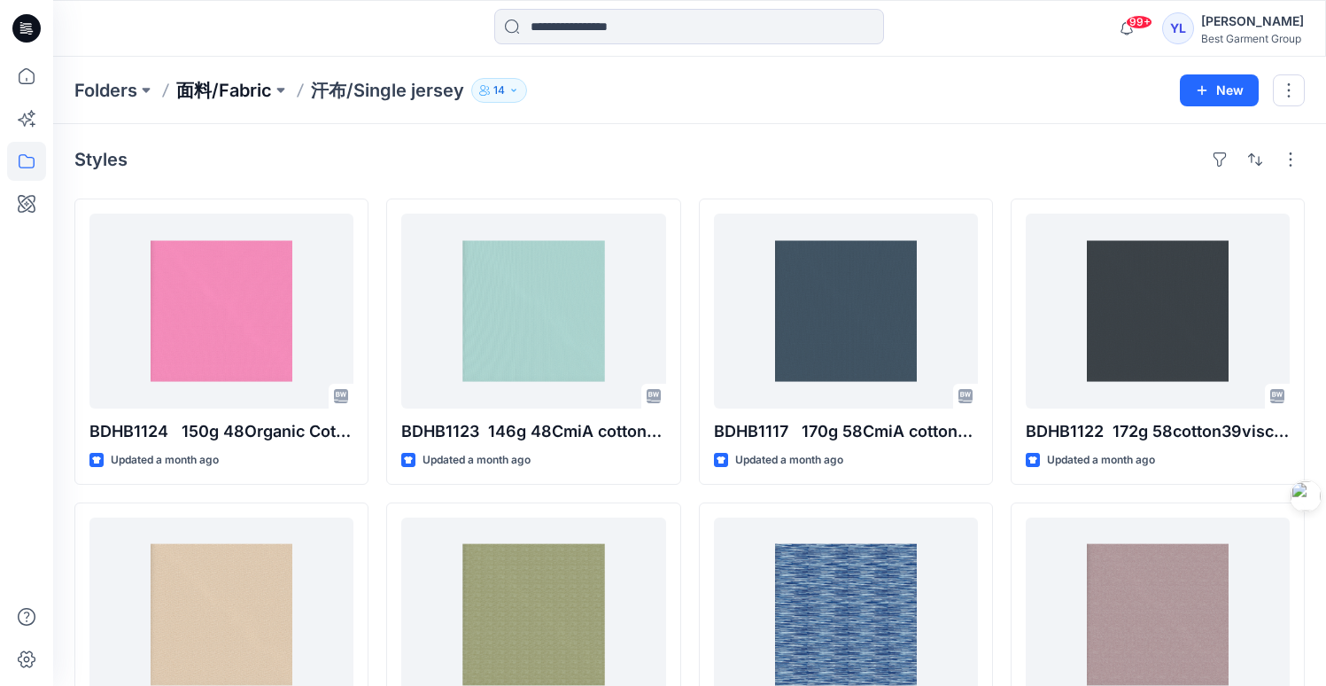
click at [206, 93] on p "面料/Fabric" at bounding box center [224, 90] width 96 height 25
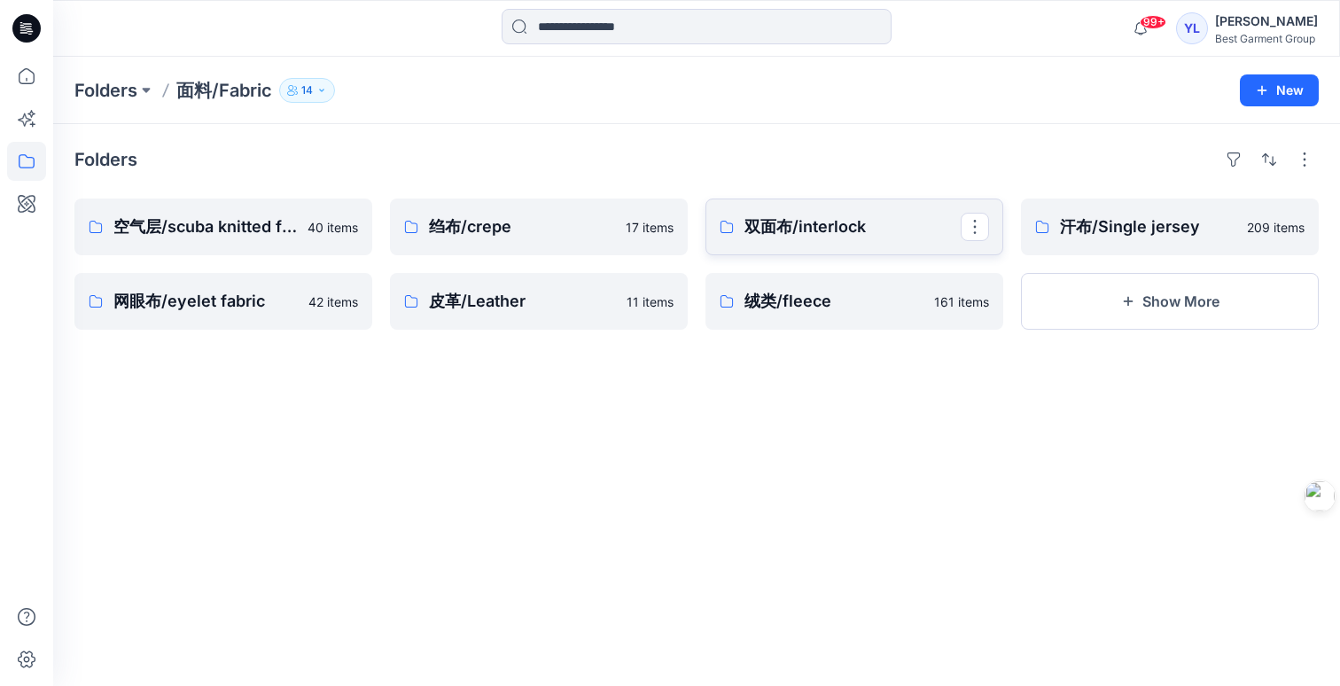
click at [805, 234] on p "双面布/interlock" at bounding box center [852, 226] width 216 height 25
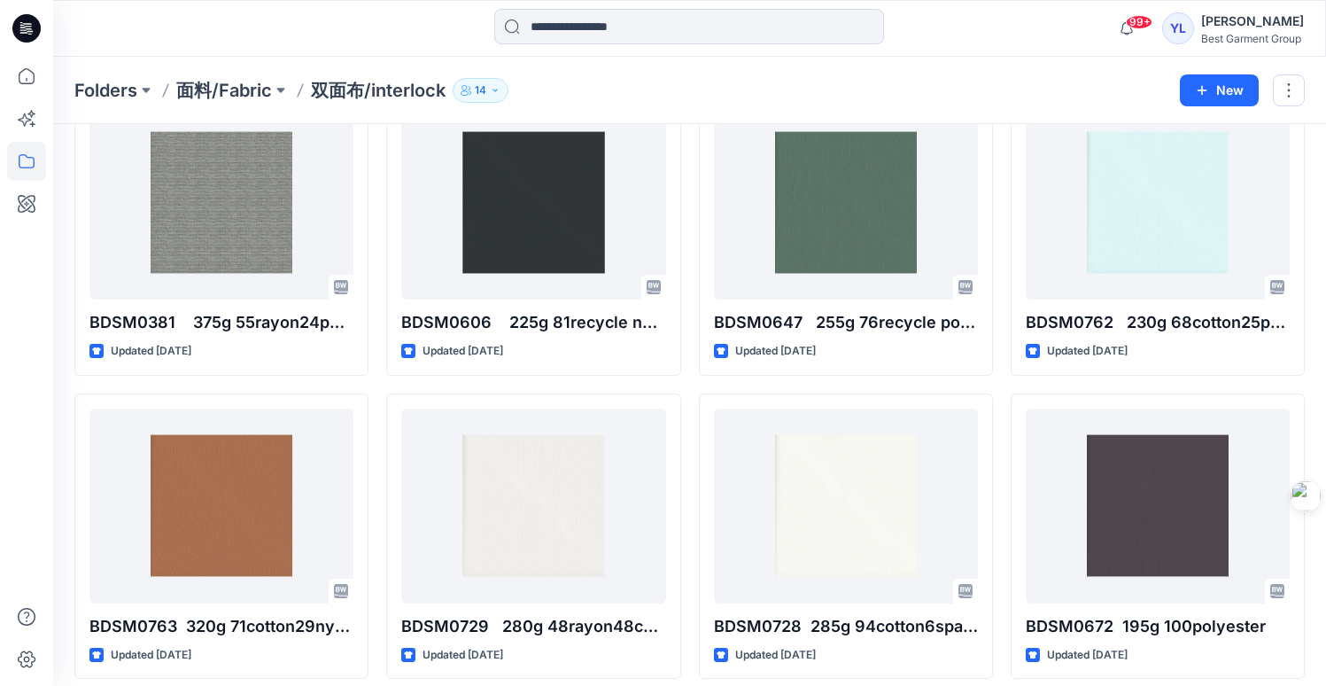
scroll to position [1393, 0]
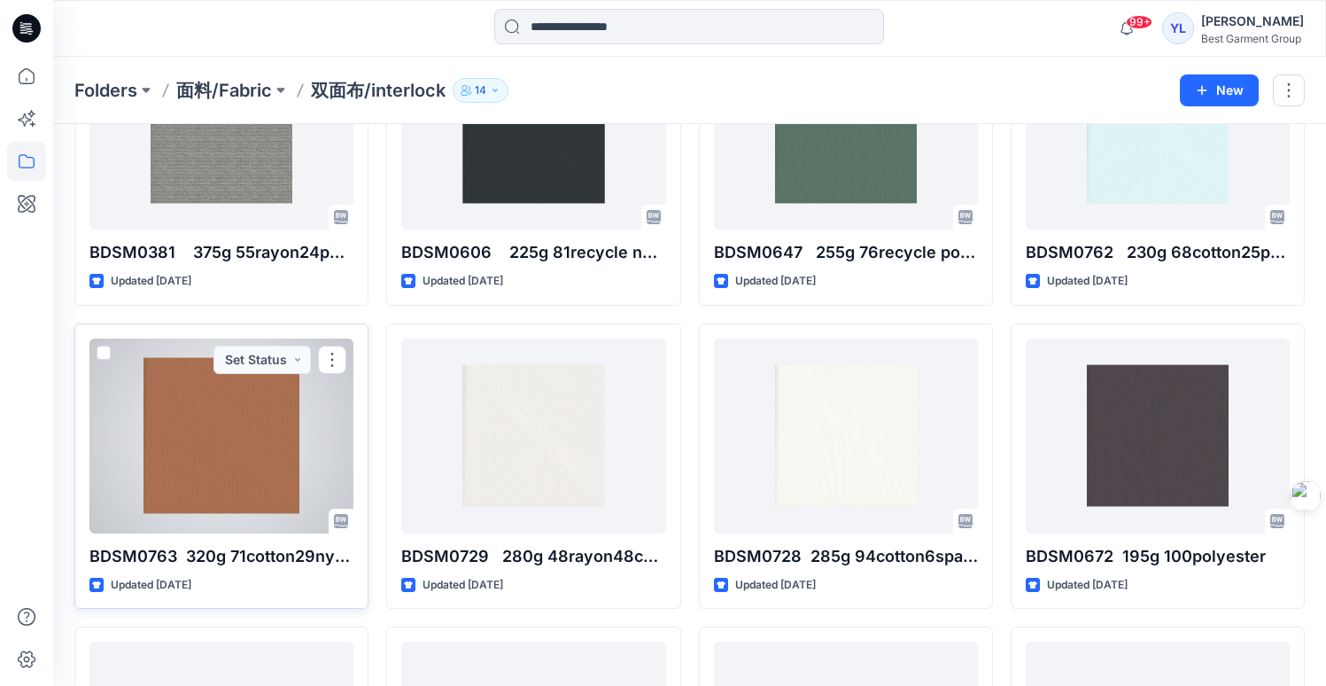
click at [245, 435] on div at bounding box center [221, 435] width 264 height 195
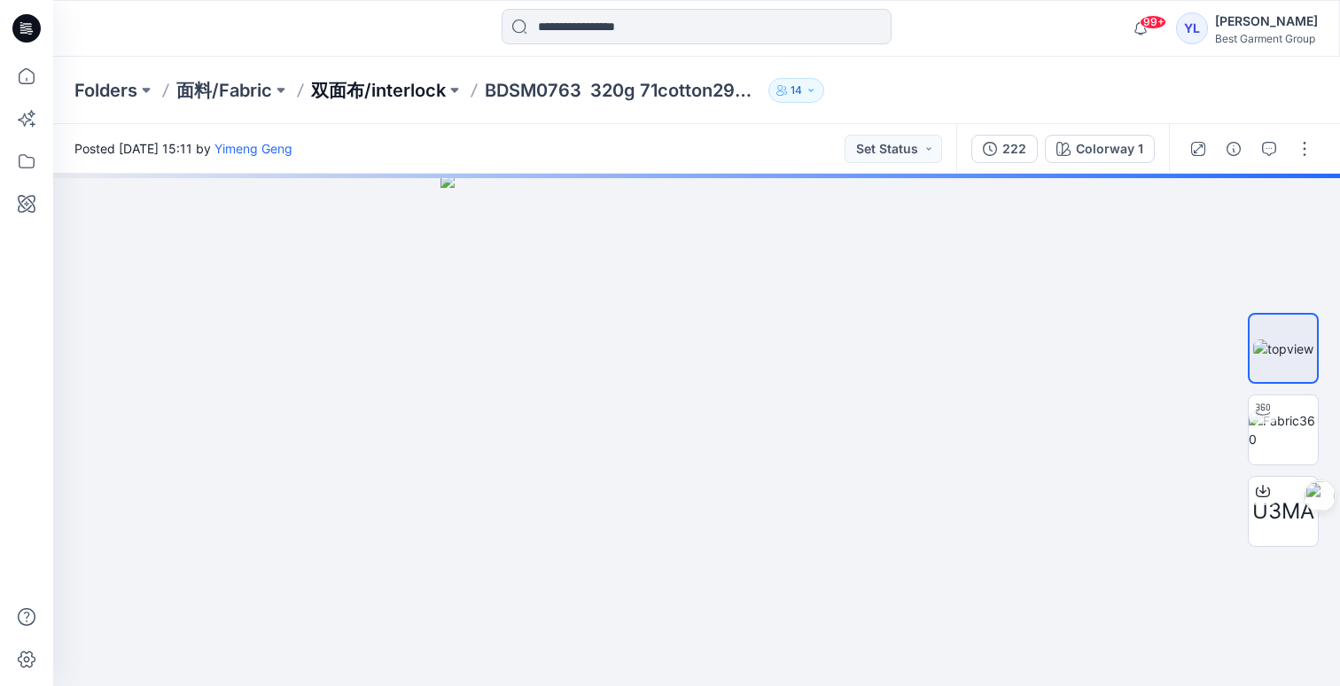
click at [362, 83] on p "双面布/interlock" at bounding box center [378, 90] width 135 height 25
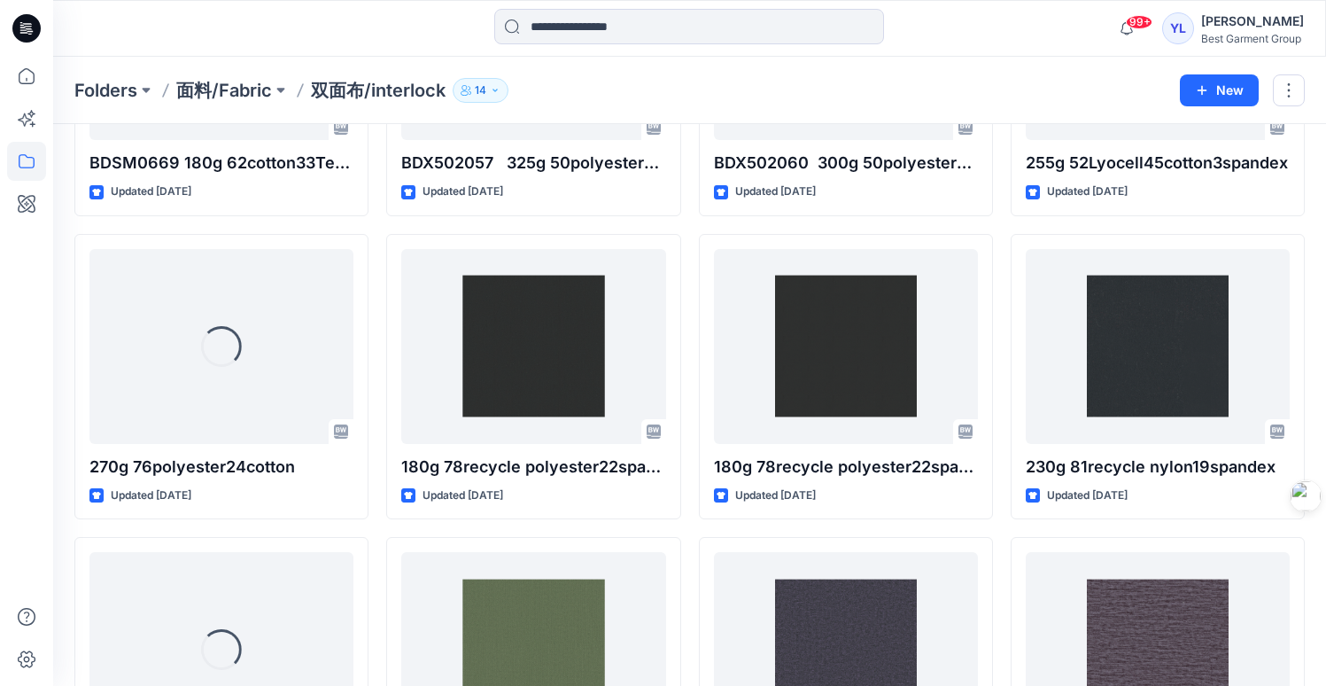
scroll to position [2840, 0]
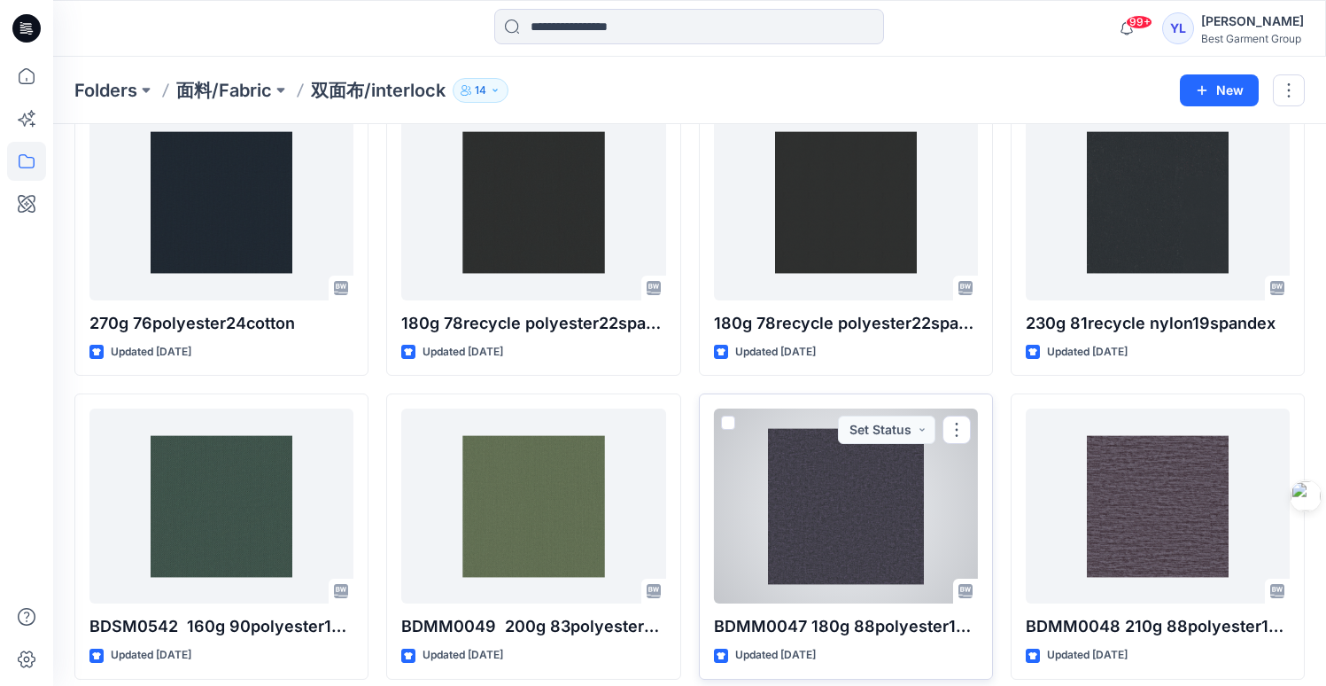
click at [806, 493] on div at bounding box center [846, 505] width 264 height 195
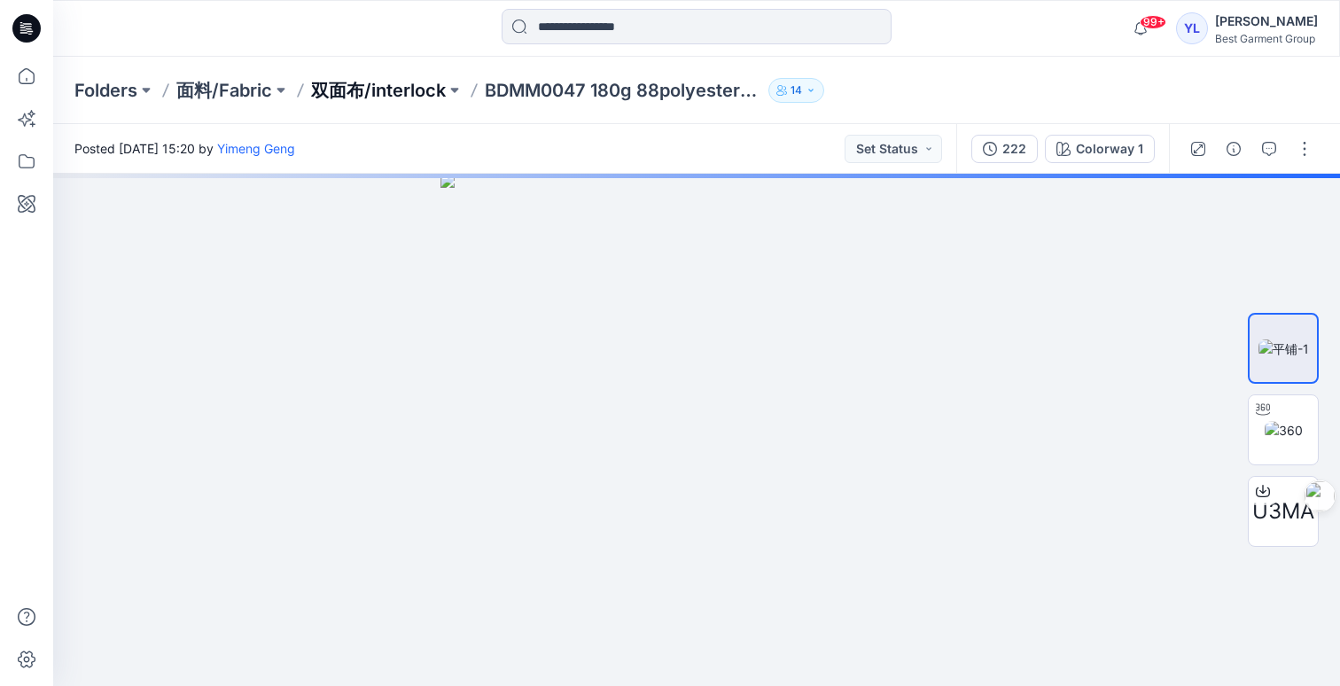
click at [404, 82] on p "双面布/interlock" at bounding box center [378, 90] width 135 height 25
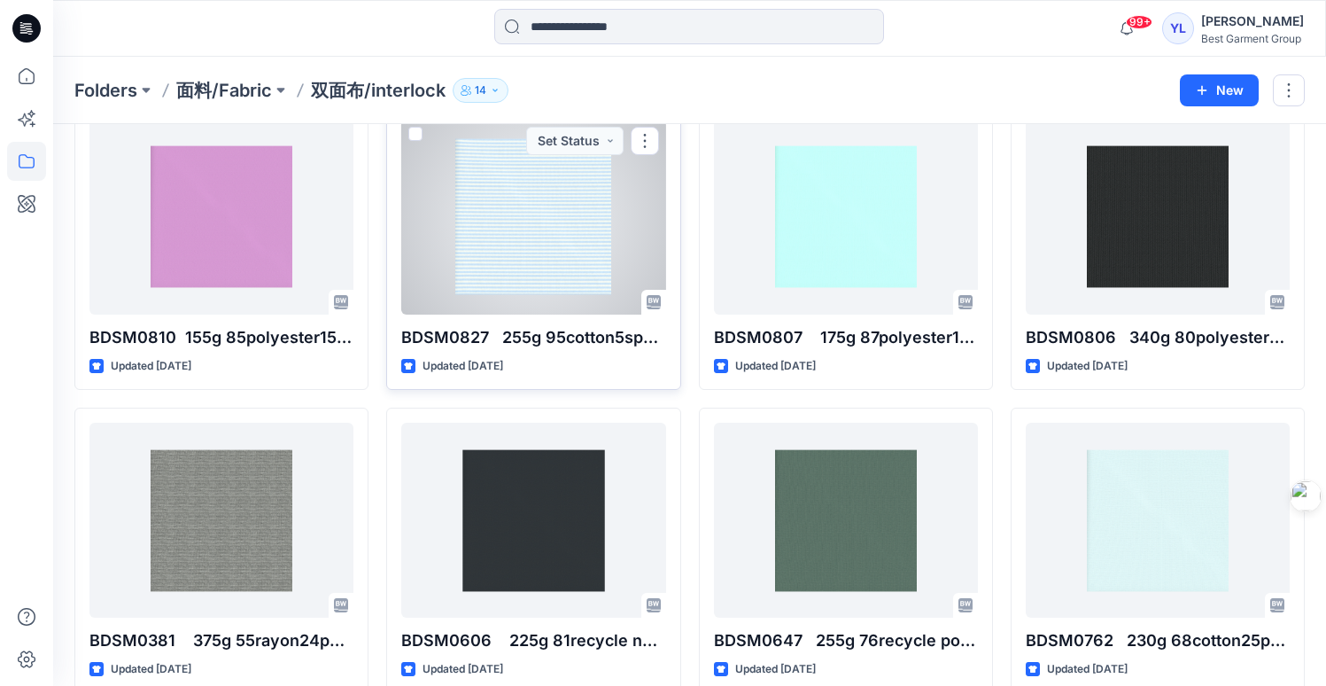
scroll to position [1321, 0]
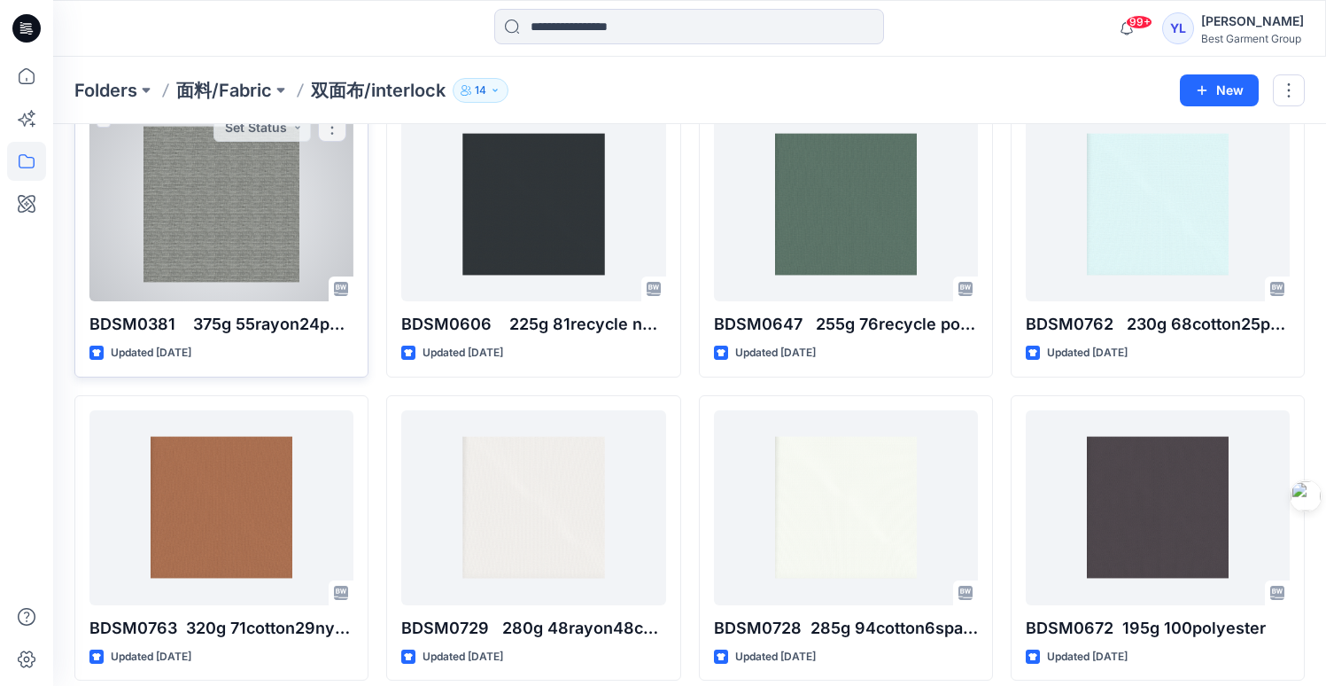
click at [241, 229] on div at bounding box center [221, 203] width 264 height 195
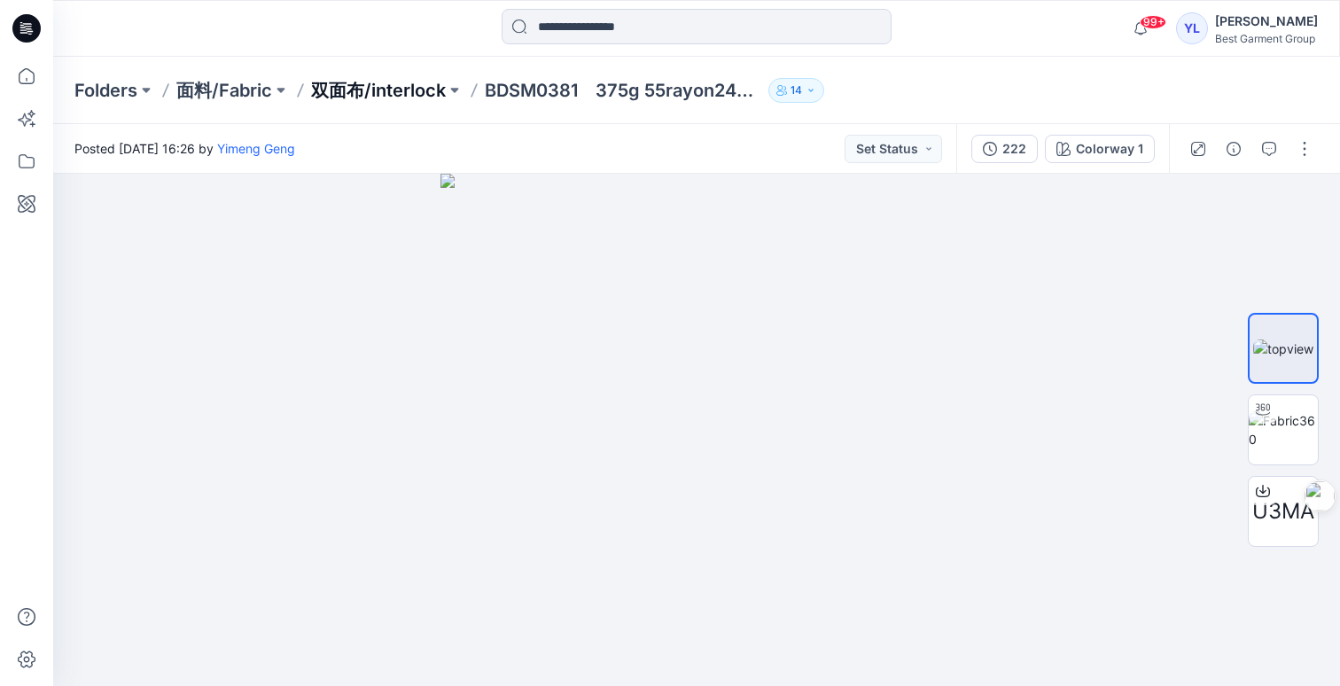
click at [396, 78] on p "双面布/interlock" at bounding box center [378, 90] width 135 height 25
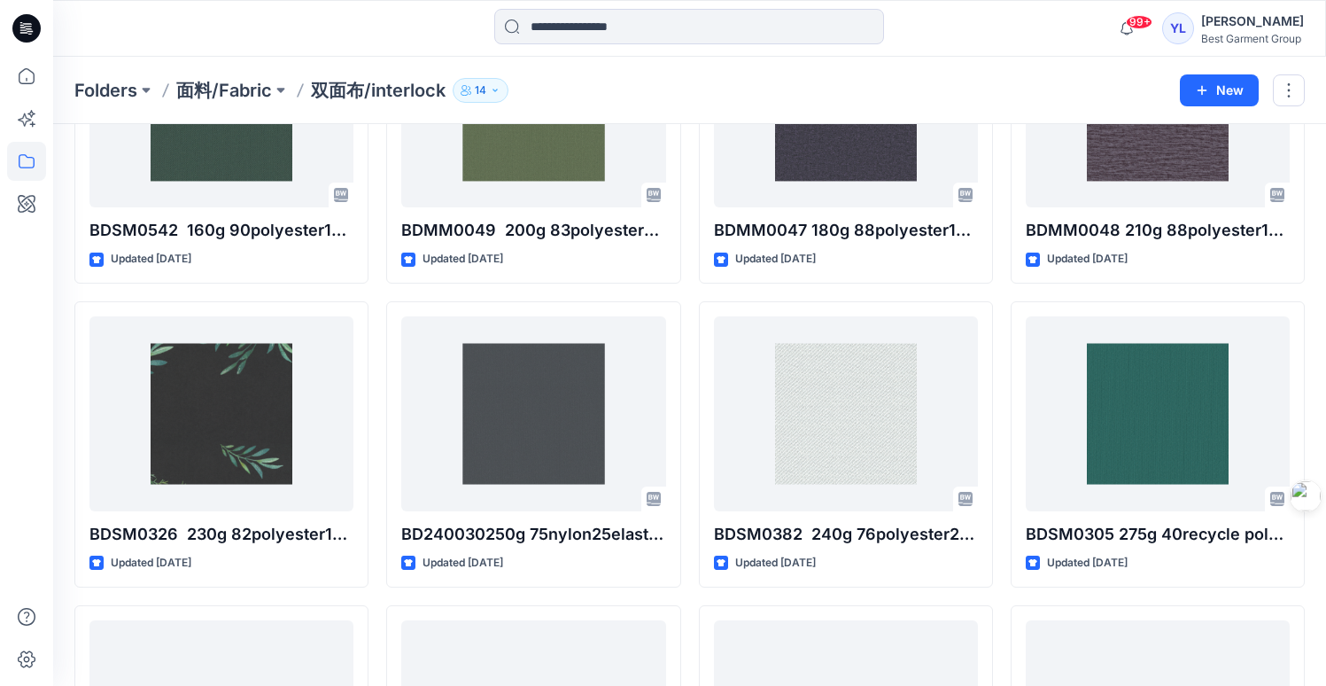
scroll to position [3381, 0]
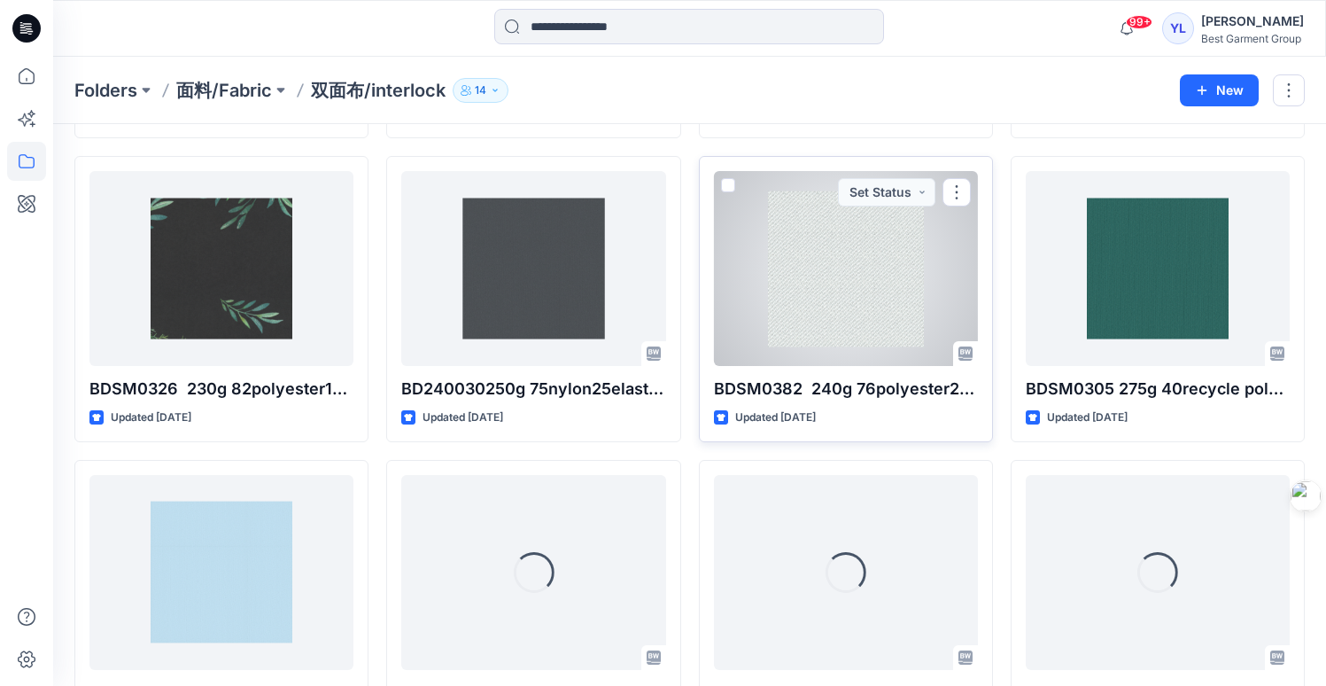
click at [849, 284] on div at bounding box center [846, 268] width 264 height 195
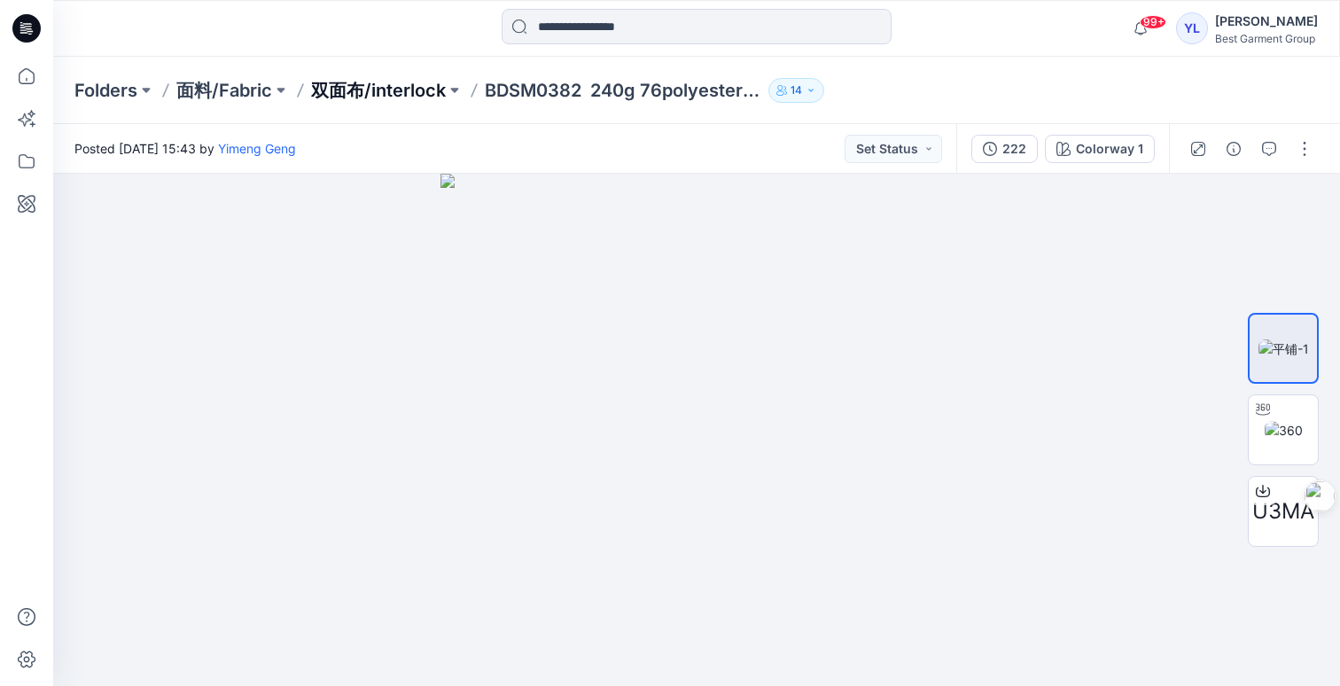
click at [393, 82] on p "双面布/interlock" at bounding box center [378, 90] width 135 height 25
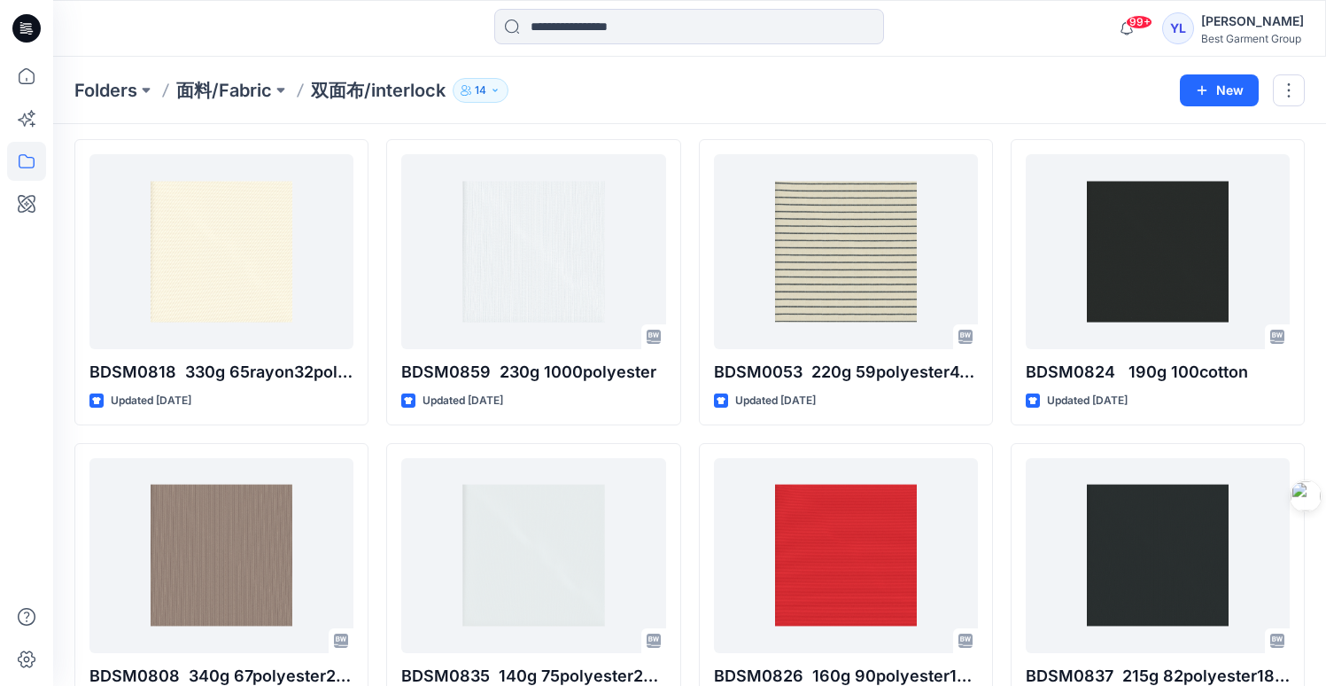
scroll to position [90, 0]
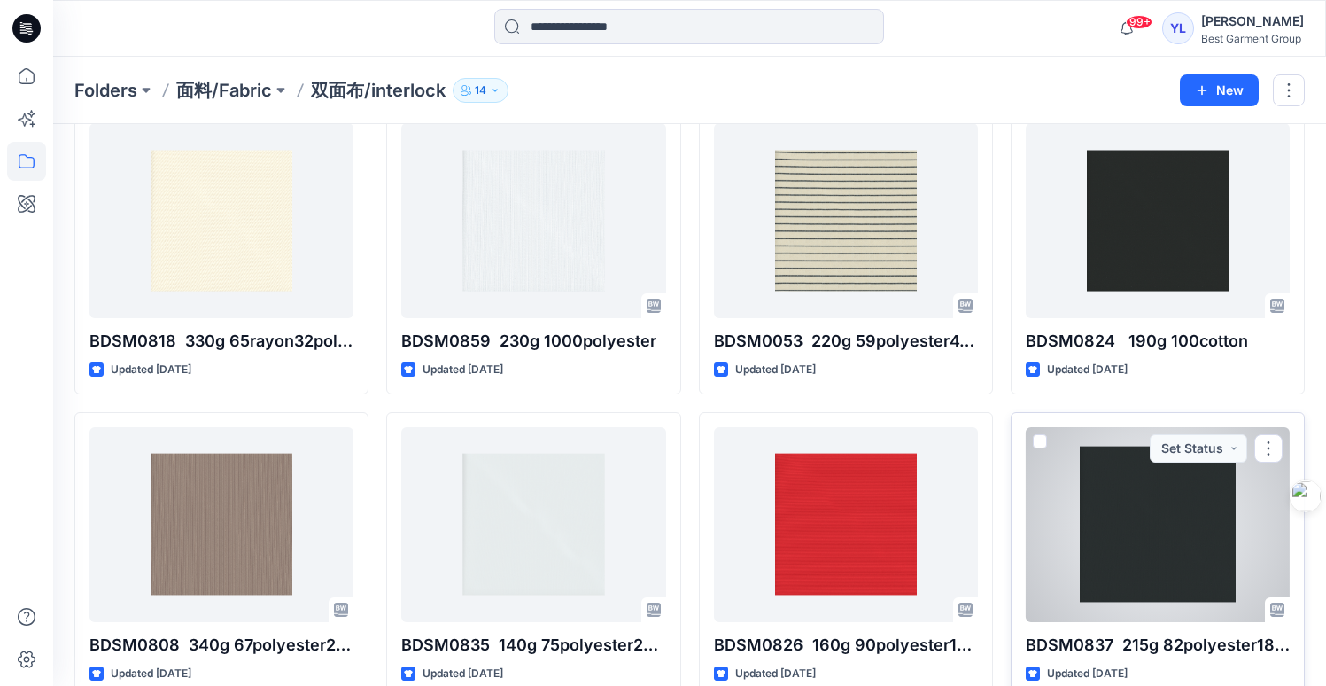
click at [1154, 548] on div at bounding box center [1158, 524] width 264 height 195
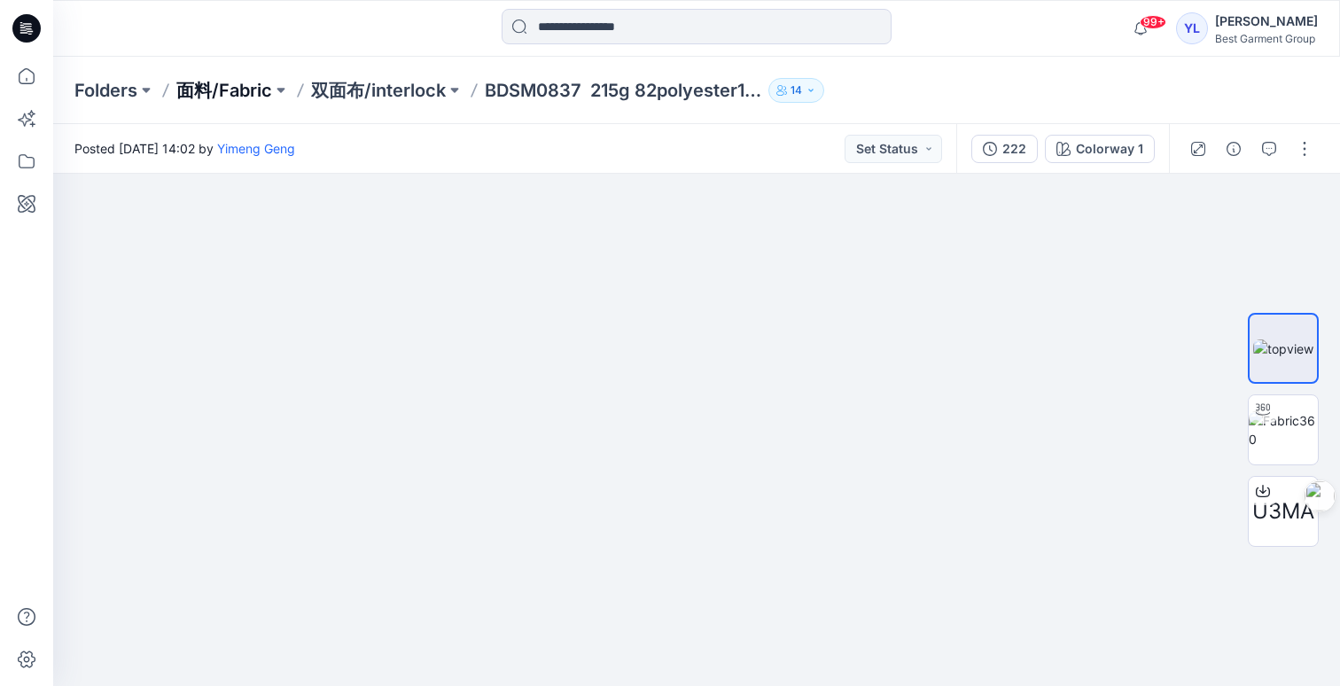
click at [247, 95] on p "面料/Fabric" at bounding box center [224, 90] width 96 height 25
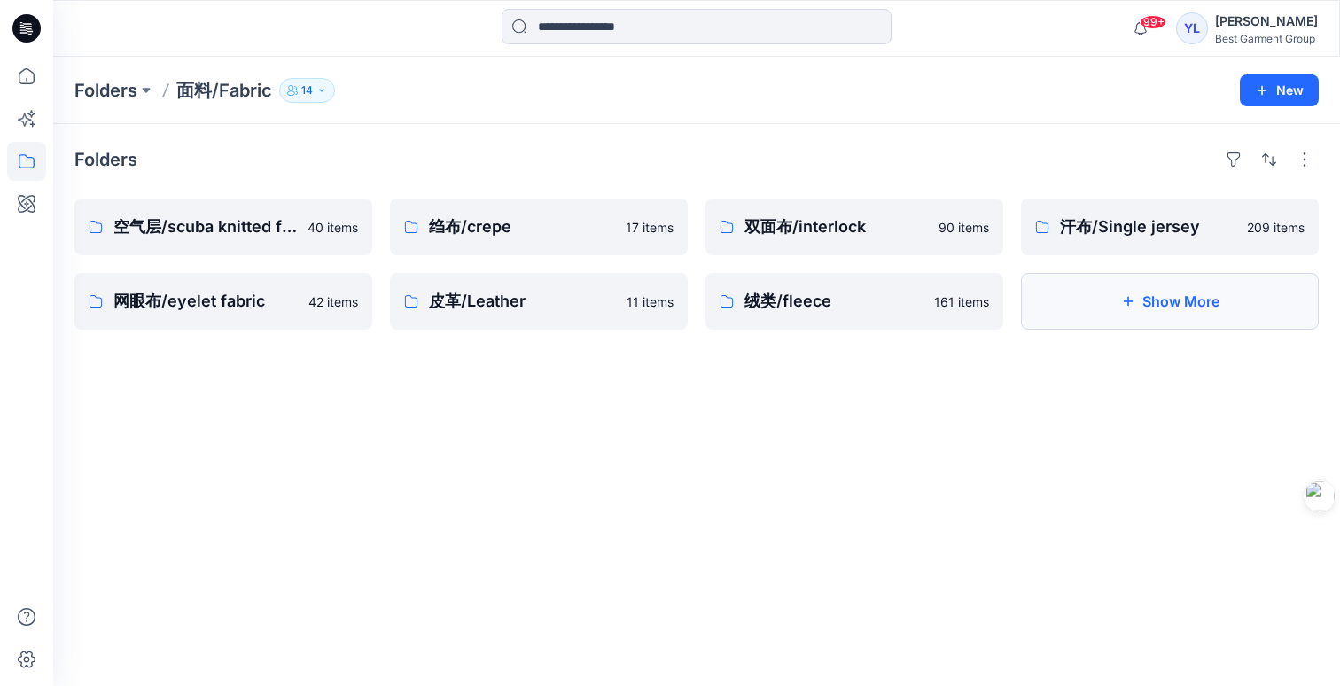
click at [1179, 306] on button "Show More" at bounding box center [1170, 301] width 298 height 57
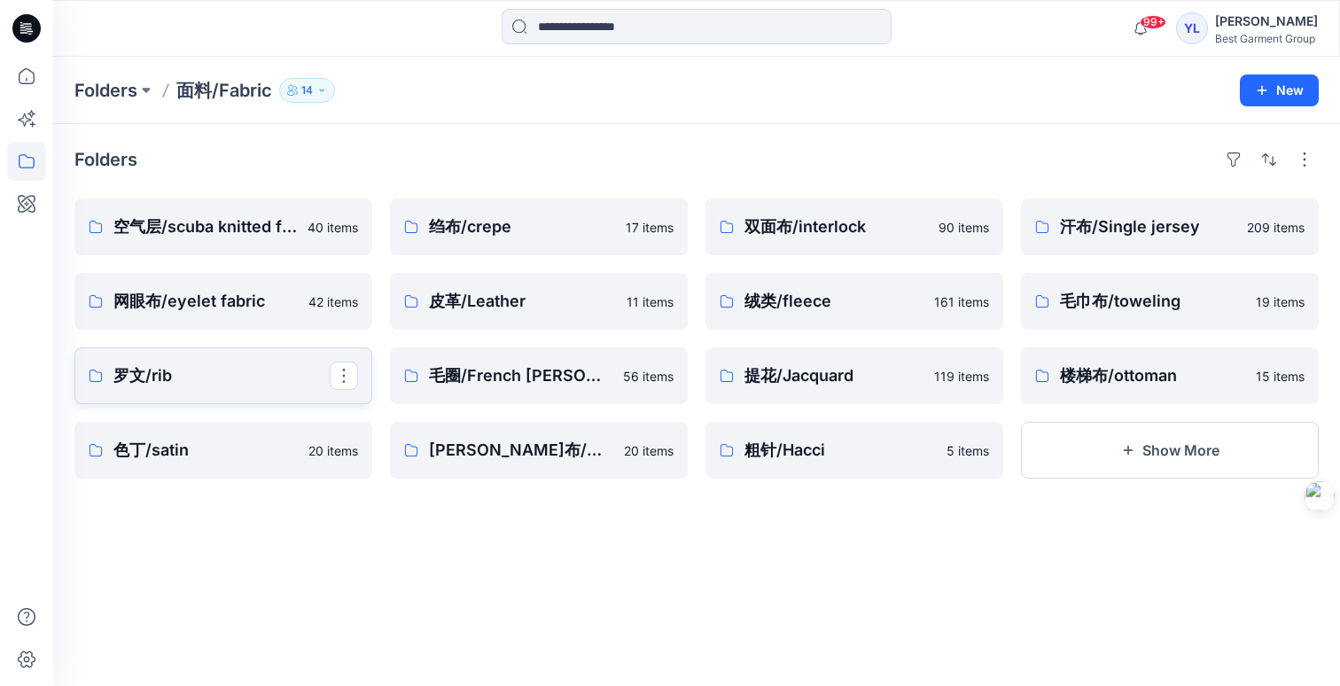
click at [252, 369] on p "罗文/rib" at bounding box center [221, 375] width 216 height 25
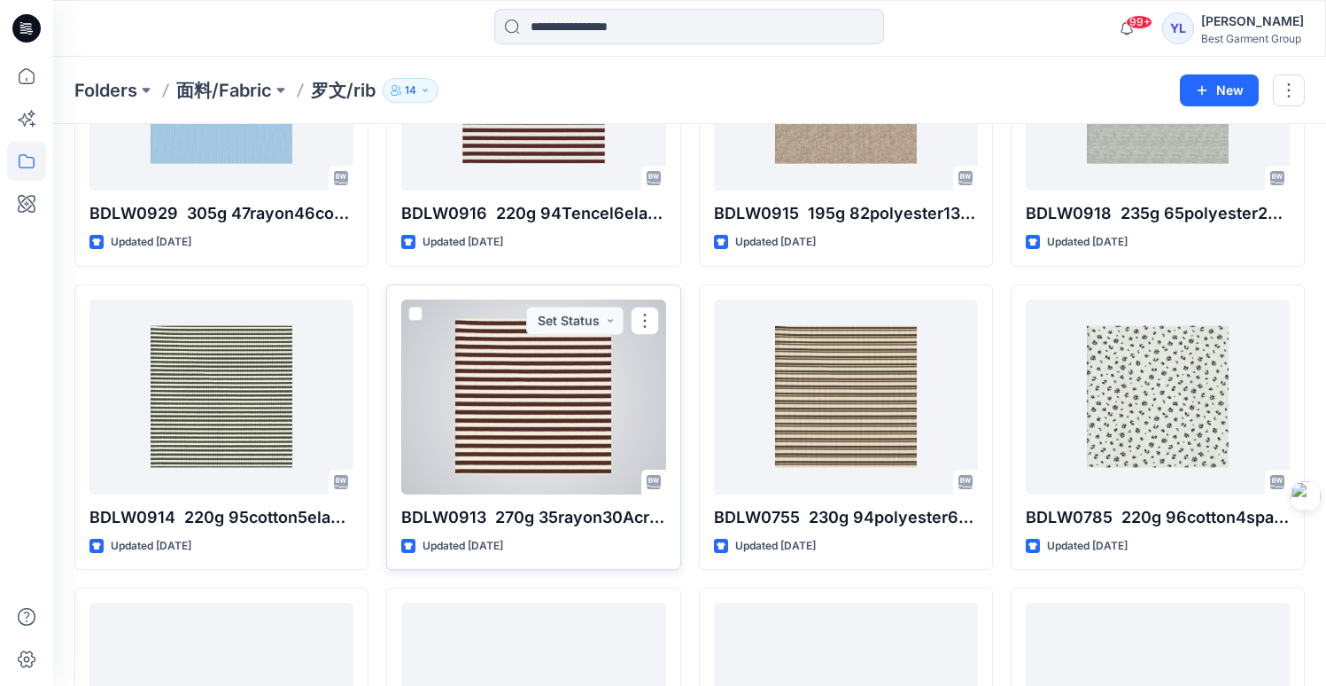
scroll to position [381, 0]
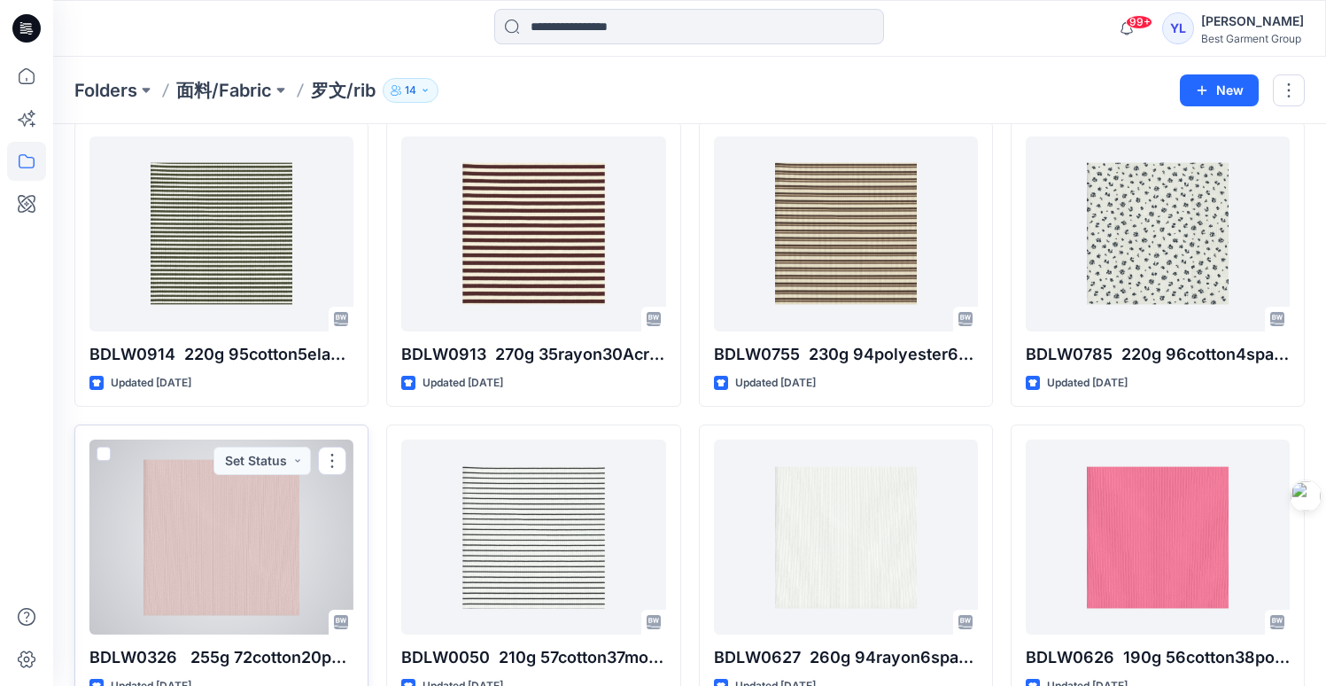
click at [265, 536] on div at bounding box center [221, 536] width 264 height 195
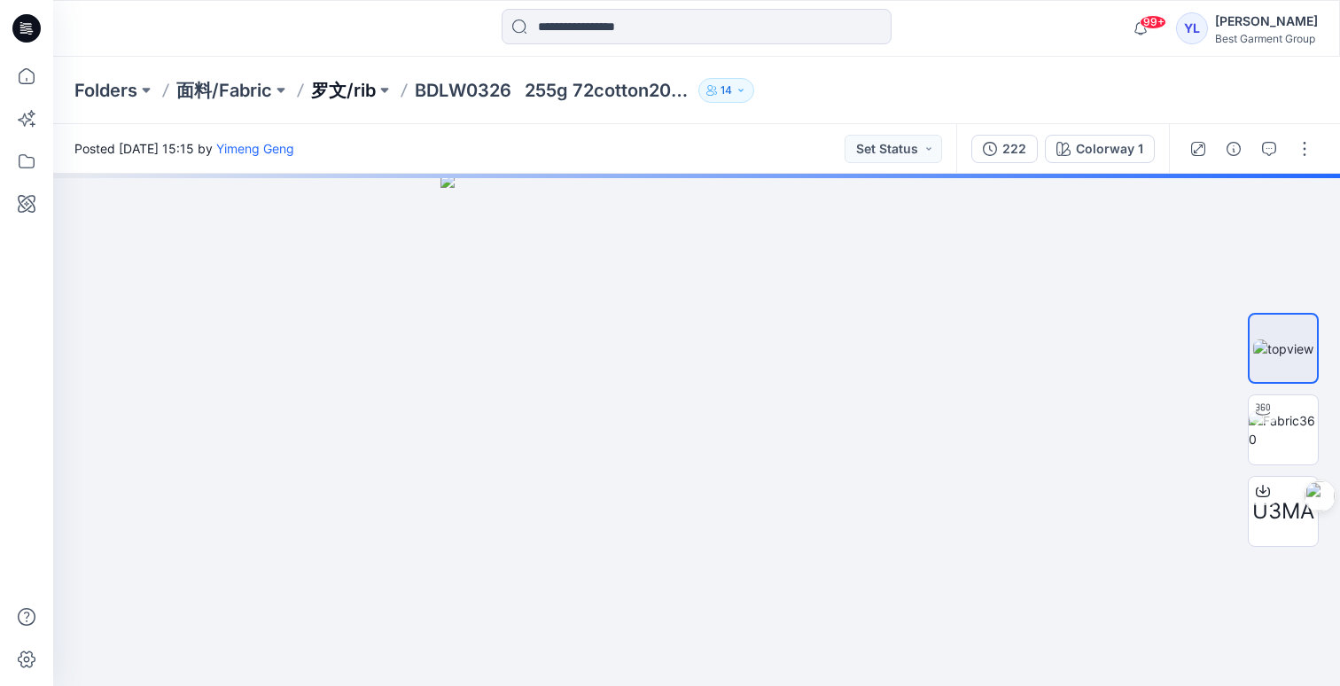
click at [338, 94] on p "罗文/rib" at bounding box center [343, 90] width 65 height 25
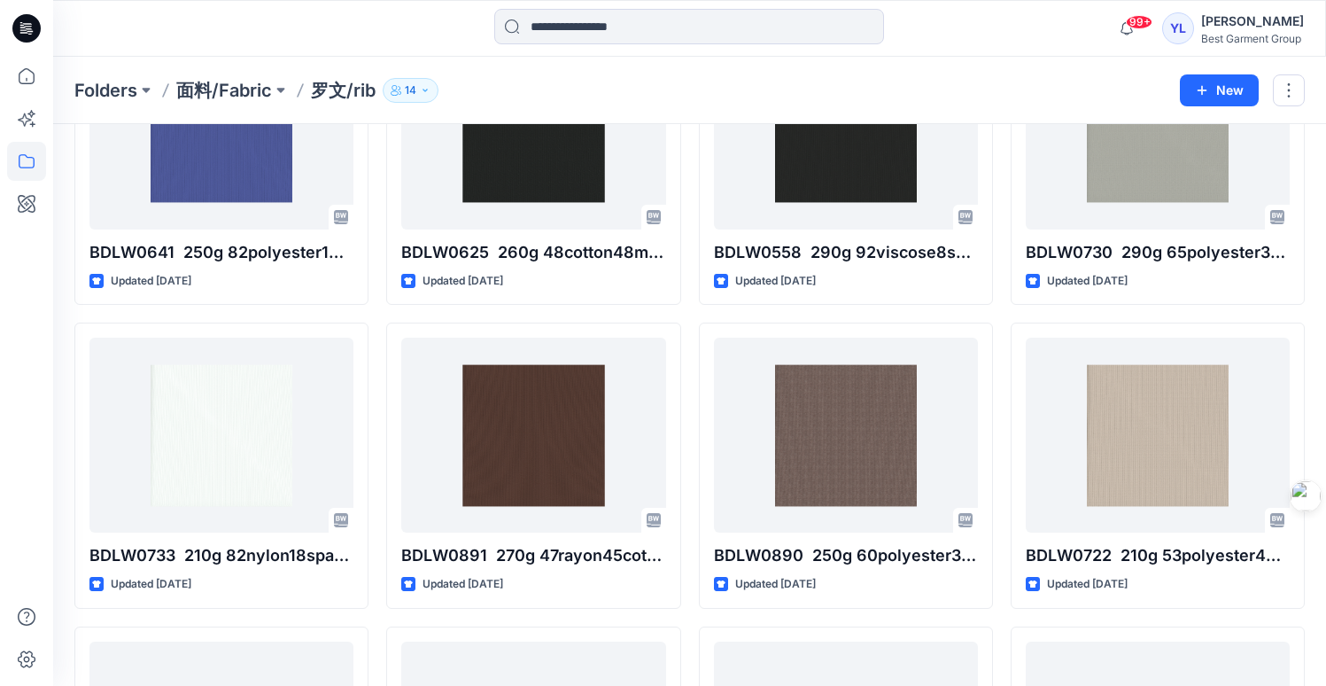
scroll to position [1219, 0]
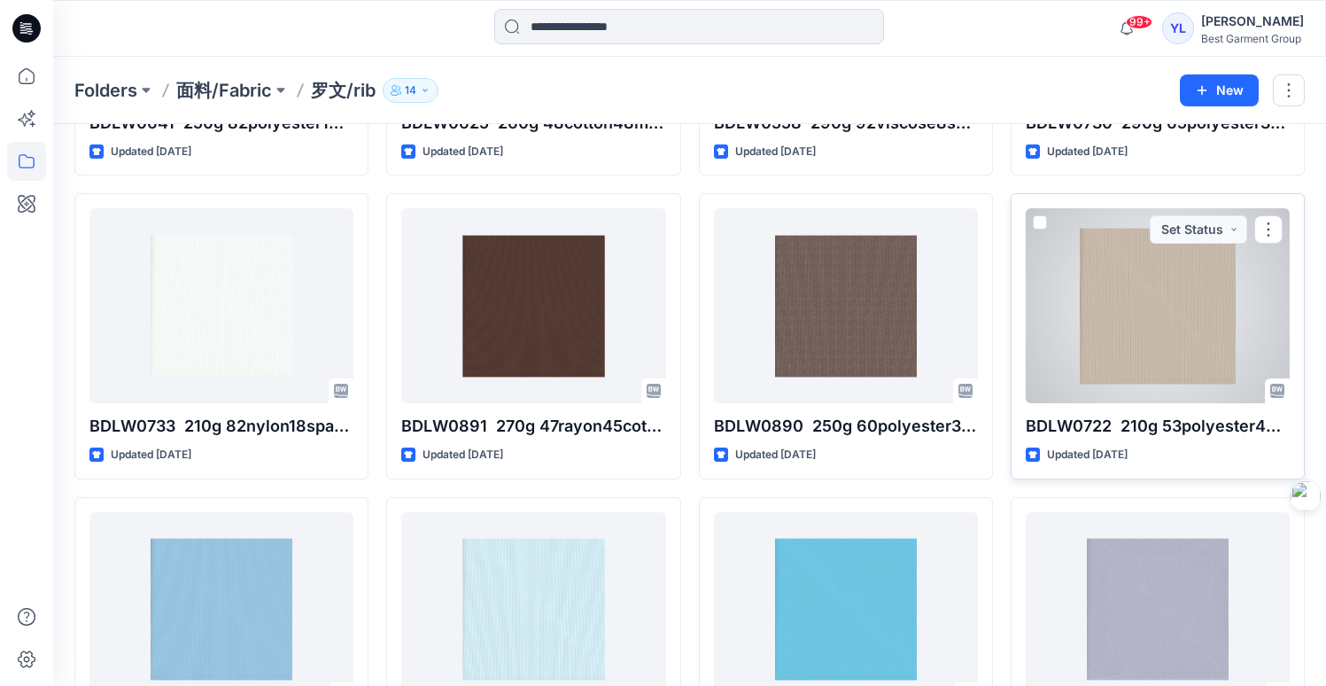
click at [1189, 338] on div at bounding box center [1158, 305] width 264 height 195
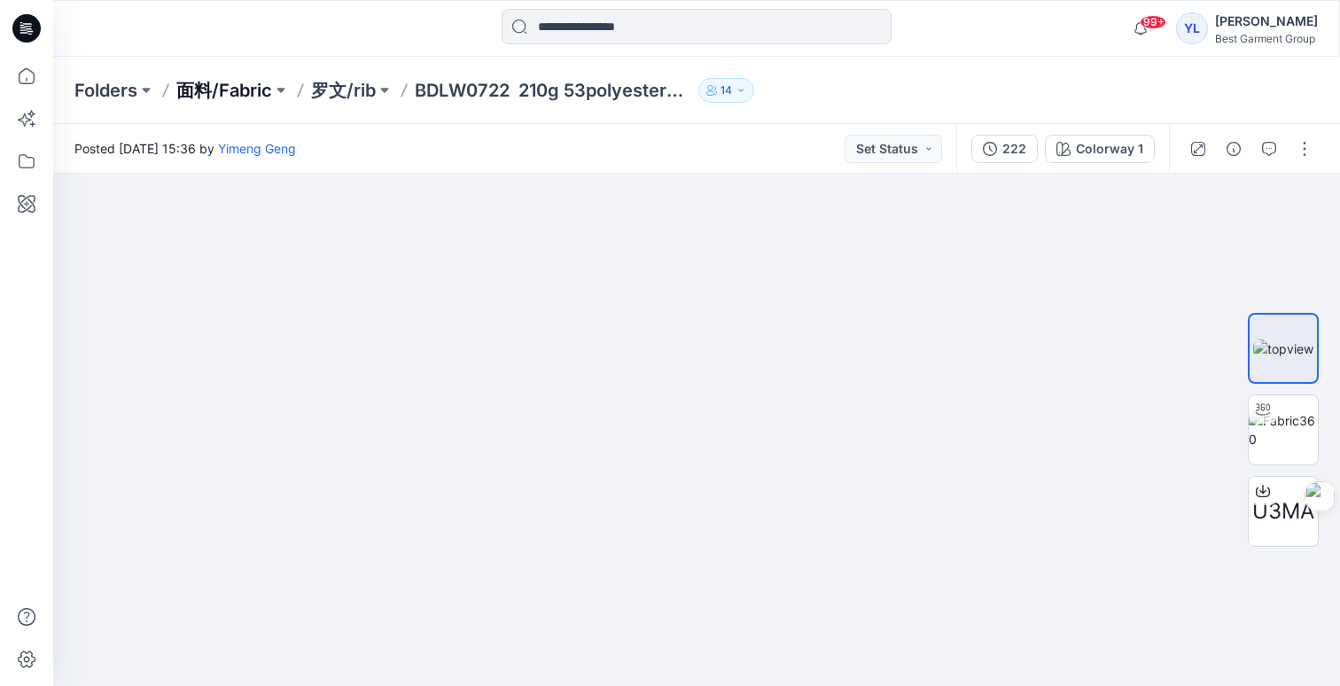
click at [237, 86] on p "面料/Fabric" at bounding box center [224, 90] width 96 height 25
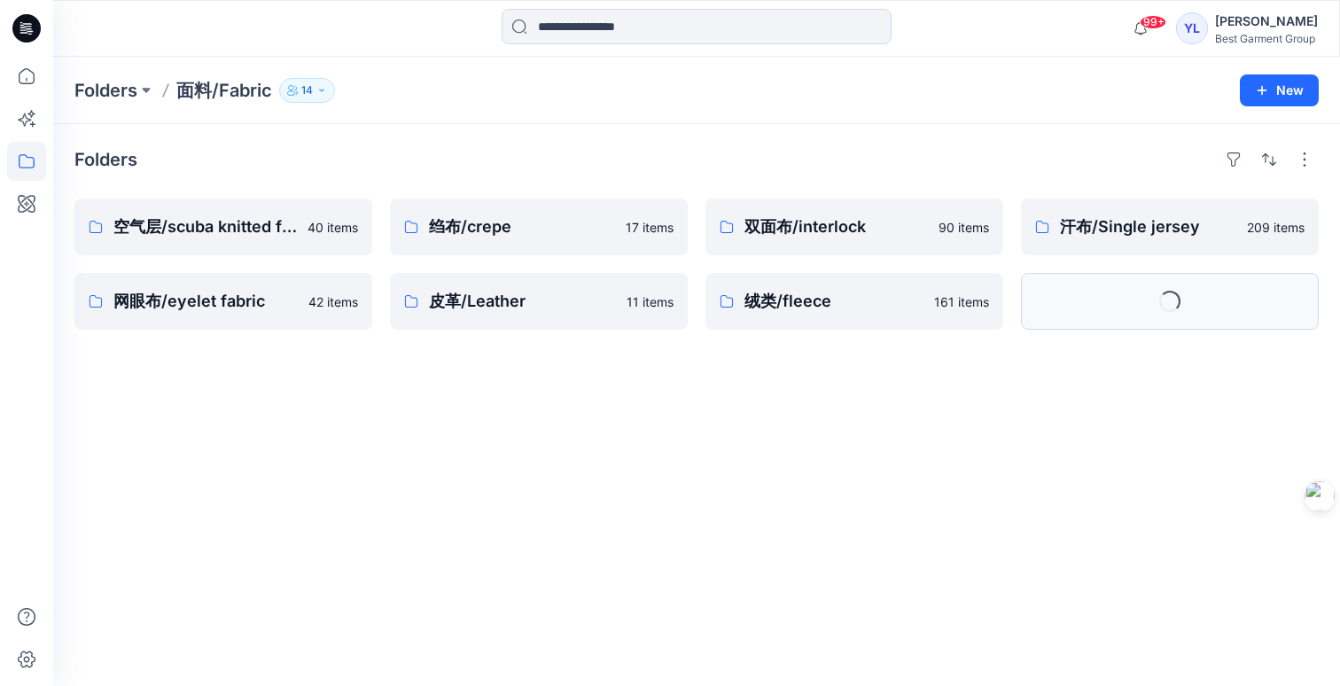
click at [1151, 305] on button "Loading..." at bounding box center [1170, 301] width 298 height 57
click at [1147, 306] on button "Show More" at bounding box center [1170, 301] width 298 height 57
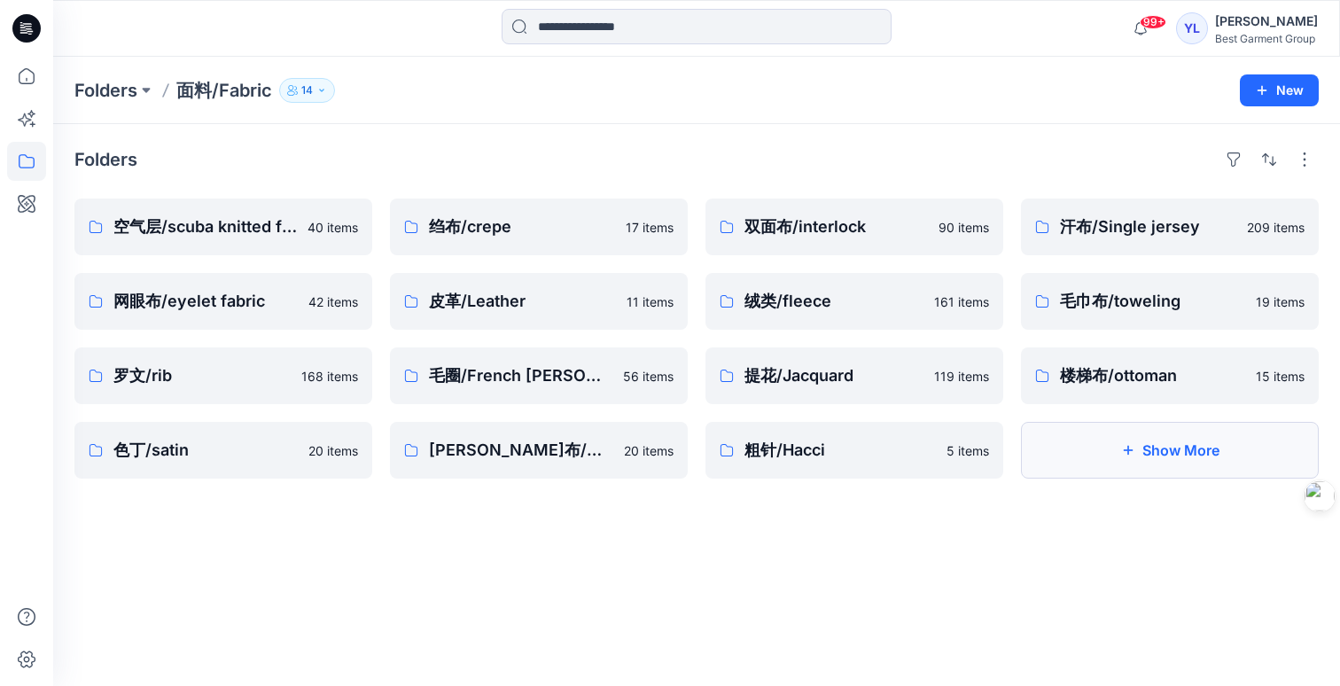
click at [1232, 448] on button "Show More" at bounding box center [1170, 450] width 298 height 57
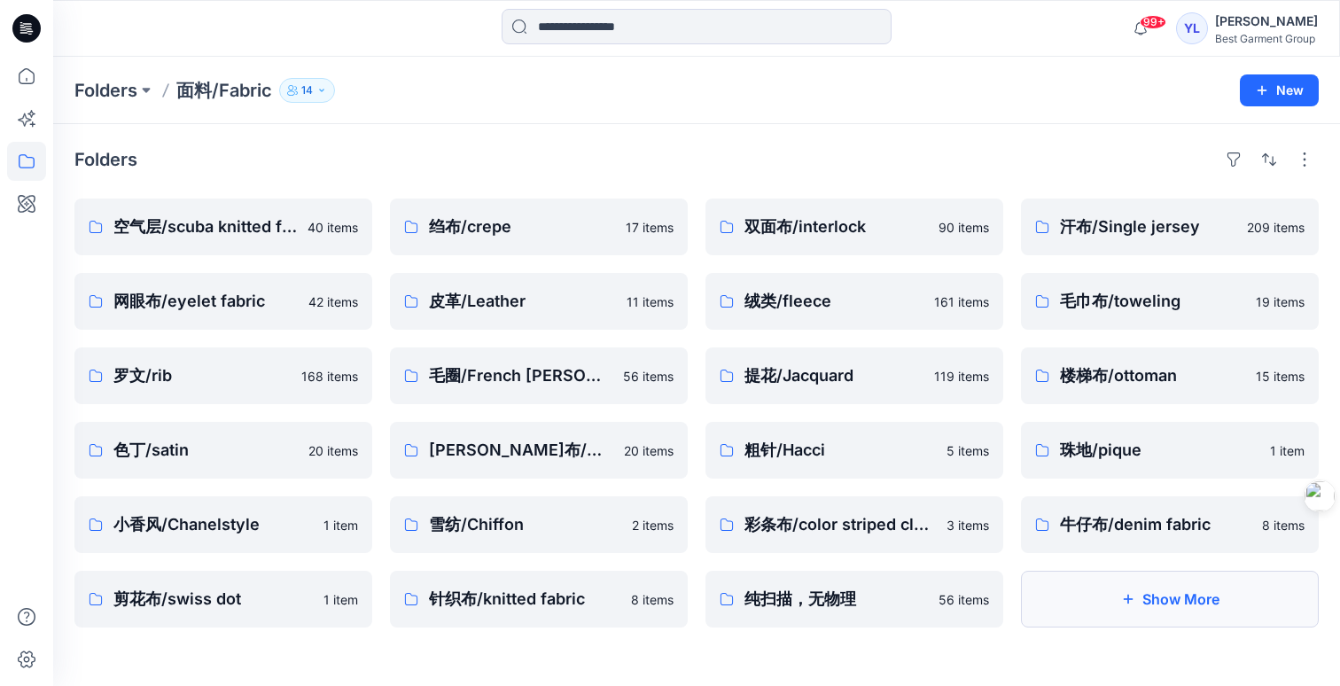
click at [1205, 610] on button "Show More" at bounding box center [1170, 599] width 298 height 57
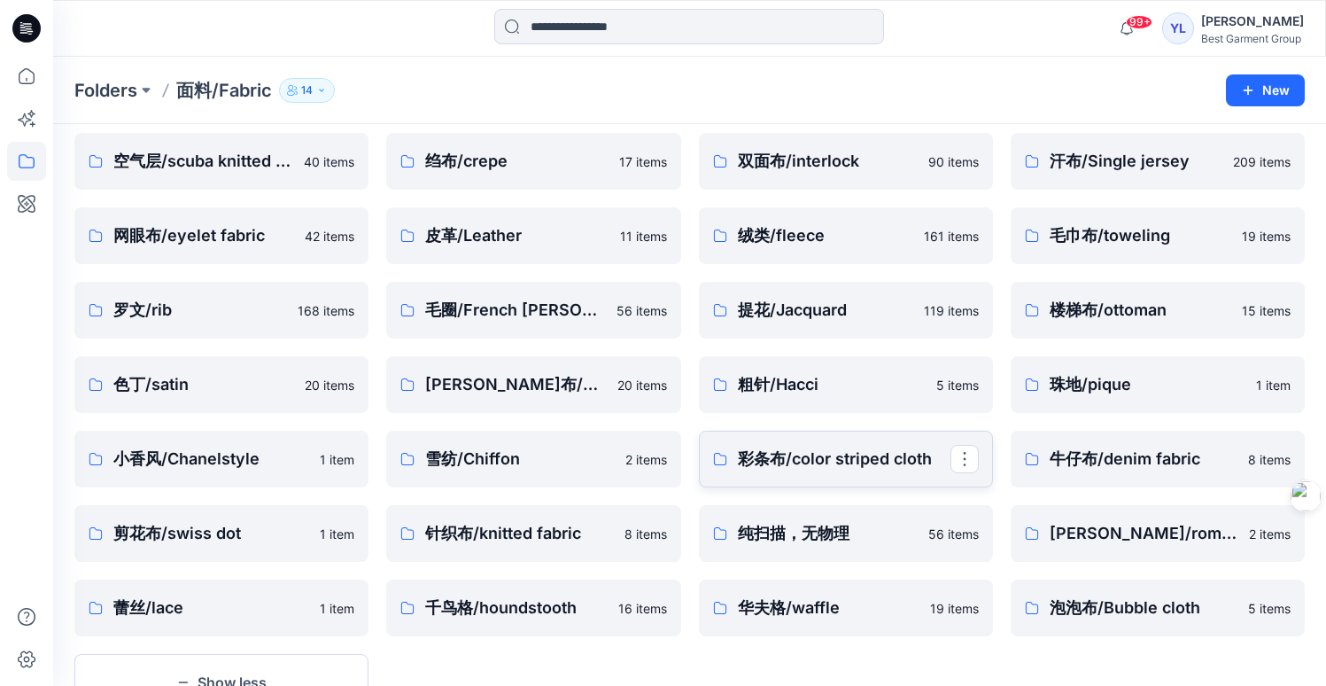
scroll to position [140, 0]
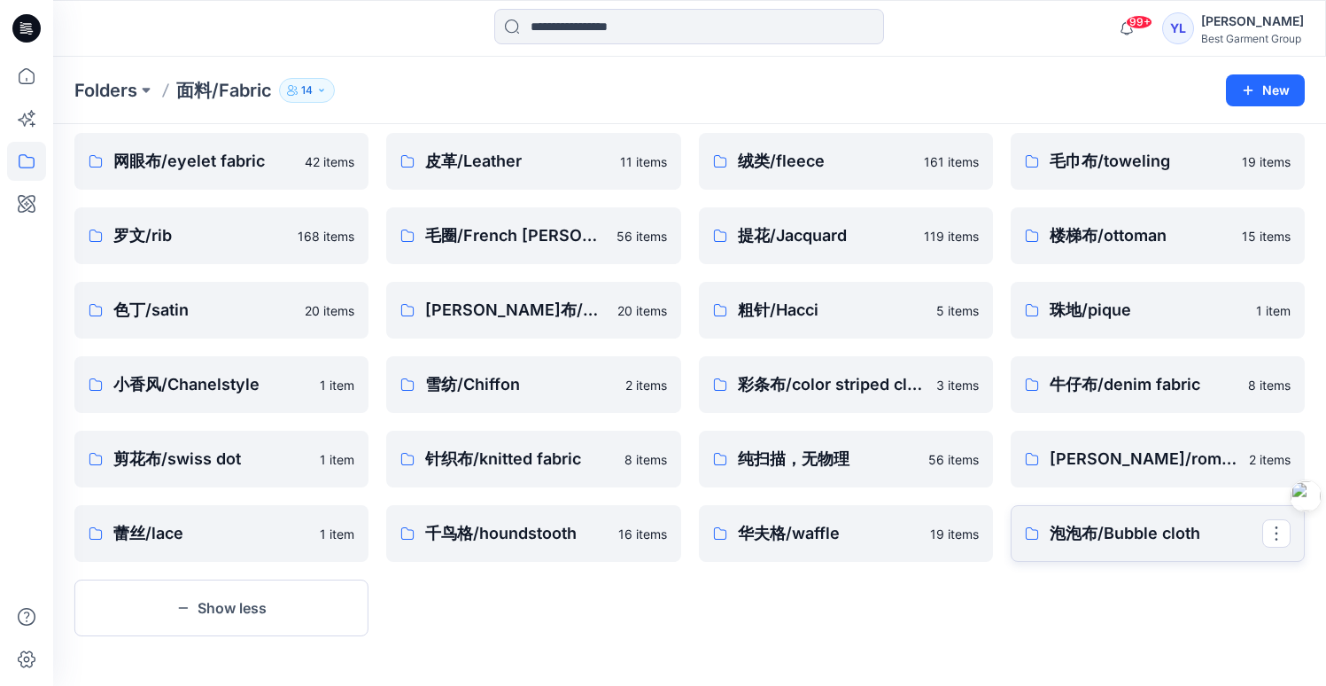
click at [1121, 548] on link "泡泡布/Bubble cloth" at bounding box center [1158, 533] width 294 height 57
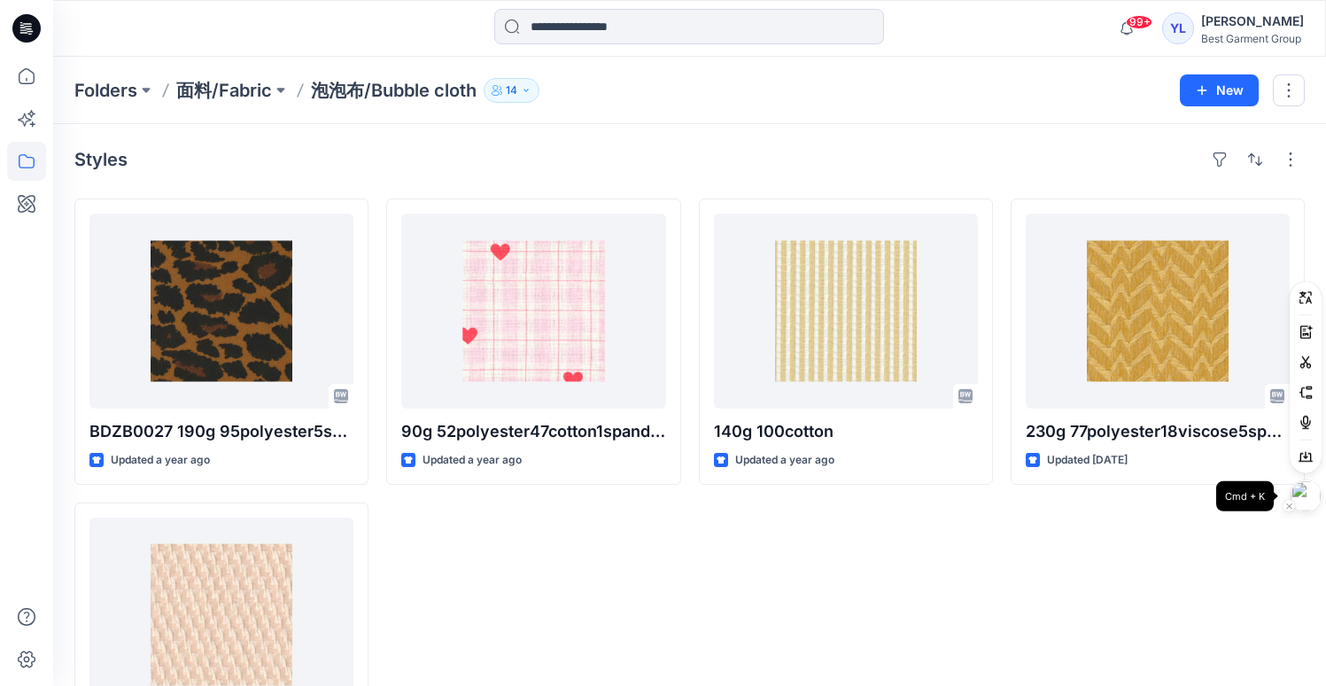
click at [1313, 501] on img at bounding box center [1306, 496] width 30 height 30
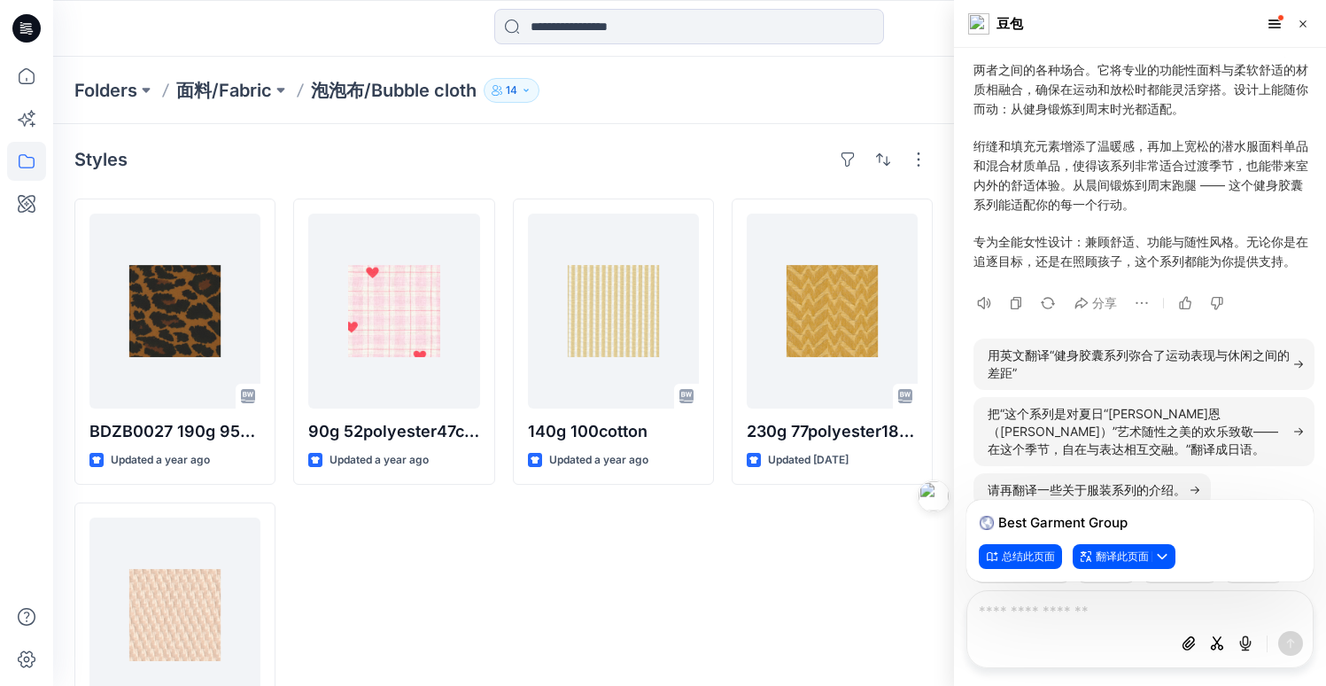
click at [1100, 608] on textarea at bounding box center [1141, 611] width 324 height 21
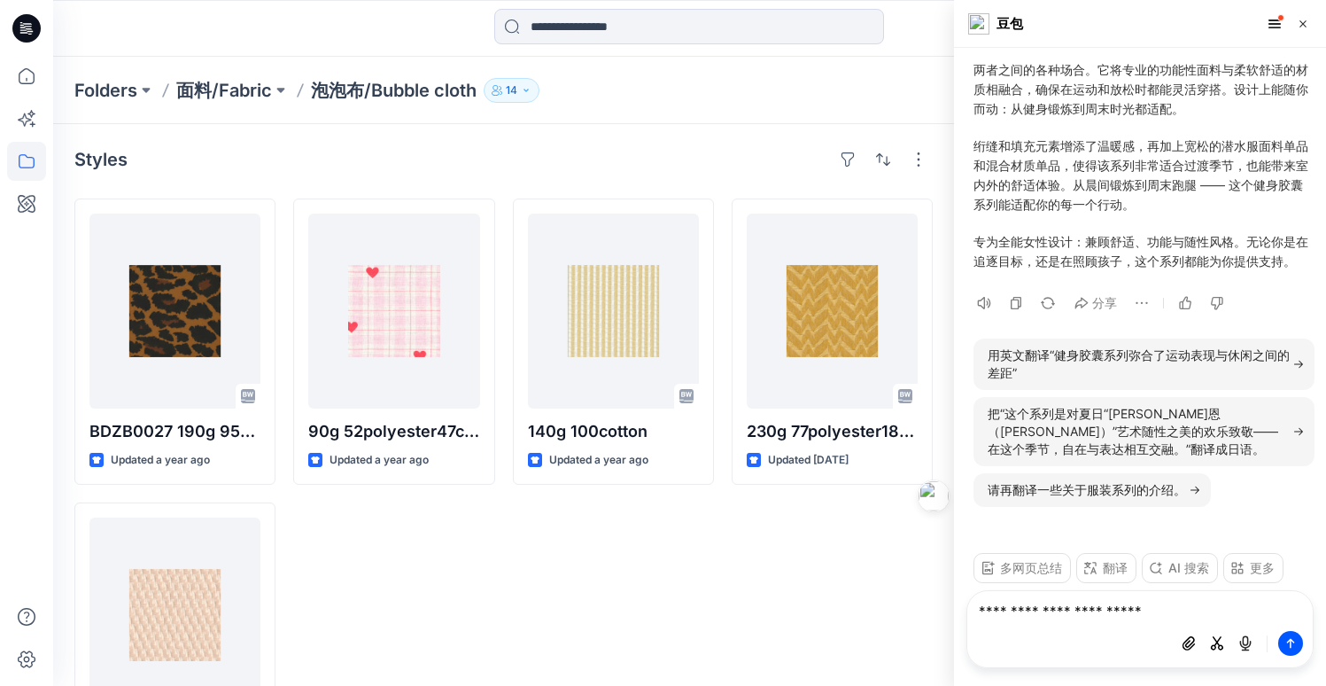
type textarea "*********"
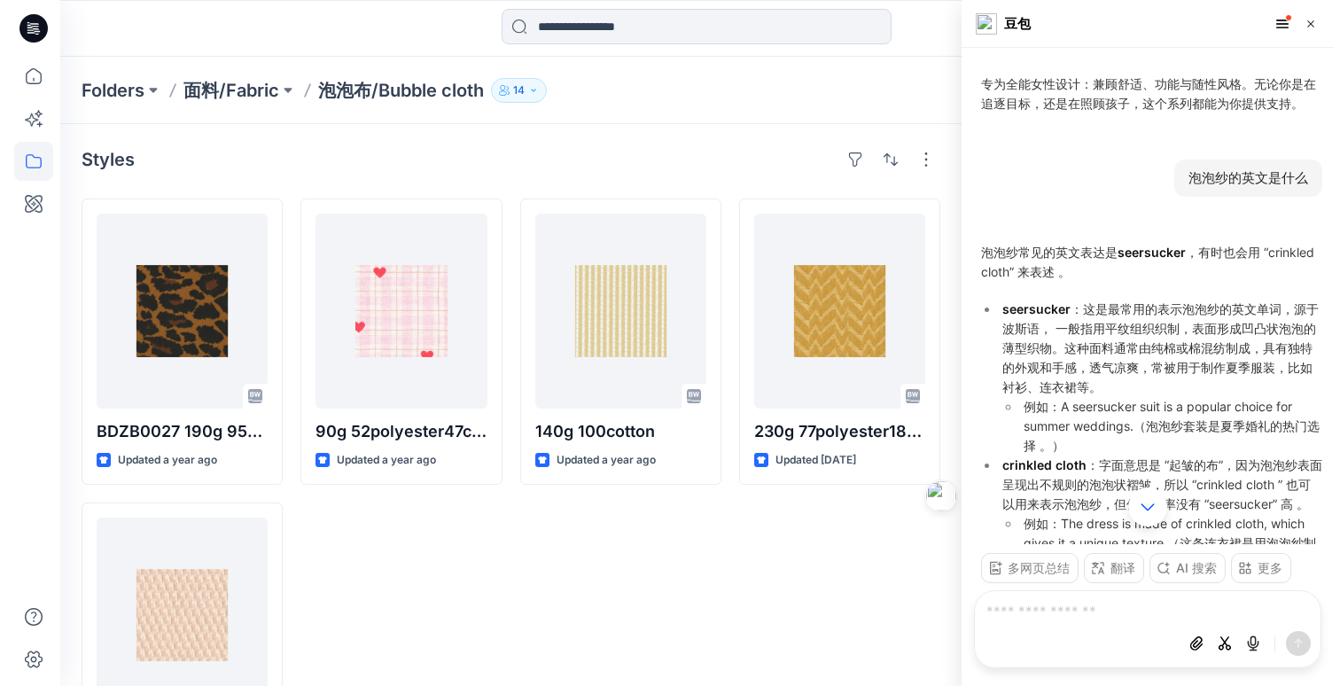
scroll to position [-289, 0]
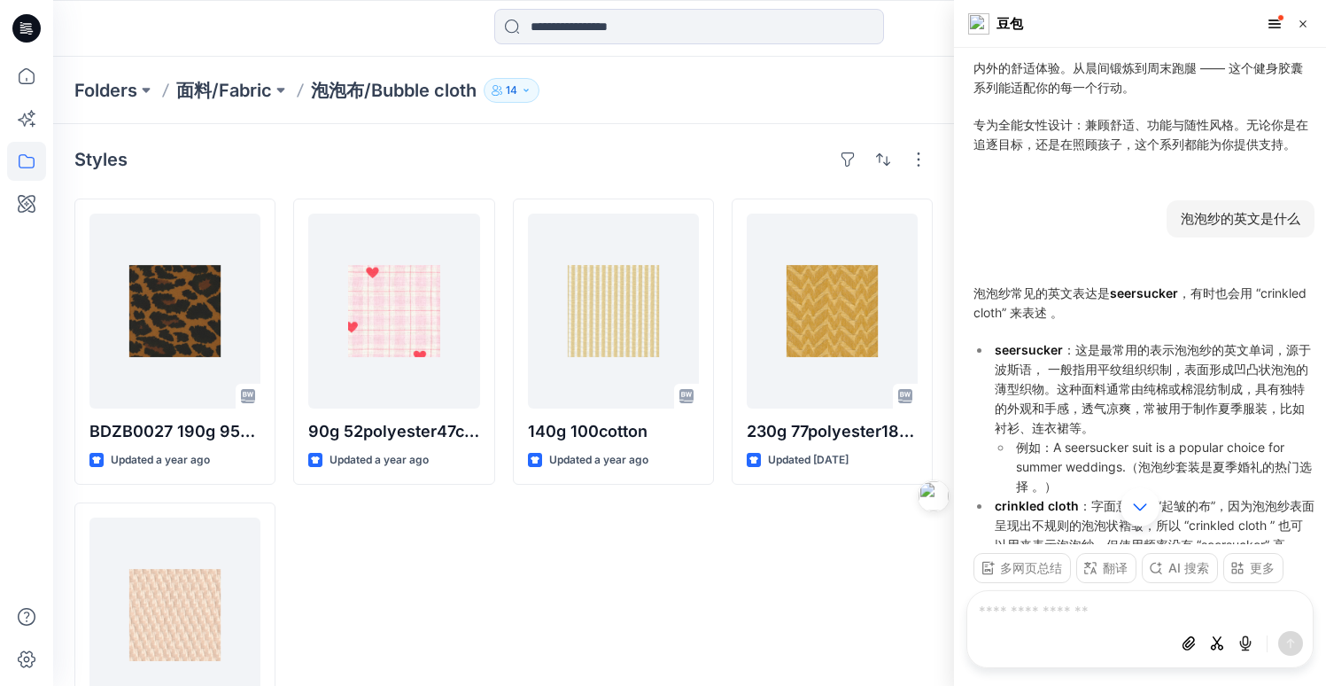
drag, startPoint x: 1110, startPoint y: 291, endPoint x: 1173, endPoint y: 292, distance: 62.9
click at [1173, 292] on strong "seersucker" at bounding box center [1144, 292] width 68 height 15
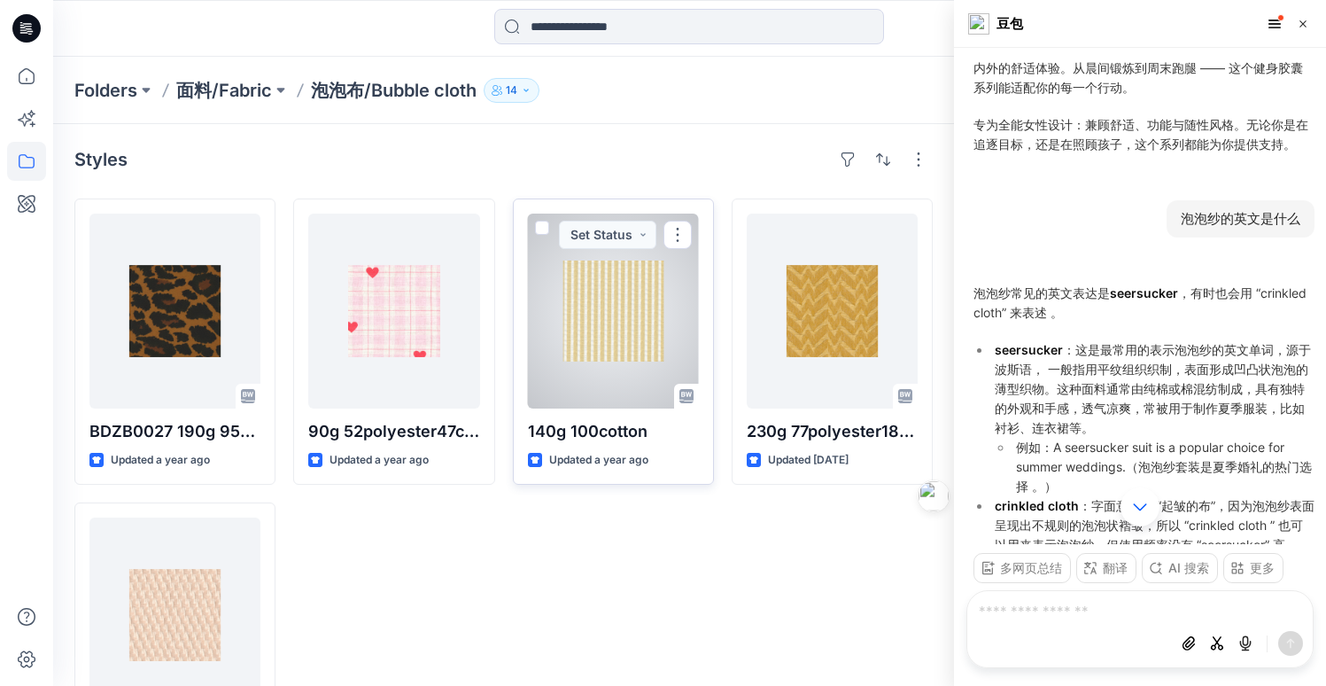
click at [652, 331] on div at bounding box center [613, 311] width 171 height 195
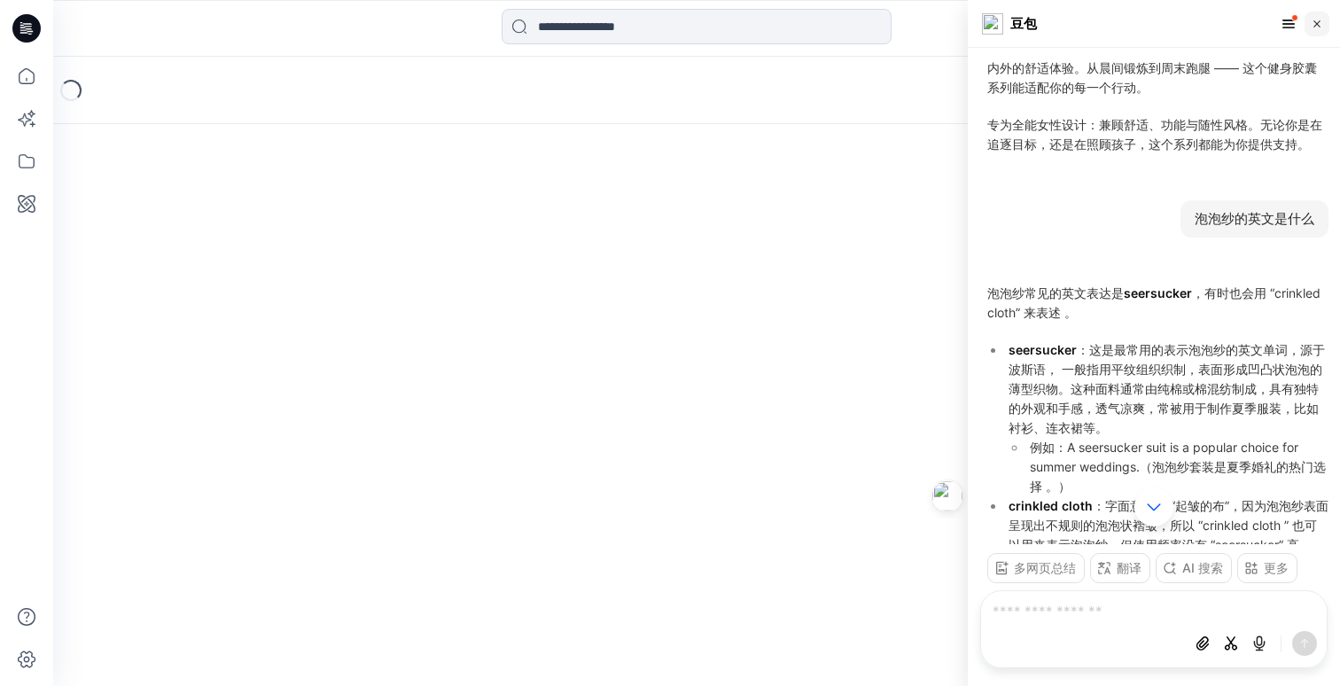
click at [1324, 29] on button "button" at bounding box center [1316, 24] width 25 height 25
